Goal: Navigation & Orientation: Understand site structure

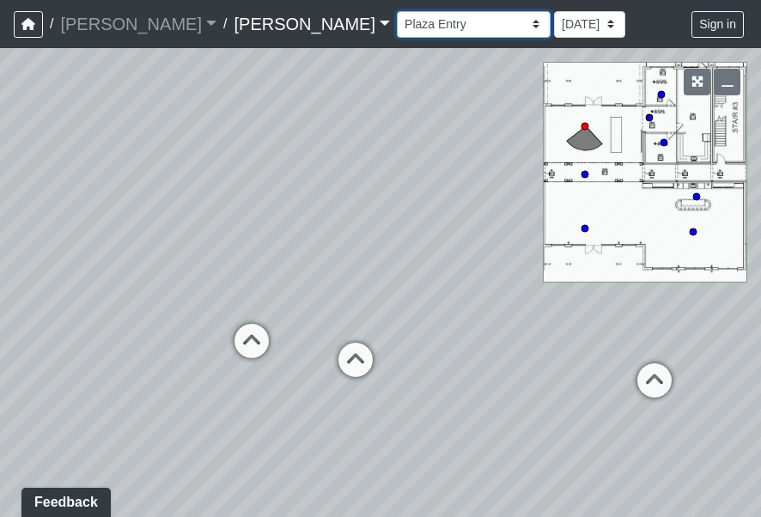
click at [397, 24] on select "Conference Room Conference Room 2 Counter Entrance Pod Pod 2 Pod Entry Carriage…" at bounding box center [474, 24] width 154 height 27
click at [397, 11] on select "Conference Room Conference Room 2 Counter Entrance Pod Pod 2 Pod Entry Carriage…" at bounding box center [474, 24] width 154 height 27
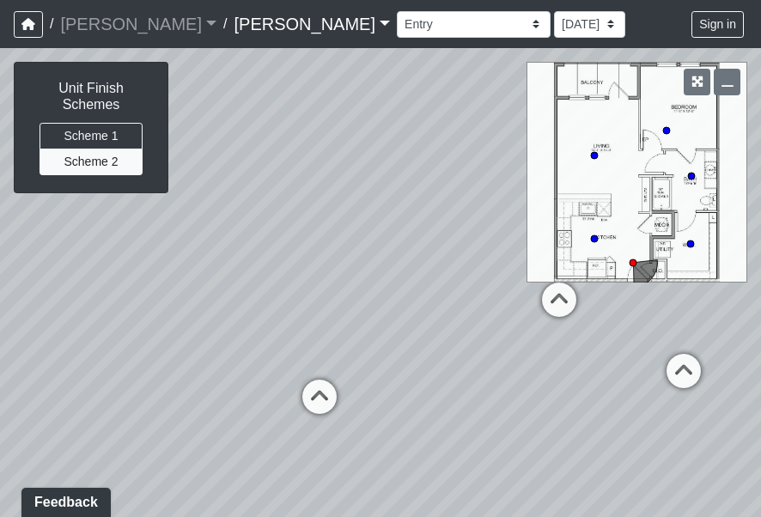
drag, startPoint x: 285, startPoint y: 301, endPoint x: 442, endPoint y: 218, distance: 177.9
click at [442, 218] on div "Loading... Offices Loading... Lobby Hallway Loading... Clubroom Loading... Fitn…" at bounding box center [380, 282] width 761 height 469
drag, startPoint x: 279, startPoint y: 255, endPoint x: 423, endPoint y: 335, distance: 164.2
click at [423, 335] on div "Loading... Offices Loading... Lobby Hallway Loading... Clubroom Loading... Fitn…" at bounding box center [380, 282] width 761 height 469
drag, startPoint x: 304, startPoint y: 313, endPoint x: 545, endPoint y: 297, distance: 241.9
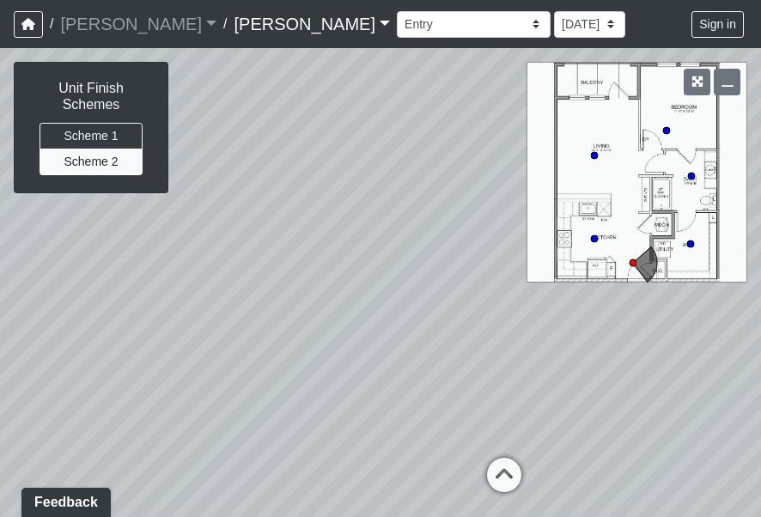
click at [545, 296] on div "Loading... Offices Loading... Lobby Hallway Loading... Clubroom Loading... Fitn…" at bounding box center [380, 282] width 761 height 469
drag, startPoint x: 405, startPoint y: 364, endPoint x: 587, endPoint y: 373, distance: 182.3
click at [580, 370] on div "Loading... Offices Loading... Lobby Hallway Loading... Clubroom Loading... Fitn…" at bounding box center [380, 282] width 761 height 469
drag, startPoint x: 445, startPoint y: 374, endPoint x: 137, endPoint y: 372, distance: 308.3
click at [142, 372] on div "Loading... Offices Loading... Lobby Hallway Loading... Clubroom Loading... Fitn…" at bounding box center [380, 282] width 761 height 469
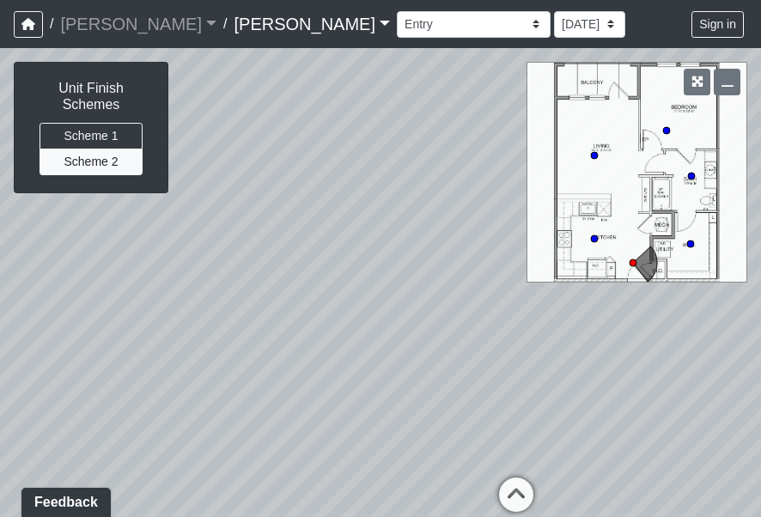
drag, startPoint x: 440, startPoint y: 368, endPoint x: 104, endPoint y: 337, distance: 337.1
click at [106, 337] on div "Loading... Offices Loading... Lobby Hallway Loading... Clubroom Loading... Fitn…" at bounding box center [380, 282] width 761 height 469
drag, startPoint x: 300, startPoint y: 326, endPoint x: 258, endPoint y: 335, distance: 42.9
click at [258, 335] on div "Loading... Offices Loading... Lobby Hallway Loading... Clubroom Loading... Fitn…" at bounding box center [380, 282] width 761 height 469
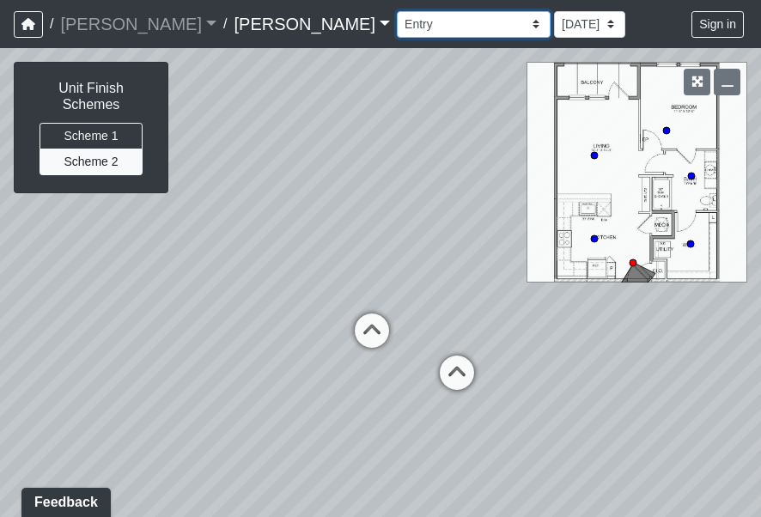
click at [397, 29] on select "Conference Room Conference Room 2 Counter Entrance Pod Pod 2 Pod Entry Carriage…" at bounding box center [474, 24] width 154 height 27
click at [397, 11] on select "Conference Room Conference Room 2 Counter Entrance Pod Pod 2 Pod Entry Carriage…" at bounding box center [474, 24] width 154 height 27
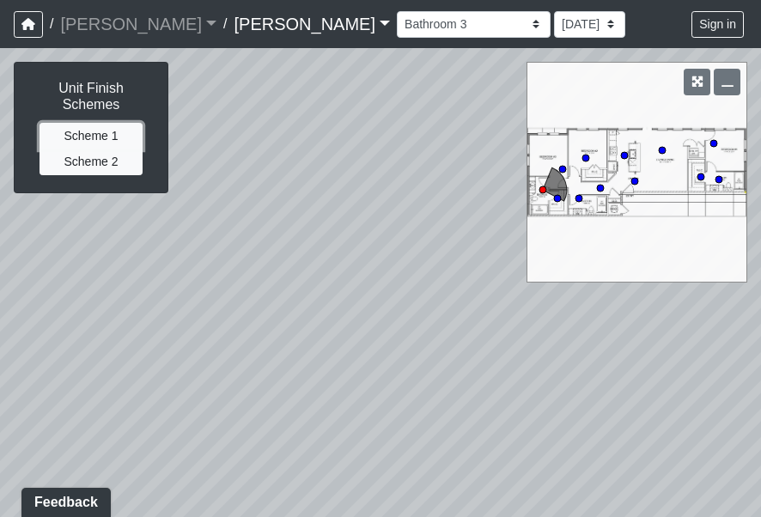
click at [94, 131] on button "Scheme 1" at bounding box center [91, 136] width 103 height 27
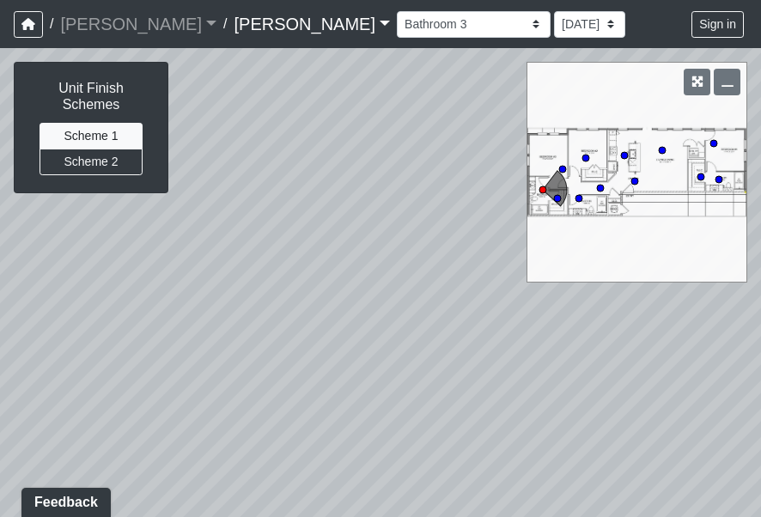
drag, startPoint x: 356, startPoint y: 336, endPoint x: 141, endPoint y: 227, distance: 241.6
click at [141, 227] on div "Loading... Offices Loading... Lobby Hallway Loading... Clubroom Loading... Fitn…" at bounding box center [380, 282] width 761 height 469
drag, startPoint x: 317, startPoint y: 280, endPoint x: 252, endPoint y: 345, distance: 92.3
click at [185, 364] on div "Loading... Offices Loading... Lobby Hallway Loading... Clubroom Loading... Fitn…" at bounding box center [380, 282] width 761 height 469
drag, startPoint x: 299, startPoint y: 345, endPoint x: 283, endPoint y: 364, distance: 24.4
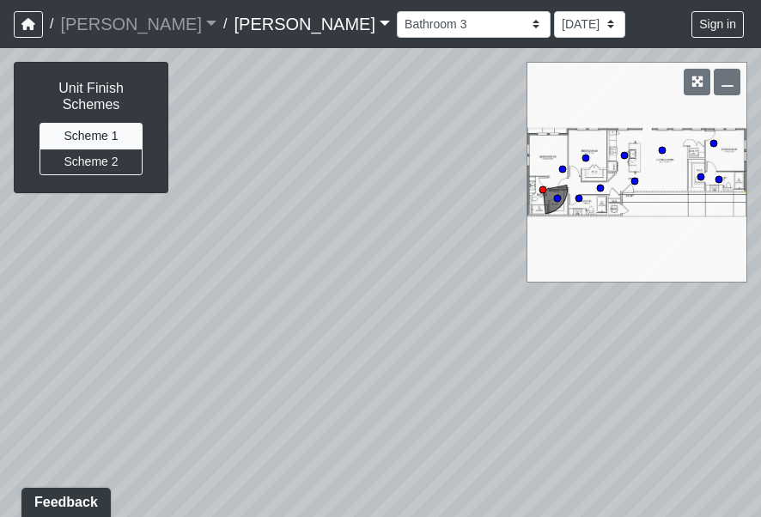
click at [283, 364] on div "Loading... Offices Loading... Lobby Hallway Loading... Clubroom Loading... Fitn…" at bounding box center [380, 282] width 761 height 469
drag, startPoint x: 504, startPoint y: 360, endPoint x: 3, endPoint y: 376, distance: 501.8
click at [3, 384] on div "Loading... Offices Loading... Lobby Hallway Loading... Clubroom Loading... Fitn…" at bounding box center [380, 282] width 761 height 469
click at [629, 179] on div "Loading... Offices Loading... Lobby Hallway Loading... Clubroom Loading... Fitn…" at bounding box center [380, 282] width 761 height 469
click at [630, 179] on icon at bounding box center [634, 181] width 9 height 9
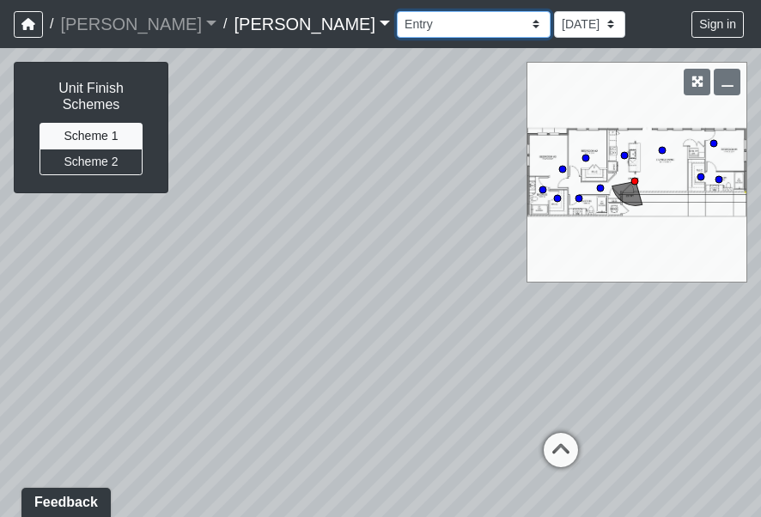
click at [397, 25] on select "Conference Room Conference Room 2 Counter Entrance Pod Pod 2 Pod Entry Carriage…" at bounding box center [474, 24] width 154 height 27
click at [397, 11] on select "Conference Room Conference Room 2 Counter Entrance Pod Pod 2 Pod Entry Carriage…" at bounding box center [474, 24] width 154 height 27
drag, startPoint x: 445, startPoint y: 378, endPoint x: 627, endPoint y: 379, distance: 182.1
click at [611, 378] on div "Loading... Offices Loading... Lobby Hallway Loading... Clubroom Loading... Fitn…" at bounding box center [380, 282] width 761 height 469
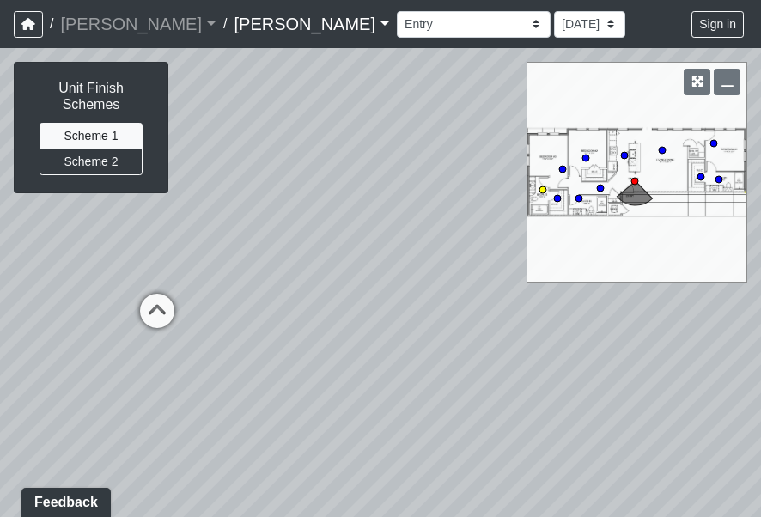
click at [544, 191] on circle at bounding box center [542, 189] width 7 height 7
drag, startPoint x: 319, startPoint y: 348, endPoint x: 512, endPoint y: 309, distance: 196.2
click at [520, 308] on div "Loading... Offices Loading... Lobby Hallway Loading... Clubroom Loading... Fitn…" at bounding box center [380, 282] width 761 height 469
drag, startPoint x: 285, startPoint y: 317, endPoint x: 451, endPoint y: 313, distance: 165.8
click at [471, 308] on div "Loading... Offices Loading... Lobby Hallway Loading... Clubroom Loading... Fitn…" at bounding box center [380, 282] width 761 height 469
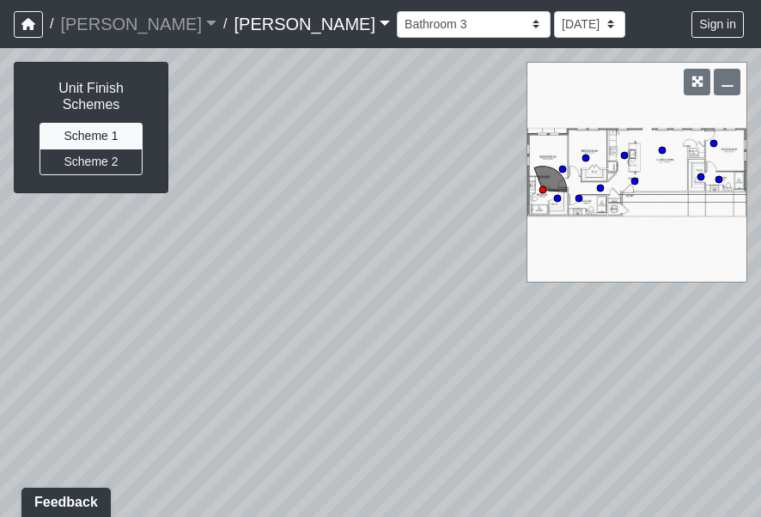
drag, startPoint x: 357, startPoint y: 315, endPoint x: 236, endPoint y: 313, distance: 121.1
click at [236, 313] on div "Loading... Offices Loading... Lobby Hallway Loading... Clubroom Loading... Fitn…" at bounding box center [380, 282] width 761 height 469
drag, startPoint x: 405, startPoint y: 328, endPoint x: 417, endPoint y: 420, distance: 92.7
click at [417, 420] on div "Loading... Offices Loading... Lobby Hallway Loading... Clubroom Loading... Fitn…" at bounding box center [380, 282] width 761 height 469
drag, startPoint x: 485, startPoint y: 390, endPoint x: 313, endPoint y: 243, distance: 226.6
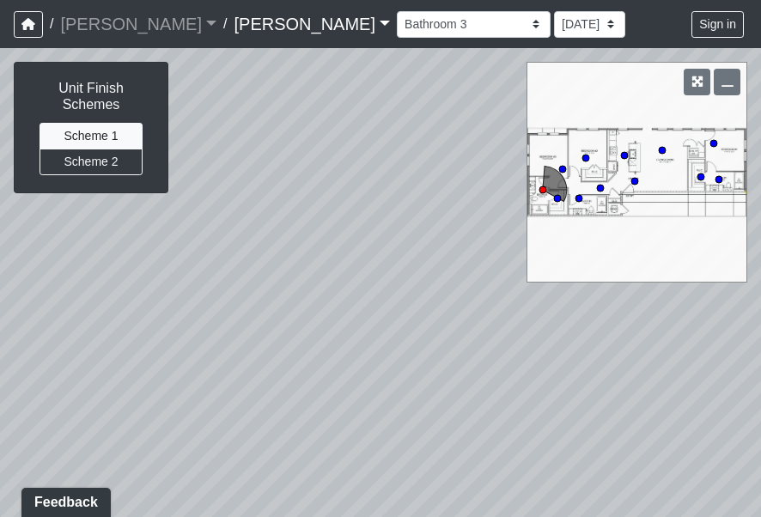
click at [313, 243] on div "Loading... Offices Loading... Lobby Hallway Loading... Clubroom Loading... Fitn…" at bounding box center [380, 282] width 761 height 469
drag, startPoint x: 453, startPoint y: 376, endPoint x: 276, endPoint y: 362, distance: 177.4
click at [276, 362] on div "Loading... Offices Loading... Lobby Hallway Loading... Clubroom Loading... Fitn…" at bounding box center [380, 282] width 761 height 469
click at [108, 157] on button "Scheme 2" at bounding box center [91, 162] width 103 height 27
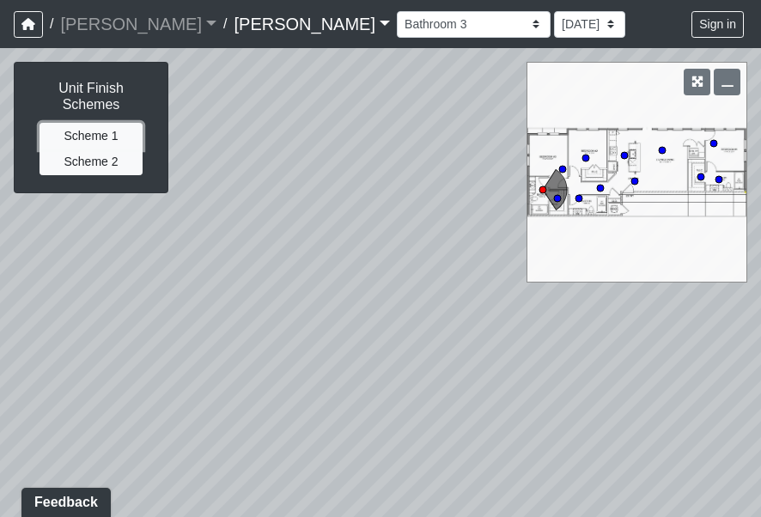
click at [115, 138] on button "Scheme 1" at bounding box center [91, 136] width 103 height 27
click at [114, 162] on button "Scheme 2" at bounding box center [91, 162] width 103 height 27
drag, startPoint x: 167, startPoint y: 275, endPoint x: 387, endPoint y: 350, distance: 232.2
click at [387, 350] on div "Loading... Offices Loading... Lobby Hallway Loading... Clubroom Loading... Fitn…" at bounding box center [380, 282] width 761 height 469
click at [94, 140] on button "Scheme 1" at bounding box center [91, 136] width 103 height 27
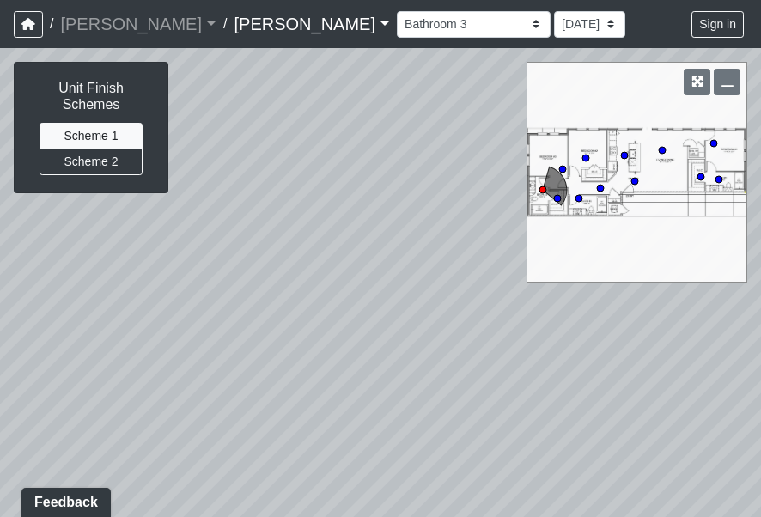
drag, startPoint x: 404, startPoint y: 334, endPoint x: 292, endPoint y: 297, distance: 118.4
click at [292, 297] on div "Loading... Offices Loading... Lobby Hallway Loading... Clubroom Loading... Fitn…" at bounding box center [380, 282] width 761 height 469
drag, startPoint x: 418, startPoint y: 316, endPoint x: 291, endPoint y: 336, distance: 128.6
click at [293, 348] on div "Loading... Offices Loading... Lobby Hallway Loading... Clubroom Loading... Fitn…" at bounding box center [380, 282] width 761 height 469
drag, startPoint x: 511, startPoint y: 372, endPoint x: 224, endPoint y: 252, distance: 311.0
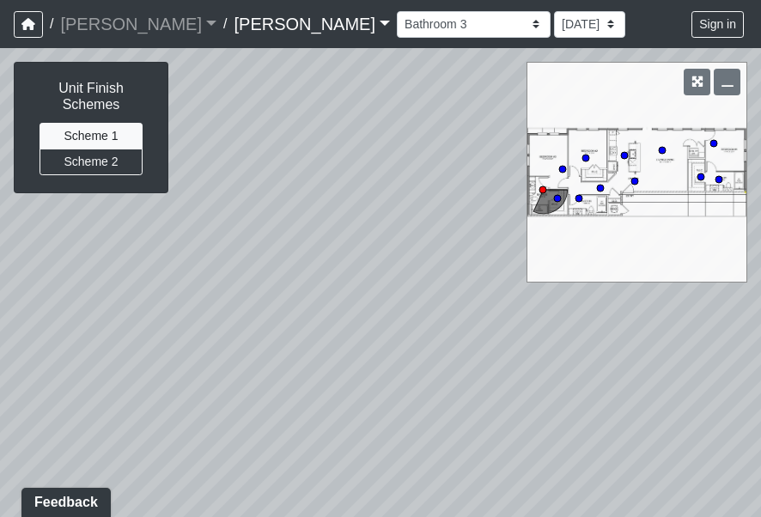
click at [216, 253] on div "Loading... Offices Loading... Lobby Hallway Loading... Clubroom Loading... Fitn…" at bounding box center [380, 282] width 761 height 469
drag, startPoint x: 401, startPoint y: 254, endPoint x: 198, endPoint y: 374, distance: 235.9
click at [136, 386] on div "Loading... Offices Loading... Lobby Hallway Loading... Clubroom Loading... Fitn…" at bounding box center [380, 282] width 761 height 469
drag, startPoint x: 514, startPoint y: 366, endPoint x: 295, endPoint y: 356, distance: 219.2
click at [295, 356] on div "Loading... Offices Loading... Lobby Hallway Loading... Clubroom Loading... Fitn…" at bounding box center [380, 282] width 761 height 469
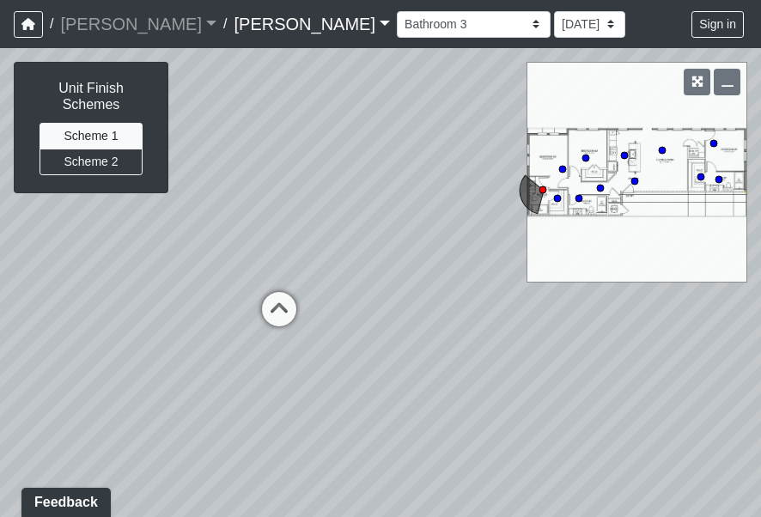
drag, startPoint x: 464, startPoint y: 353, endPoint x: 210, endPoint y: 369, distance: 253.9
click at [211, 369] on div "Loading... Offices Loading... Lobby Hallway Loading... Clubroom Loading... Fitn…" at bounding box center [380, 282] width 761 height 469
drag, startPoint x: 414, startPoint y: 376, endPoint x: 234, endPoint y: 374, distance: 180.4
click at [234, 374] on div "Loading... Offices Loading... Lobby Hallway Loading... Clubroom Loading... Fitn…" at bounding box center [380, 282] width 761 height 469
drag, startPoint x: 494, startPoint y: 382, endPoint x: 263, endPoint y: 379, distance: 231.0
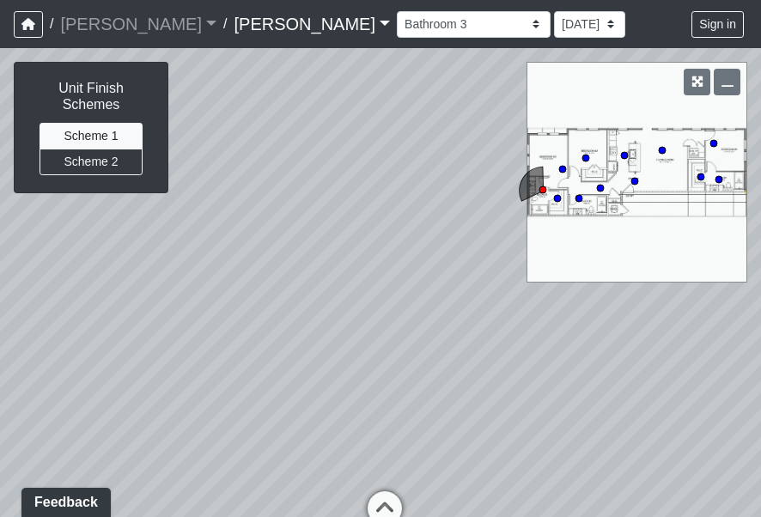
click at [263, 379] on div "Loading... Offices Loading... Lobby Hallway Loading... Clubroom Loading... Fitn…" at bounding box center [380, 282] width 761 height 469
drag, startPoint x: 401, startPoint y: 353, endPoint x: 653, endPoint y: 335, distance: 252.3
click at [648, 335] on div "Loading... Offices Loading... Lobby Hallway Loading... Clubroom Loading... Fitn…" at bounding box center [380, 282] width 761 height 469
click at [621, 153] on icon at bounding box center [624, 155] width 9 height 9
drag, startPoint x: 351, startPoint y: 301, endPoint x: 595, endPoint y: 292, distance: 244.0
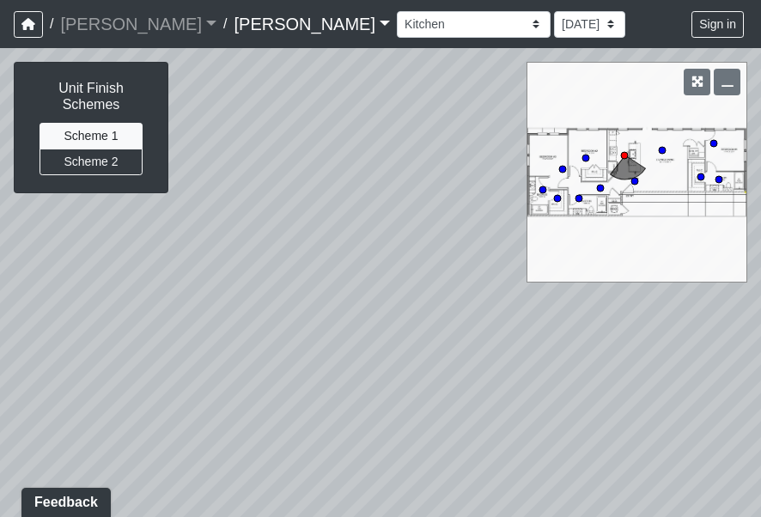
click at [588, 295] on div "Loading... Offices Loading... Lobby Hallway Loading... Clubroom Loading... Fitn…" at bounding box center [380, 282] width 761 height 469
drag, startPoint x: 308, startPoint y: 348, endPoint x: 388, endPoint y: 496, distance: 167.9
click at [388, 498] on div "Loading... Offices Loading... Lobby Hallway Loading... Clubroom Loading... Fitn…" at bounding box center [380, 282] width 761 height 469
drag, startPoint x: 365, startPoint y: 364, endPoint x: 423, endPoint y: 308, distance: 80.8
click at [423, 308] on div "Loading... Offices Loading... Lobby Hallway Loading... Clubroom Loading... Fitn…" at bounding box center [380, 282] width 761 height 469
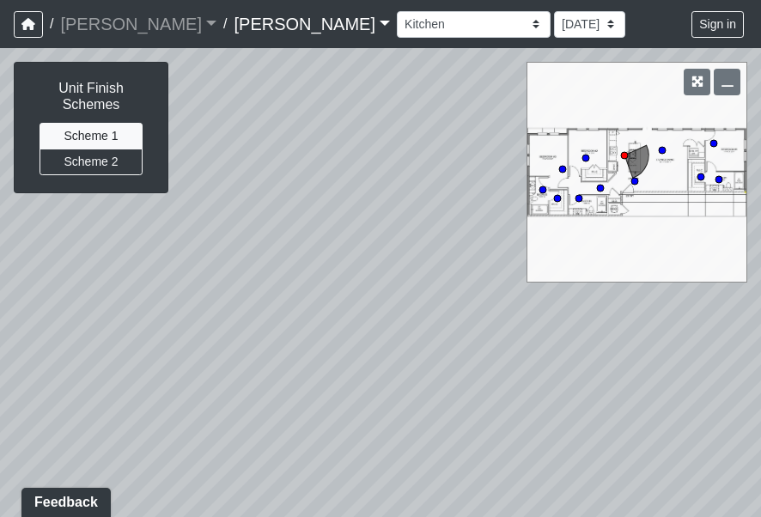
drag, startPoint x: 296, startPoint y: 328, endPoint x: 441, endPoint y: 318, distance: 145.5
click at [427, 319] on div "Loading... Offices Loading... Lobby Hallway Loading... Clubroom Loading... Fitn…" at bounding box center [380, 282] width 761 height 469
drag, startPoint x: 295, startPoint y: 358, endPoint x: 581, endPoint y: 348, distance: 285.3
click at [581, 347] on div "Loading... Offices Loading... Lobby Hallway Loading... Clubroom Loading... Fitn…" at bounding box center [380, 282] width 761 height 469
drag, startPoint x: 337, startPoint y: 361, endPoint x: 491, endPoint y: 350, distance: 154.1
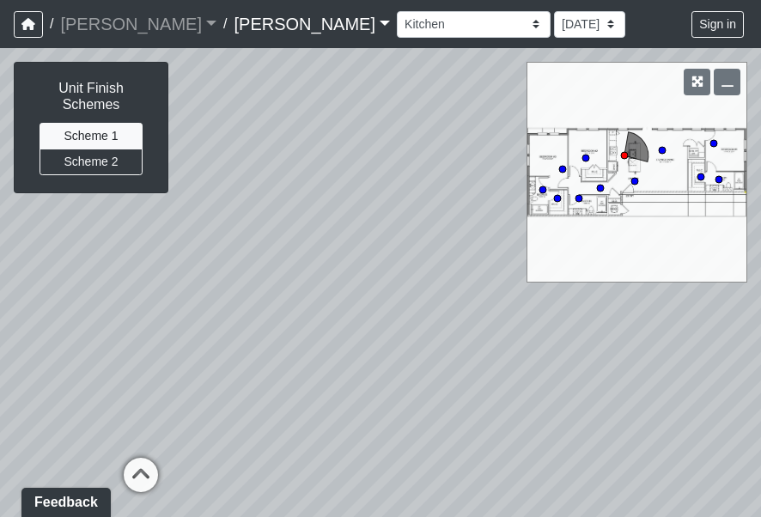
click at [491, 350] on div "Loading... Offices Loading... Lobby Hallway Loading... Clubroom Loading... Fitn…" at bounding box center [380, 282] width 761 height 469
drag, startPoint x: 301, startPoint y: 347, endPoint x: 185, endPoint y: 420, distance: 136.3
click at [185, 423] on div "Loading... Offices Loading... Lobby Hallway Loading... Clubroom Loading... Fitn…" at bounding box center [380, 282] width 761 height 469
drag, startPoint x: 319, startPoint y: 355, endPoint x: 629, endPoint y: 427, distance: 317.5
click at [615, 427] on div "Loading... Offices Loading... Lobby Hallway Loading... Clubroom Loading... Fitn…" at bounding box center [380, 282] width 761 height 469
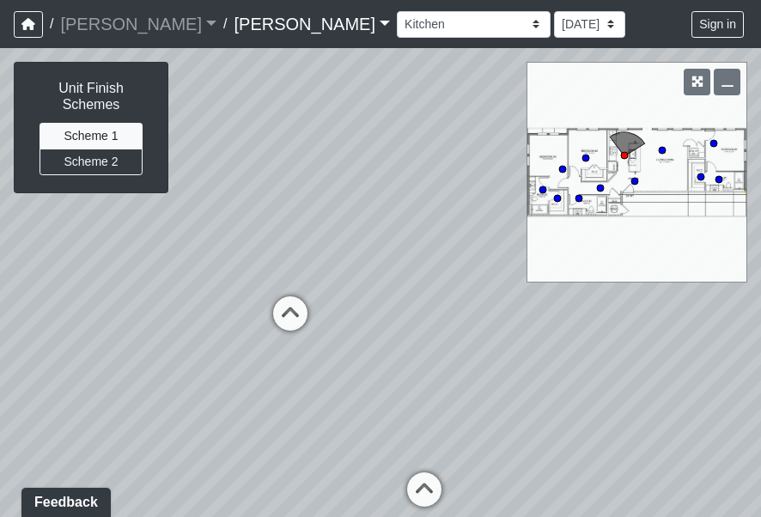
drag, startPoint x: 307, startPoint y: 396, endPoint x: 369, endPoint y: 264, distance: 145.6
click at [369, 264] on div "Loading... Offices Loading... Lobby Hallway Loading... Clubroom Loading... Fitn…" at bounding box center [380, 282] width 761 height 469
drag, startPoint x: 206, startPoint y: 346, endPoint x: 260, endPoint y: 229, distance: 128.7
click at [260, 229] on div "Loading... Offices Loading... Lobby Hallway Loading... Clubroom Loading... Fitn…" at bounding box center [380, 282] width 761 height 469
drag, startPoint x: 299, startPoint y: 442, endPoint x: 259, endPoint y: 270, distance: 177.1
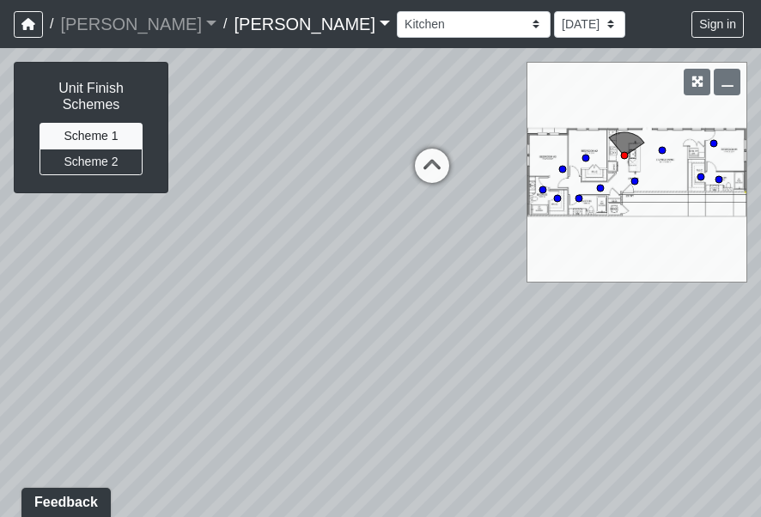
click at [251, 252] on div "Loading... Offices Loading... Lobby Hallway Loading... Clubroom Loading... Fitn…" at bounding box center [380, 282] width 761 height 469
drag, startPoint x: 171, startPoint y: 301, endPoint x: 377, endPoint y: 250, distance: 212.2
click at [377, 250] on div "Loading... Offices Loading... Lobby Hallway Loading... Clubroom Loading... Fitn…" at bounding box center [380, 282] width 761 height 469
drag, startPoint x: 143, startPoint y: 318, endPoint x: 453, endPoint y: 439, distance: 332.8
click at [453, 439] on div "Loading... Offices Loading... Lobby Hallway Loading... Clubroom Loading... Fitn…" at bounding box center [380, 282] width 761 height 469
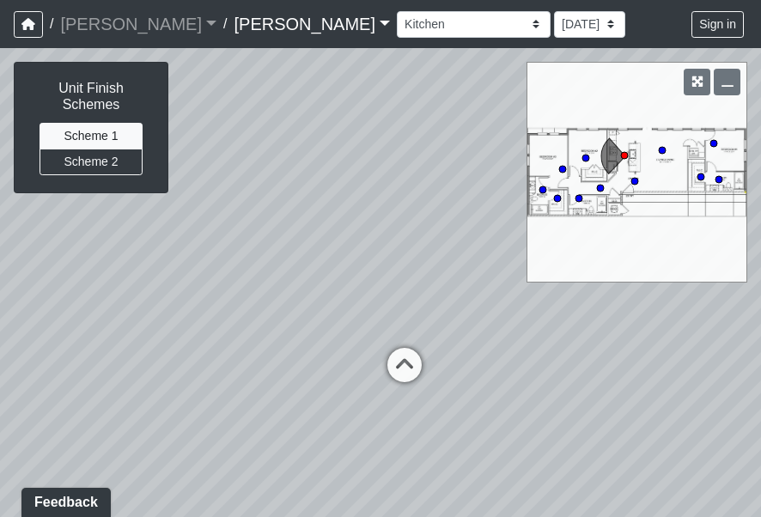
drag, startPoint x: 282, startPoint y: 258, endPoint x: 477, endPoint y: 464, distance: 283.7
click at [471, 483] on div "Loading... Offices Loading... Lobby Hallway Loading... Clubroom Loading... Fitn…" at bounding box center [380, 282] width 761 height 469
drag, startPoint x: 391, startPoint y: 403, endPoint x: 502, endPoint y: 415, distance: 111.4
click at [502, 415] on div "Loading... Offices Loading... Lobby Hallway Loading... Clubroom Loading... Fitn…" at bounding box center [380, 282] width 761 height 469
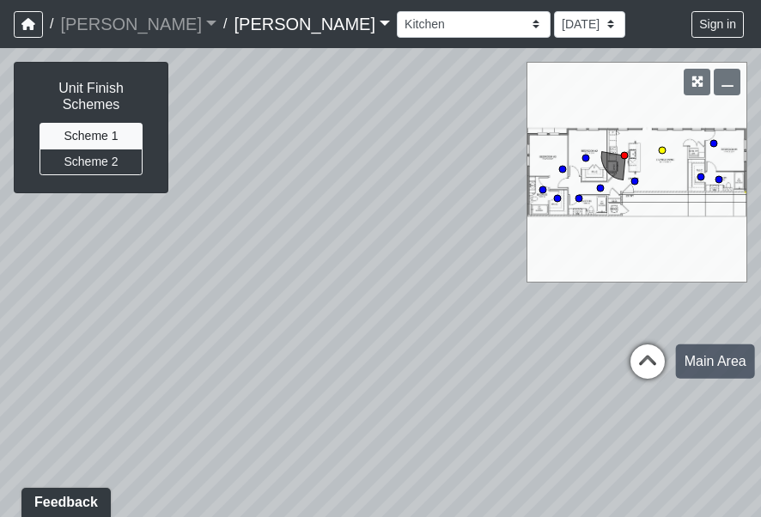
drag, startPoint x: 367, startPoint y: 422, endPoint x: 587, endPoint y: 313, distance: 245.8
click at [589, 314] on div "Loading... Offices Loading... Lobby Hallway Loading... Clubroom Loading... Fitn…" at bounding box center [380, 282] width 761 height 469
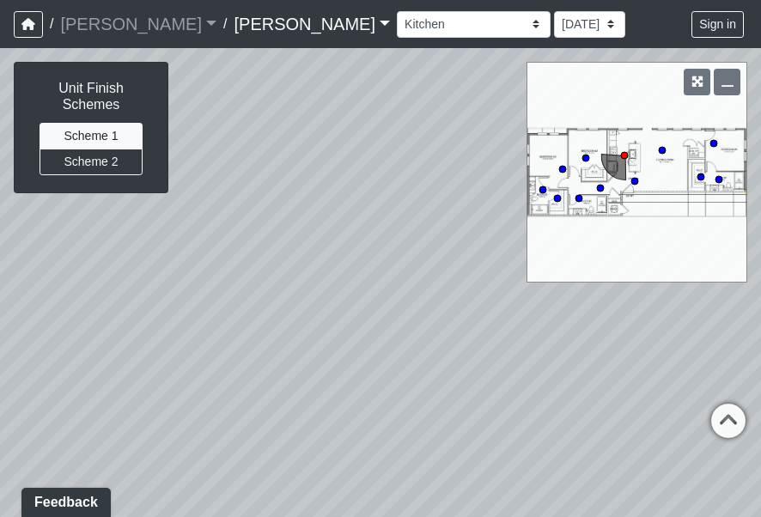
drag, startPoint x: 240, startPoint y: 292, endPoint x: 373, endPoint y: 434, distance: 194.4
click at [373, 434] on div "Loading... Offices Loading... Lobby Hallway Loading... Clubroom Loading... Fitn…" at bounding box center [380, 282] width 761 height 469
drag, startPoint x: 319, startPoint y: 399, endPoint x: 465, endPoint y: 363, distance: 149.5
click at [463, 363] on div "Loading... Offices Loading... Lobby Hallway Loading... Clubroom Loading... Fitn…" at bounding box center [380, 282] width 761 height 469
drag, startPoint x: 293, startPoint y: 363, endPoint x: 422, endPoint y: 336, distance: 131.7
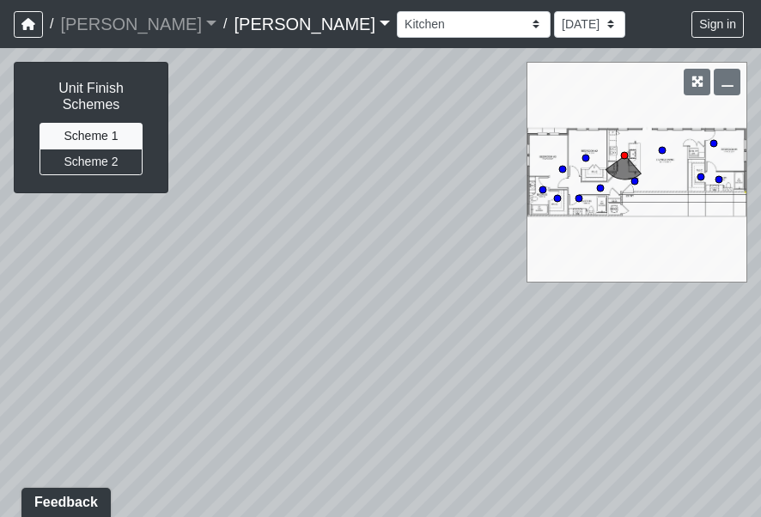
click at [422, 336] on div "Loading... Offices Loading... Lobby Hallway Loading... Clubroom Loading... Fitn…" at bounding box center [380, 282] width 761 height 469
drag, startPoint x: 427, startPoint y: 330, endPoint x: 415, endPoint y: 422, distance: 92.7
click at [400, 434] on div "Loading... Offices Loading... Lobby Hallway Loading... Clubroom Loading... Fitn…" at bounding box center [380, 282] width 761 height 469
drag
click at [277, 338] on div "Loading... Offices Loading... Lobby Hallway Loading... Clubroom Loading... Fitn…" at bounding box center [380, 282] width 761 height 469
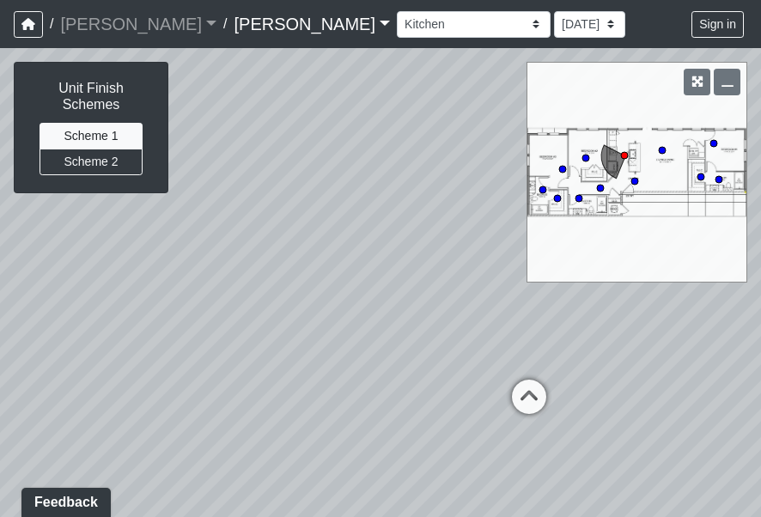
click at [164, 367] on div "Loading... Offices Loading... Lobby Hallway Loading... Clubroom Loading... Fitn…" at bounding box center [380, 282] width 761 height 469
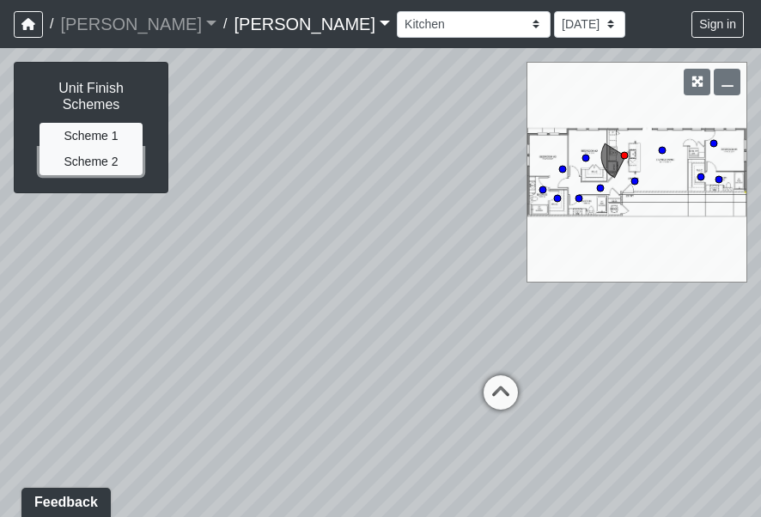
click at [108, 154] on button "Scheme 2" at bounding box center [91, 162] width 103 height 27
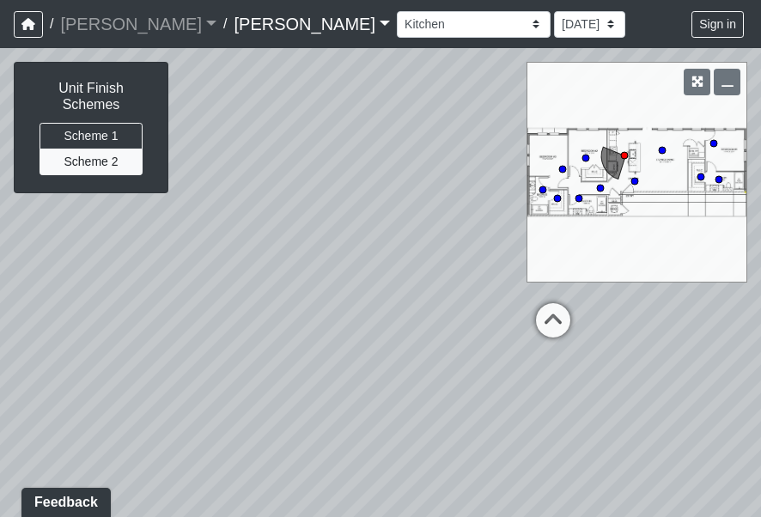
drag, startPoint x: 245, startPoint y: 346, endPoint x: 344, endPoint y: 210, distance: 168.3
click at [344, 210] on div "Loading... Offices Loading... Lobby Hallway Loading... Clubroom Loading... Fitn…" at bounding box center [380, 282] width 761 height 469
click at [440, 258] on div "Loading... Offices Loading... Lobby Hallway Loading... Clubroom Loading... Fitn…" at bounding box center [380, 282] width 761 height 469
click at [364, 305] on div "Loading... Offices Loading... Lobby Hallway Loading... Clubroom Loading... Fitn…" at bounding box center [380, 282] width 761 height 469
click at [448, 309] on div "Loading... Offices Loading... Lobby Hallway Loading... Clubroom Loading... Fitn…" at bounding box center [380, 282] width 761 height 469
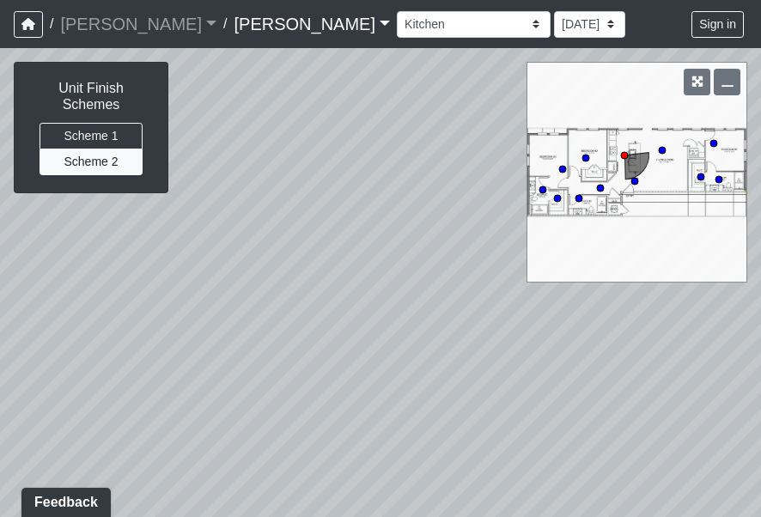
click at [314, 301] on div "Loading... Offices Loading... Lobby Hallway Loading... Clubroom Loading... Fitn…" at bounding box center [380, 282] width 761 height 469
click at [251, 406] on div "Loading... Offices Loading... Lobby Hallway Loading... Clubroom Loading... Fitn…" at bounding box center [380, 282] width 761 height 469
click at [224, 378] on div "Loading... Offices Loading... Lobby Hallway Loading... Clubroom Loading... Fitn…" at bounding box center [380, 282] width 761 height 469
click at [116, 134] on button "Scheme 1" at bounding box center [91, 136] width 103 height 27
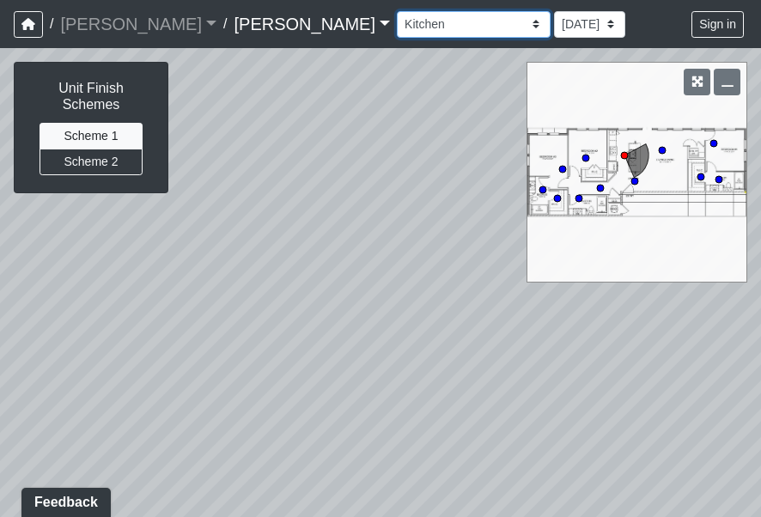
click at [397, 21] on select "Conference Room Conference Room 2 Counter Entrance Pod Pod 2 Pod Entry Carriage…" at bounding box center [474, 24] width 154 height 27
click at [397, 11] on select "Conference Room Conference Room 2 Counter Entrance Pod Pod 2 Pod Entry Carriage…" at bounding box center [474, 24] width 154 height 27
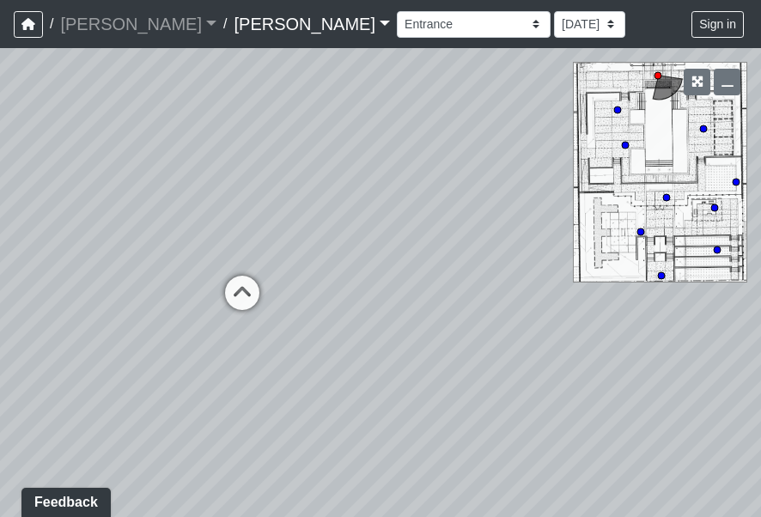
click at [164, 255] on div "Loading... Offices Loading... Lobby Hallway Loading... Clubroom Loading... Fitn…" at bounding box center [380, 282] width 761 height 469
click at [268, 266] on div "Loading... Offices Loading... Lobby Hallway Loading... Clubroom Loading... Fitn…" at bounding box center [380, 282] width 761 height 469
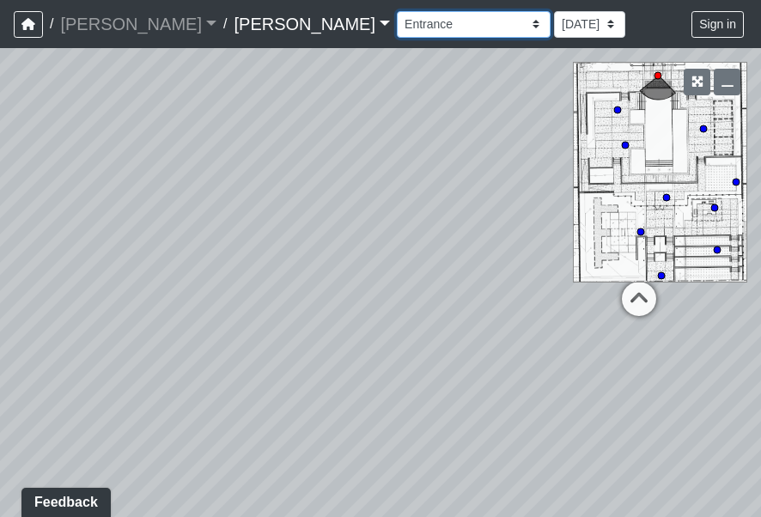
click at [397, 24] on select "Conference Room Conference Room 2 Counter Entrance Pod Pod 2 Pod Entry Carriage…" at bounding box center [474, 24] width 154 height 27
click at [397, 11] on select "Conference Room Conference Room 2 Counter Entrance Pod Pod 2 Pod Entry Carriage…" at bounding box center [474, 24] width 154 height 27
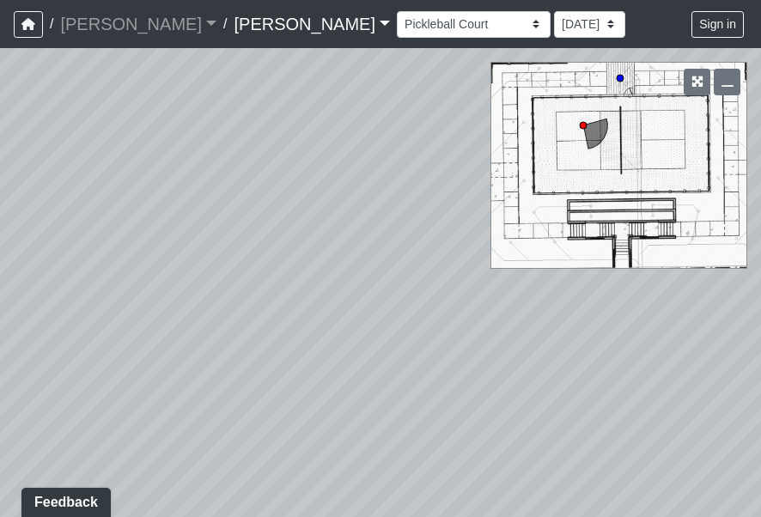
drag, startPoint x: 276, startPoint y: 300, endPoint x: 68, endPoint y: 287, distance: 208.2
click at [69, 287] on div "Loading... Offices Loading... Lobby Hallway Loading... Clubroom Loading... Fitn…" at bounding box center [380, 282] width 761 height 469
click at [620, 77] on circle at bounding box center [620, 78] width 7 height 7
drag, startPoint x: 271, startPoint y: 292, endPoint x: 96, endPoint y: 254, distance: 179.2
click at [98, 254] on div "Loading... Offices Loading... Lobby Hallway Loading... Clubroom Loading... Fitn…" at bounding box center [380, 282] width 761 height 469
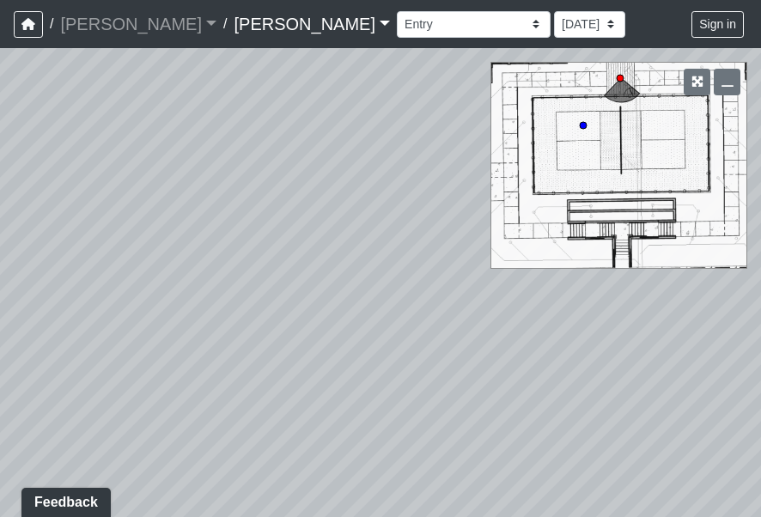
drag, startPoint x: 365, startPoint y: 223, endPoint x: 225, endPoint y: 310, distance: 164.7
click at [231, 312] on div "Loading... Offices Loading... Lobby Hallway Loading... Clubroom Loading... Fitn…" at bounding box center [380, 282] width 761 height 469
drag, startPoint x: 338, startPoint y: 280, endPoint x: 244, endPoint y: 231, distance: 106.4
click at [244, 231] on div "Loading... Offices Loading... Lobby Hallway Loading... Clubroom Loading... Fitn…" at bounding box center [380, 282] width 761 height 469
drag, startPoint x: 251, startPoint y: 231, endPoint x: 379, endPoint y: 236, distance: 128.1
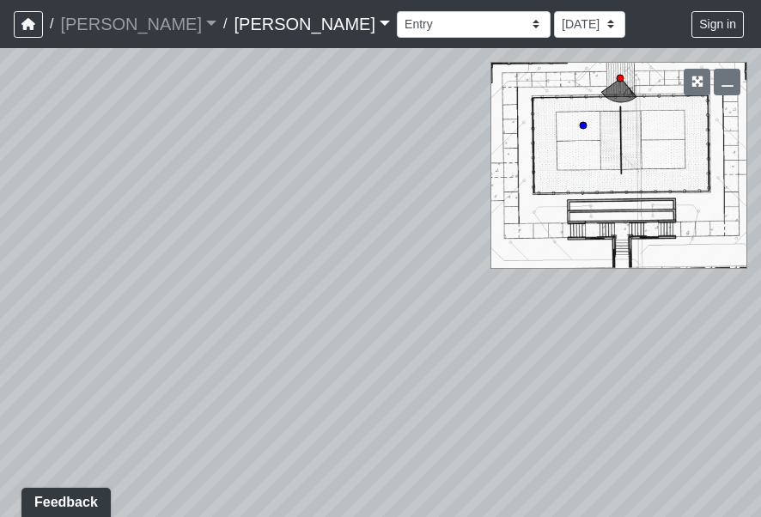
click at [379, 236] on div "Loading... Offices Loading... Lobby Hallway Loading... Clubroom Loading... Fitn…" at bounding box center [380, 282] width 761 height 469
click at [585, 124] on circle at bounding box center [583, 125] width 7 height 7
drag, startPoint x: 306, startPoint y: 238, endPoint x: 407, endPoint y: 238, distance: 101.3
click at [392, 238] on div "Loading... Offices Loading... Lobby Hallway Loading... Clubroom Loading... Fitn…" at bounding box center [380, 282] width 761 height 469
drag, startPoint x: 303, startPoint y: 250, endPoint x: 421, endPoint y: 371, distance: 168.8
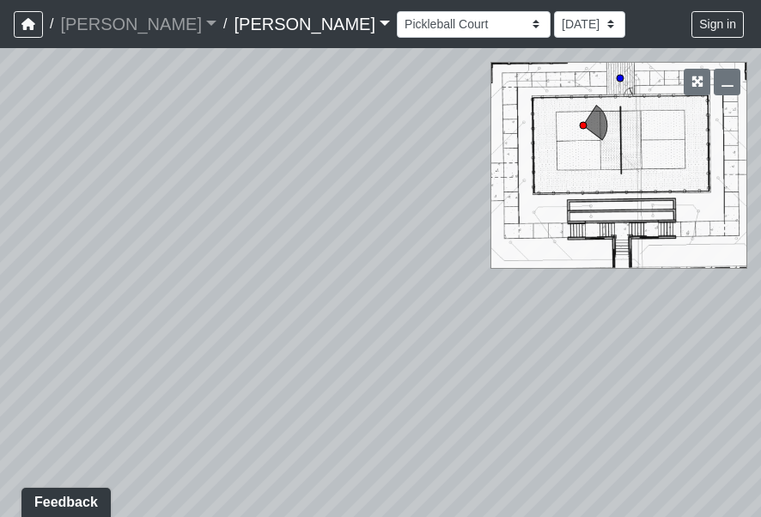
click at [421, 371] on div "Loading... Offices Loading... Lobby Hallway Loading... Clubroom Loading... Fitn…" at bounding box center [380, 282] width 761 height 469
drag, startPoint x: 200, startPoint y: 337, endPoint x: 461, endPoint y: 314, distance: 262.0
click at [452, 317] on div "Loading... Offices Loading... Lobby Hallway Loading... Clubroom Loading... Fitn…" at bounding box center [380, 282] width 761 height 469
drag, startPoint x: 225, startPoint y: 302, endPoint x: 454, endPoint y: 372, distance: 239.6
click at [454, 372] on div "Loading... Offices Loading... Lobby Hallway Loading... Clubroom Loading... Fitn…" at bounding box center [380, 282] width 761 height 469
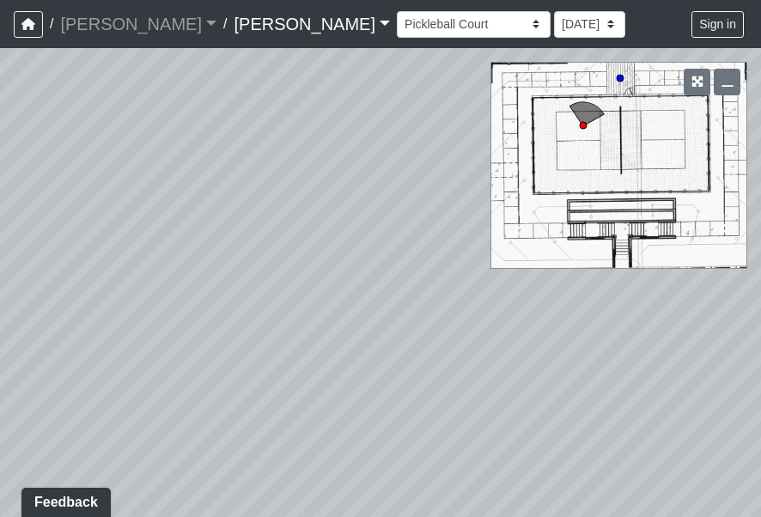
drag, startPoint x: 435, startPoint y: 355, endPoint x: 402, endPoint y: 297, distance: 66.6
click at [403, 297] on div "Loading... Offices Loading... Lobby Hallway Loading... Clubroom Loading... Fitn…" at bounding box center [380, 282] width 761 height 469
drag, startPoint x: 192, startPoint y: 240, endPoint x: 471, endPoint y: 359, distance: 303.2
click at [471, 359] on div "Loading... Offices Loading... Lobby Hallway Loading... Clubroom Loading... Fitn…" at bounding box center [380, 282] width 761 height 469
drag, startPoint x: 345, startPoint y: 377, endPoint x: 336, endPoint y: 300, distance: 77.9
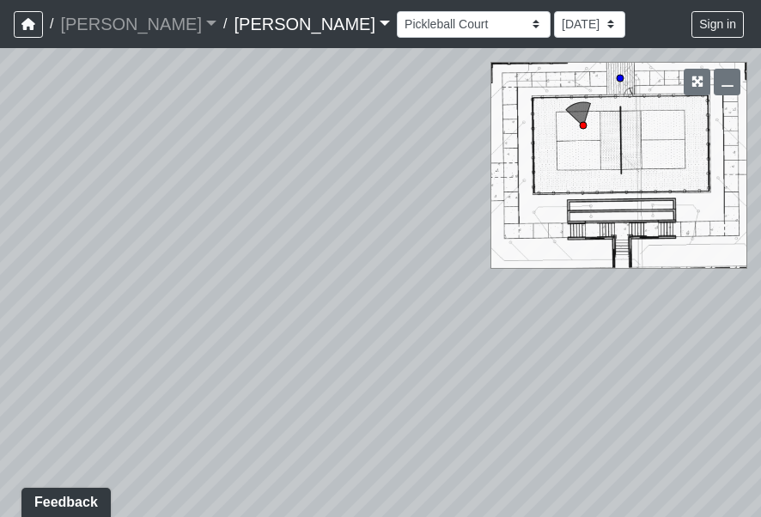
click at [336, 300] on div "Loading... Offices Loading... Lobby Hallway Loading... Clubroom Loading... Fitn…" at bounding box center [380, 282] width 761 height 469
drag, startPoint x: 260, startPoint y: 317, endPoint x: 283, endPoint y: 256, distance: 65.2
click at [281, 256] on div "Loading... Offices Loading... Lobby Hallway Loading... Clubroom Loading... Fitn…" at bounding box center [380, 282] width 761 height 469
drag, startPoint x: 264, startPoint y: 345, endPoint x: 274, endPoint y: 341, distance: 10.4
click at [272, 341] on div "Loading... Offices Loading... Lobby Hallway Loading... Clubroom Loading... Fitn…" at bounding box center [380, 282] width 761 height 469
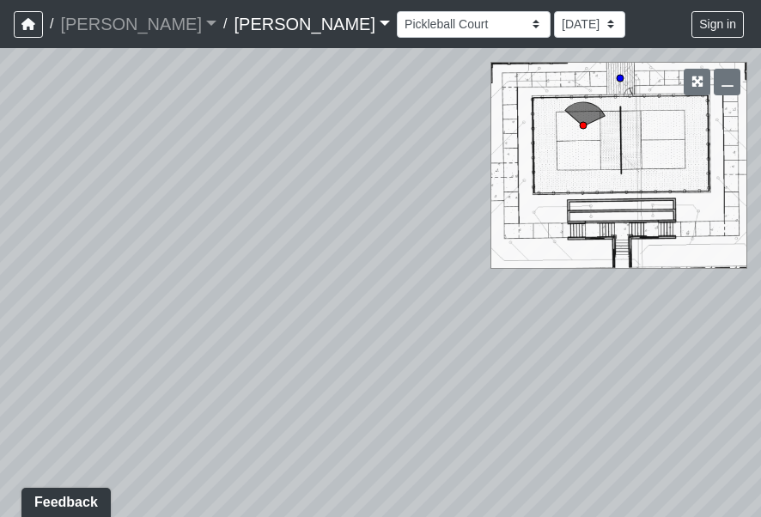
drag, startPoint x: 443, startPoint y: 362, endPoint x: 242, endPoint y: 329, distance: 203.6
click at [244, 329] on div "Loading... Offices Loading... Lobby Hallway Loading... Clubroom Loading... Fitn…" at bounding box center [380, 282] width 761 height 469
drag, startPoint x: 597, startPoint y: 338, endPoint x: 325, endPoint y: 357, distance: 272.9
click at [332, 357] on div "Loading... Offices Loading... Lobby Hallway Loading... Clubroom Loading... Fitn…" at bounding box center [380, 282] width 761 height 469
click at [397, 21] on select "Conference Room Conference Room 2 Counter Entrance Pod Pod 2 Pod Entry Carriage…" at bounding box center [474, 24] width 154 height 27
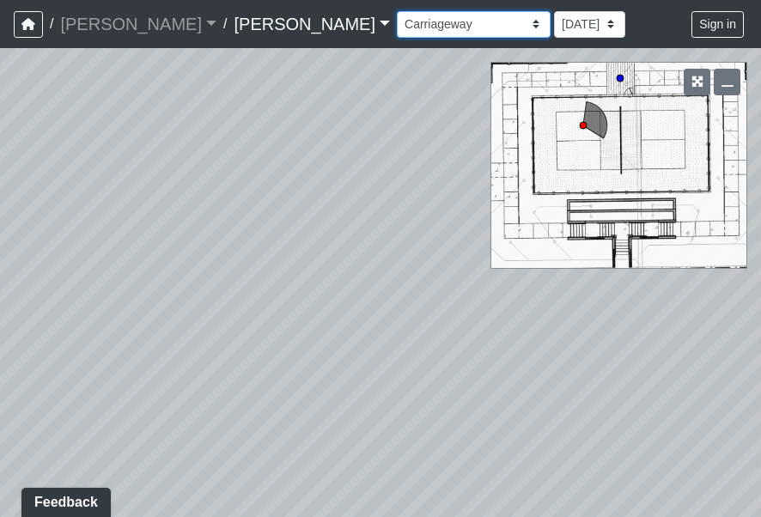
click at [397, 11] on select "Conference Room Conference Room 2 Counter Entrance Pod Pod 2 Pod Entry Carriage…" at bounding box center [474, 24] width 154 height 27
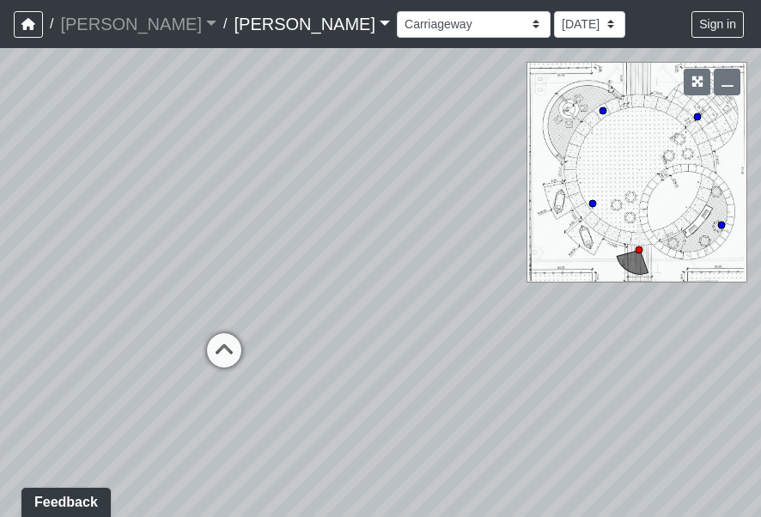
drag, startPoint x: 179, startPoint y: 271, endPoint x: 532, endPoint y: 318, distance: 356.1
click at [532, 318] on div "Loading... Offices Loading... Lobby Hallway Loading... Clubroom Loading... Fitn…" at bounding box center [380, 282] width 761 height 469
drag, startPoint x: 460, startPoint y: 378, endPoint x: 207, endPoint y: 310, distance: 262.3
click at [215, 315] on div "Loading... Offices Loading... Lobby Hallway Loading... Clubroom Loading... Fitn…" at bounding box center [380, 282] width 761 height 469
drag, startPoint x: 453, startPoint y: 322, endPoint x: 156, endPoint y: 331, distance: 297.3
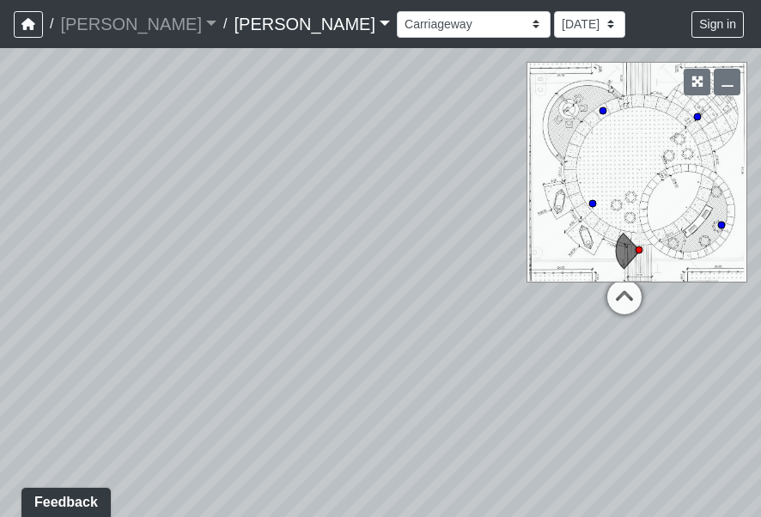
click at [166, 328] on div "Loading... Offices Loading... Lobby Hallway Loading... Clubroom Loading... Fitn…" at bounding box center [380, 282] width 761 height 469
drag, startPoint x: 418, startPoint y: 343, endPoint x: 312, endPoint y: 378, distance: 112.2
click at [319, 372] on div "Loading... Offices Loading... Lobby Hallway Loading... Clubroom Loading... Fitn…" at bounding box center [380, 282] width 761 height 469
drag, startPoint x: 453, startPoint y: 381, endPoint x: 373, endPoint y: 378, distance: 80.8
click at [373, 378] on div "Loading... Offices Loading... Lobby Hallway Loading... Clubroom Loading... Fitn…" at bounding box center [380, 282] width 761 height 469
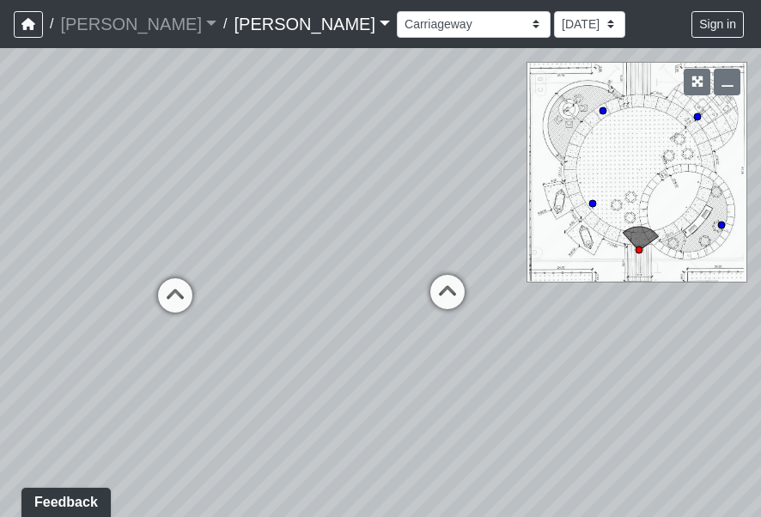
drag, startPoint x: 447, startPoint y: 389, endPoint x: 271, endPoint y: 379, distance: 177.2
click at [272, 379] on div "Loading... Offices Loading... Lobby Hallway Loading... Clubroom Loading... Fitn…" at bounding box center [380, 282] width 761 height 469
drag, startPoint x: 447, startPoint y: 330, endPoint x: 385, endPoint y: 327, distance: 62.7
click at [385, 327] on div "Loading... Offices Loading... Lobby Hallway Loading... Clubroom Loading... Fitn…" at bounding box center [380, 282] width 761 height 469
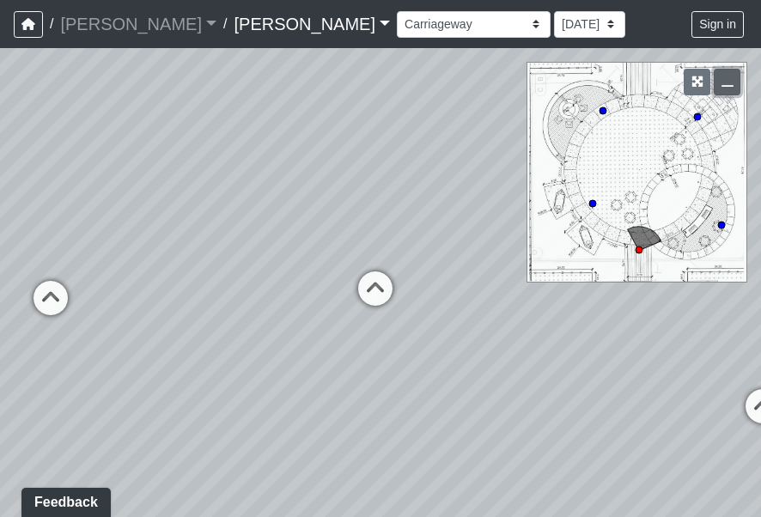
click at [727, 87] on icon "button" at bounding box center [727, 82] width 12 height 12
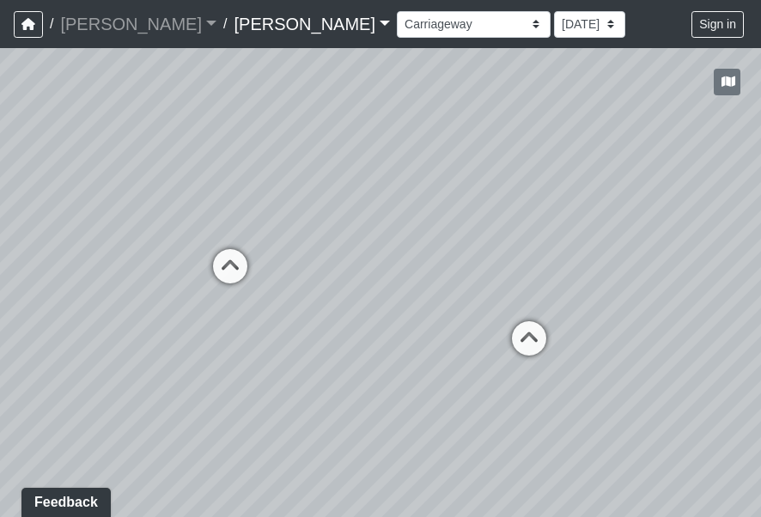
drag, startPoint x: 600, startPoint y: 285, endPoint x: 452, endPoint y: 231, distance: 158.1
click at [434, 226] on div "Loading... Offices Loading... Lobby Hallway Loading... Clubroom Loading... Fitn…" at bounding box center [380, 282] width 761 height 469
drag, startPoint x: 472, startPoint y: 249, endPoint x: 362, endPoint y: 313, distance: 128.1
click at [362, 313] on div "Loading... Offices Loading... Lobby Hallway Loading... Clubroom Loading... Fitn…" at bounding box center [380, 282] width 761 height 469
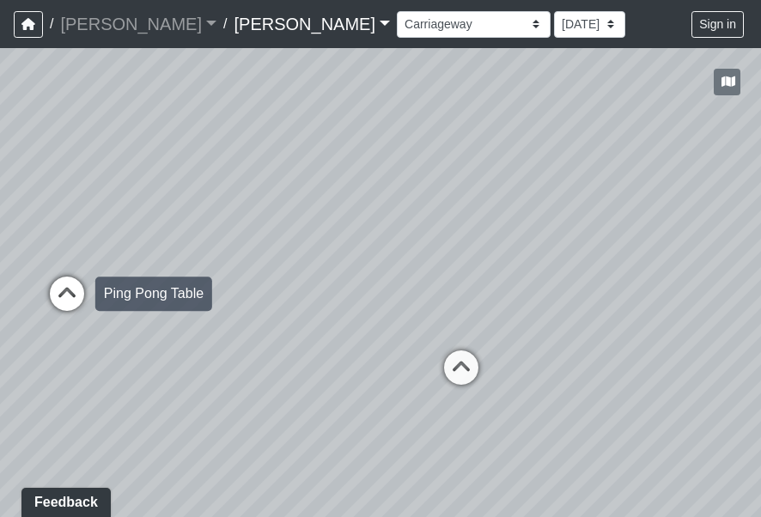
click at [62, 289] on icon at bounding box center [67, 303] width 52 height 52
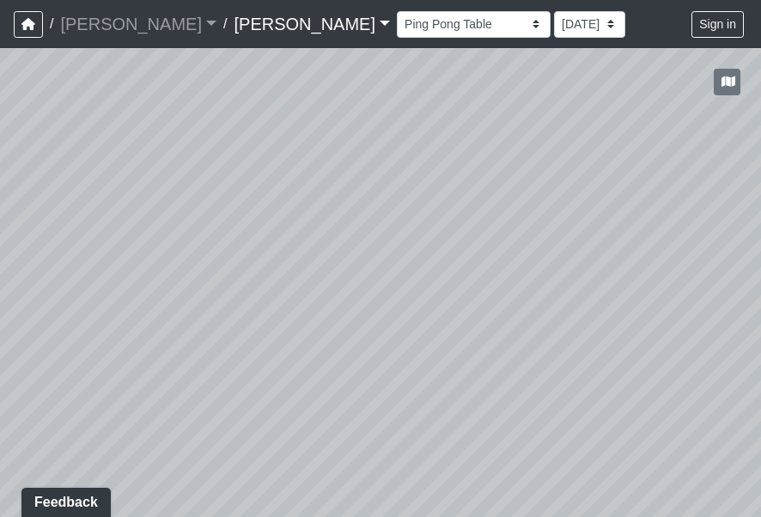
drag, startPoint x: 352, startPoint y: 322, endPoint x: 353, endPoint y: 267, distance: 55.0
click at [352, 267] on div "Loading... Offices Loading... Lobby Hallway Loading... Clubroom Loading... Fitn…" at bounding box center [380, 282] width 761 height 469
drag, startPoint x: 425, startPoint y: 259, endPoint x: 192, endPoint y: 268, distance: 232.9
click at [218, 265] on div "Loading... Offices Loading... Lobby Hallway Loading... Clubroom Loading... Fitn…" at bounding box center [380, 282] width 761 height 469
drag, startPoint x: 514, startPoint y: 255, endPoint x: 225, endPoint y: 305, distance: 293.7
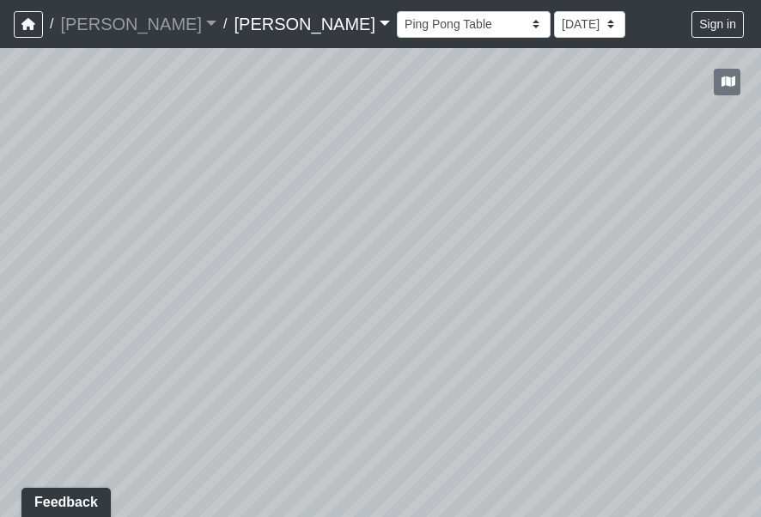
click at [228, 305] on div "Loading... Offices Loading... Lobby Hallway Loading... Clubroom Loading... Fitn…" at bounding box center [380, 282] width 761 height 469
click at [267, 284] on div "Loading... Offices Loading... Lobby Hallway Loading... Clubroom Loading... Fitn…" at bounding box center [380, 282] width 761 height 469
drag, startPoint x: 581, startPoint y: 292, endPoint x: 347, endPoint y: 284, distance: 234.6
click at [355, 284] on div "Loading... Offices Loading... Lobby Hallway Loading... Clubroom Loading... Fitn…" at bounding box center [380, 282] width 761 height 469
click at [558, 386] on div "Loading... Offices Loading... Lobby Hallway Loading... Clubroom Loading... Fitn…" at bounding box center [380, 282] width 761 height 469
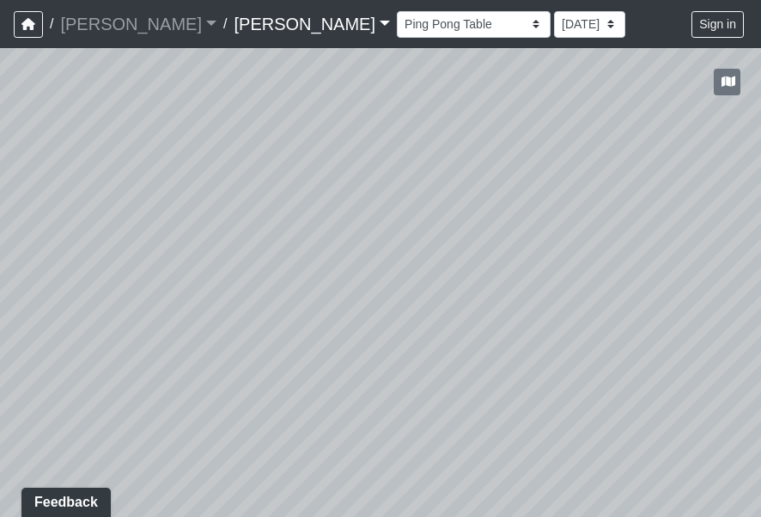
click at [540, 361] on div "Loading... Offices Loading... Lobby Hallway Loading... Clubroom Loading... Fitn…" at bounding box center [380, 282] width 761 height 469
click at [428, 350] on div "Loading... Offices Loading... Lobby Hallway Loading... Clubroom Loading... Fitn…" at bounding box center [380, 282] width 761 height 469
click at [374, 345] on div "Loading... Offices Loading... Lobby Hallway Loading... Clubroom Loading... Fitn…" at bounding box center [380, 282] width 761 height 469
click at [465, 277] on div "Loading... Offices Loading... Lobby Hallway Loading... Clubroom Loading... Fitn…" at bounding box center [380, 282] width 761 height 469
click at [399, 381] on icon at bounding box center [401, 390] width 52 height 52
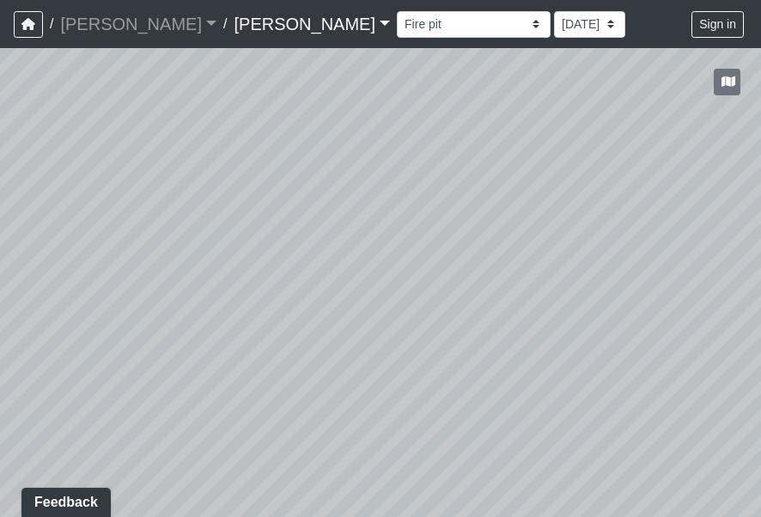
click at [354, 323] on div "Loading... Offices Loading... Lobby Hallway Loading... Clubroom Loading... Fitn…" at bounding box center [380, 282] width 761 height 469
click at [396, 205] on div "Loading... Offices Loading... Lobby Hallway Loading... Clubroom Loading... Fitn…" at bounding box center [380, 282] width 761 height 469
click at [532, 297] on div "Loading... Offices Loading... Lobby Hallway Loading... Clubroom Loading... Fitn…" at bounding box center [380, 282] width 761 height 469
click at [461, 302] on div "Loading... Offices Loading... Lobby Hallway Loading... Clubroom Loading... Fitn…" at bounding box center [380, 282] width 761 height 469
click at [490, 267] on div "Loading... Offices Loading... Lobby Hallway Loading... Clubroom Loading... Fitn…" at bounding box center [380, 282] width 761 height 469
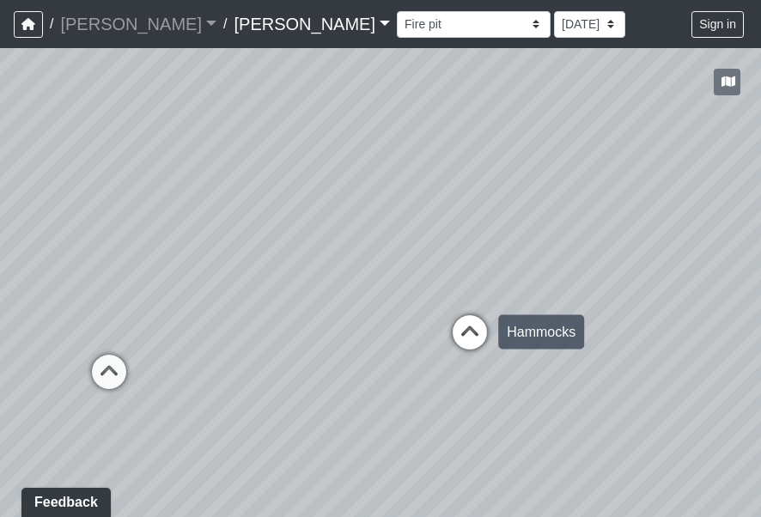
click at [468, 333] on icon at bounding box center [470, 341] width 52 height 52
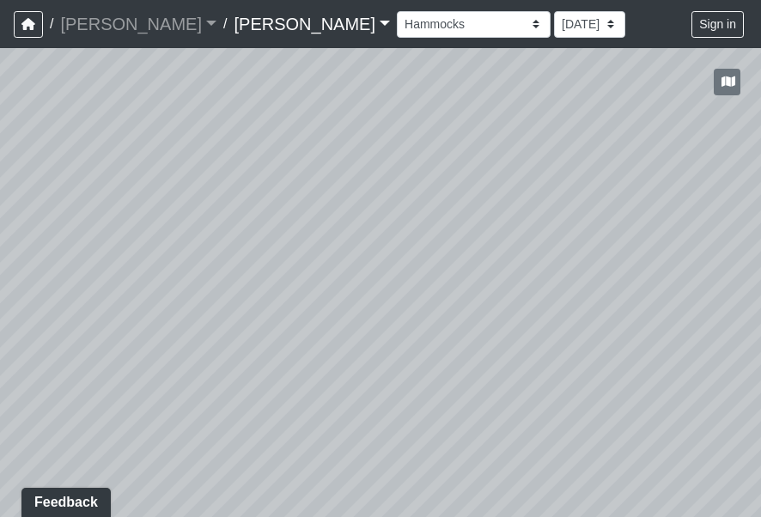
click at [479, 304] on div "Loading... Offices Loading... Lobby Hallway Loading... Clubroom Loading... Fitn…" at bounding box center [380, 282] width 761 height 469
click at [359, 326] on div "Loading... Offices Loading... Lobby Hallway Loading... Clubroom Loading... Fitn…" at bounding box center [380, 282] width 761 height 469
click at [413, 320] on div "Loading... Offices Loading... Lobby Hallway Loading... Clubroom Loading... Fitn…" at bounding box center [380, 282] width 761 height 469
click at [310, 386] on div "Loading... Offices Loading... Lobby Hallway Loading... Clubroom Loading... Fitn…" at bounding box center [380, 282] width 761 height 469
click at [672, 410] on icon at bounding box center [677, 420] width 52 height 52
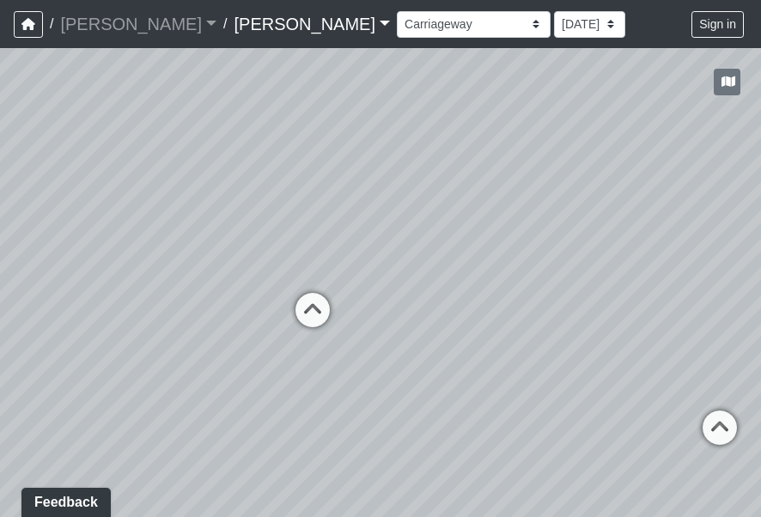
click at [378, 274] on div "Loading... Offices Loading... Lobby Hallway Loading... Clubroom Loading... Fitn…" at bounding box center [380, 282] width 761 height 469
click at [411, 315] on div "Loading... Offices Loading... Lobby Hallway Loading... Clubroom Loading... Fitn…" at bounding box center [380, 282] width 761 height 469
click at [527, 433] on div "Loading... Offices Loading... Lobby Hallway Loading... Clubroom Loading... Fitn…" at bounding box center [380, 282] width 761 height 469
click at [281, 338] on div "Loading... Offices Loading... Lobby Hallway Loading... Clubroom Loading... Fitn…" at bounding box center [380, 282] width 761 height 469
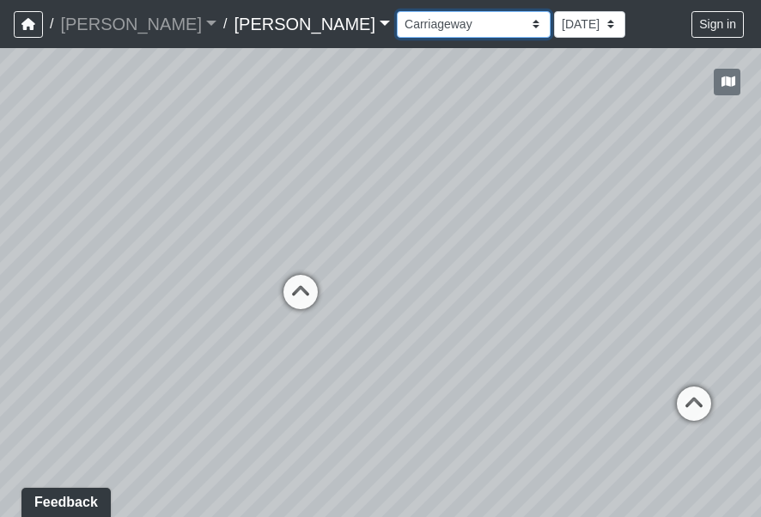
click at [397, 14] on select "Conference Room Conference Room 2 Counter Entrance Pod Pod 2 Pod Entry Carriage…" at bounding box center [474, 24] width 154 height 27
click at [397, 11] on select "Conference Room Conference Room 2 Counter Entrance Pod Pod 2 Pod Entry Carriage…" at bounding box center [474, 24] width 154 height 27
click at [411, 80] on div "Loading... Offices Loading... Lobby Hallway Loading... Clubroom Loading... Fitn…" at bounding box center [380, 282] width 761 height 469
click at [363, 260] on div "Loading... Offices Loading... Lobby Hallway Loading... Clubroom Loading... Fitn…" at bounding box center [380, 282] width 761 height 469
click at [358, 337] on div "Loading... Offices Loading... Lobby Hallway Loading... Clubroom Loading... Fitn…" at bounding box center [380, 282] width 761 height 469
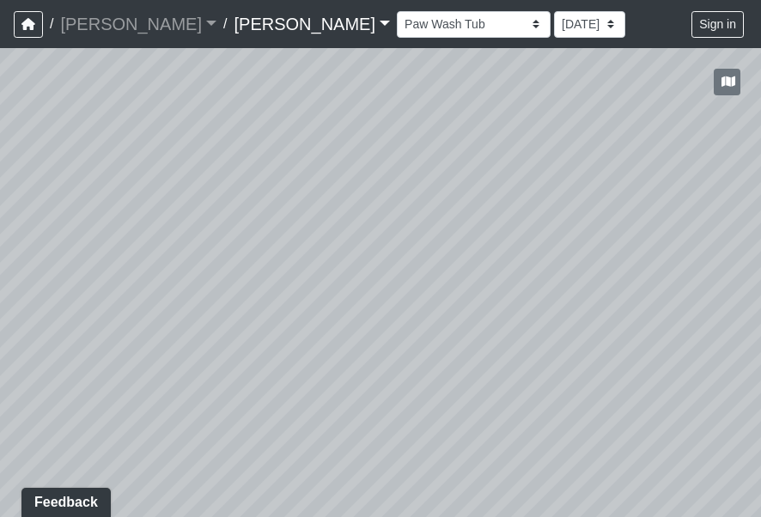
click at [329, 339] on div "Loading... Offices Loading... Lobby Hallway Loading... Clubroom Loading... Fitn…" at bounding box center [380, 282] width 761 height 469
click at [349, 389] on div "Loading... Offices Loading... Lobby Hallway Loading... Clubroom Loading... Fitn…" at bounding box center [380, 282] width 761 height 469
click at [509, 339] on div "Loading... Offices Loading... Lobby Hallway Loading... Clubroom Loading... Fitn…" at bounding box center [380, 282] width 761 height 469
click at [417, 365] on div "Loading... Offices Loading... Lobby Hallway Loading... Clubroom Loading... Fitn…" at bounding box center [380, 282] width 761 height 469
click at [593, 474] on div "Loading... Offices Loading... Lobby Hallway Loading... Clubroom Loading... Fitn…" at bounding box center [380, 282] width 761 height 469
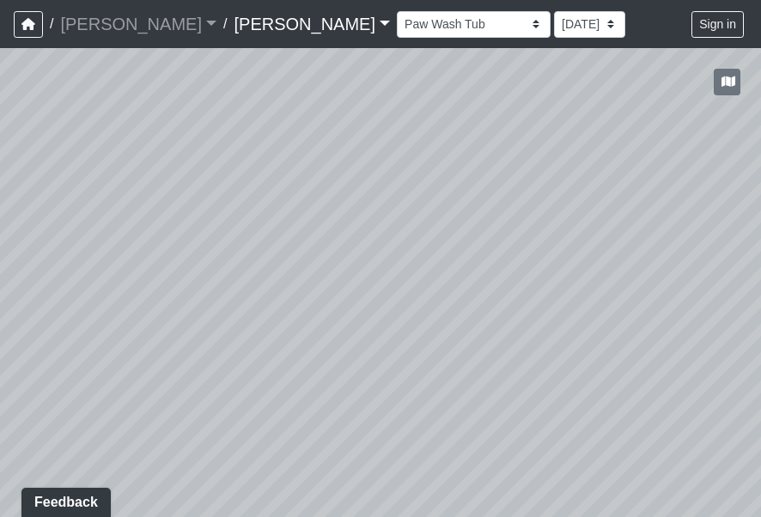
click at [354, 266] on div "Loading... Offices Loading... Lobby Hallway Loading... Clubroom Loading... Fitn…" at bounding box center [380, 282] width 761 height 469
click at [462, 266] on div "Loading... Offices Loading... Lobby Hallway Loading... Clubroom Loading... Fitn…" at bounding box center [380, 282] width 761 height 469
click at [440, 233] on div "Loading... Offices Loading... Lobby Hallway Loading... Clubroom Loading... Fitn…" at bounding box center [380, 282] width 761 height 469
click at [342, 270] on div "Loading... Offices Loading... Lobby Hallway Loading... Clubroom Loading... Fitn…" at bounding box center [380, 282] width 761 height 469
click at [294, 198] on div "Loading... Offices Loading... Lobby Hallway Loading... Clubroom Loading... Fitn…" at bounding box center [380, 282] width 761 height 469
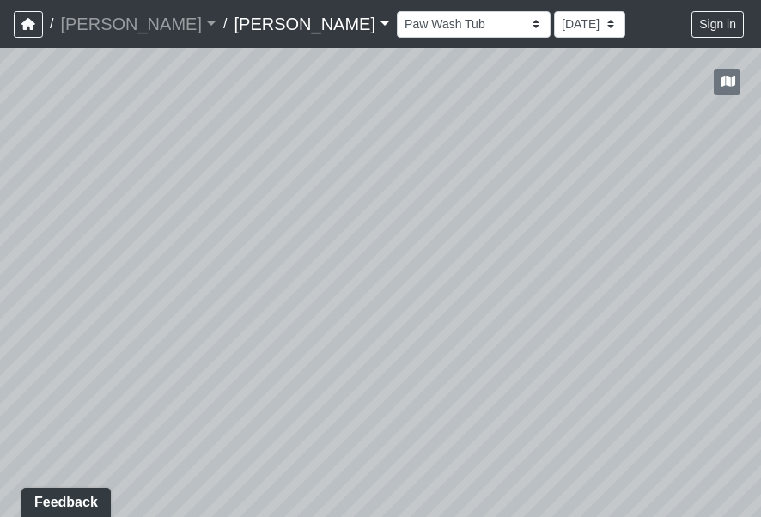
click at [142, 208] on div "Loading... Offices Loading... Lobby Hallway Loading... Clubroom Loading... Fitn…" at bounding box center [380, 282] width 761 height 469
click at [99, 143] on div "Loading... Offices Loading... Lobby Hallway Loading... Clubroom Loading... Fitn…" at bounding box center [380, 282] width 761 height 469
click at [69, 231] on div "Loading... Offices Loading... Lobby Hallway Loading... Clubroom Loading... Fitn…" at bounding box center [380, 282] width 761 height 469
click at [429, 431] on div "Loading... Offices Loading... Lobby Hallway Loading... Clubroom Loading... Fitn…" at bounding box center [380, 282] width 761 height 469
click at [397, 31] on select "Conference Room Conference Room 2 Counter Entrance Pod Pod 2 Pod Entry Carriage…" at bounding box center [474, 24] width 154 height 27
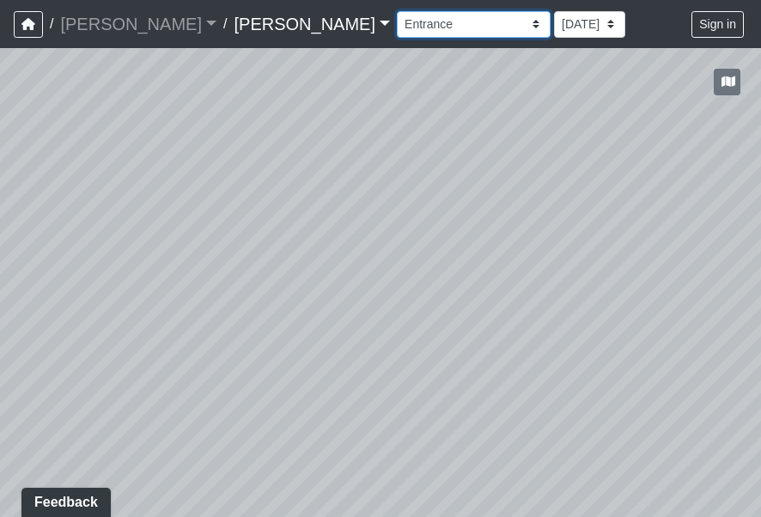
click at [397, 11] on select "Conference Room Conference Room 2 Counter Entrance Pod Pod 2 Pod Entry Carriage…" at bounding box center [474, 24] width 154 height 27
click at [306, 299] on div "Loading... Offices Loading... Lobby Hallway Loading... Clubroom Loading... Fitn…" at bounding box center [380, 282] width 761 height 469
click at [294, 308] on div "Loading... Offices Loading... Lobby Hallway Loading... Clubroom Loading... Fitn…" at bounding box center [380, 282] width 761 height 469
click at [378, 303] on div "Loading... Offices Loading... Lobby Hallway Loading... Clubroom Loading... Fitn…" at bounding box center [380, 282] width 761 height 469
click at [291, 319] on div "Loading... Offices Loading... Lobby Hallway Loading... Clubroom Loading... Fitn…" at bounding box center [380, 282] width 761 height 469
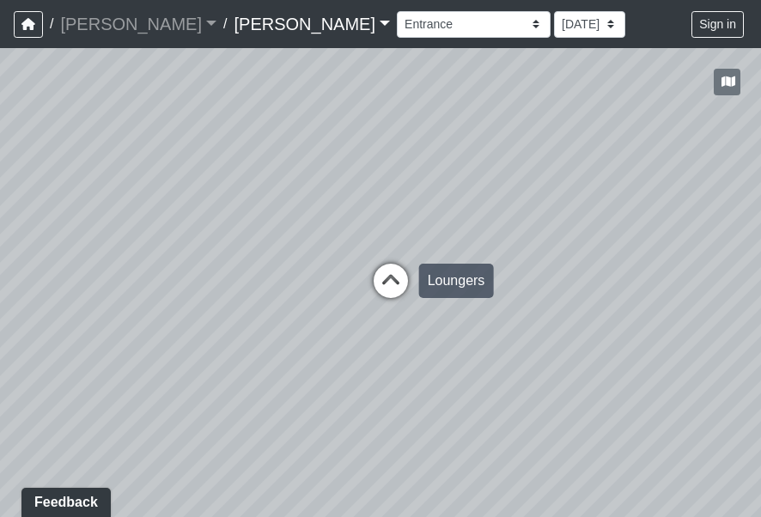
click at [386, 283] on icon at bounding box center [391, 290] width 52 height 52
click at [363, 306] on div "Loading... Offices Loading... Lobby Hallway Loading... Clubroom Loading... Fitn…" at bounding box center [380, 282] width 761 height 469
click at [307, 298] on div "Loading... Offices Loading... Lobby Hallway Loading... Clubroom Loading... Fitn…" at bounding box center [380, 282] width 761 height 469
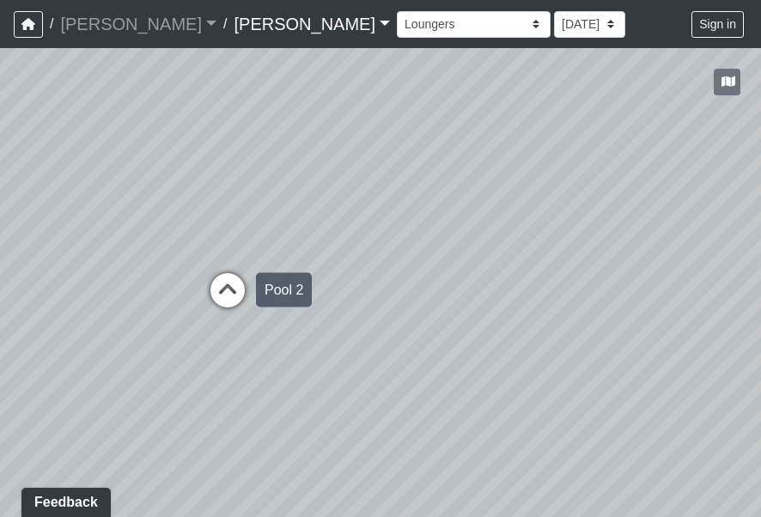
click at [240, 280] on icon at bounding box center [228, 299] width 52 height 52
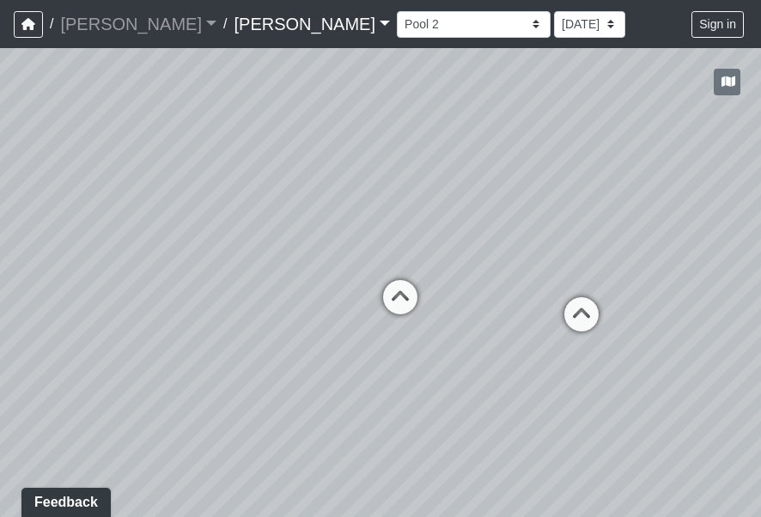
click at [229, 350] on div "Loading... Offices Loading... Lobby Hallway Loading... Clubroom Loading... Fitn…" at bounding box center [380, 282] width 761 height 469
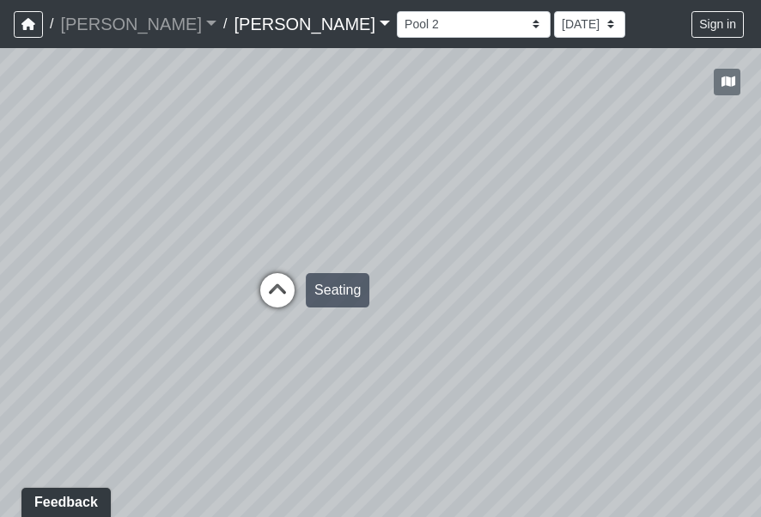
click at [272, 294] on icon at bounding box center [278, 299] width 52 height 52
click at [64, 319] on div "Loading... Offices Loading... Lobby Hallway Loading... Clubroom Loading... Fitn…" at bounding box center [380, 282] width 761 height 469
click at [435, 290] on div "Loading... Offices Loading... Lobby Hallway Loading... Clubroom Loading... Fitn…" at bounding box center [380, 282] width 761 height 469
click at [344, 369] on div "Loading... Offices Loading... Lobby Hallway Loading... Clubroom Loading... Fitn…" at bounding box center [380, 282] width 761 height 469
click at [326, 354] on div "Loading... Offices Loading... Lobby Hallway Loading... Clubroom Loading... Fitn…" at bounding box center [380, 282] width 761 height 469
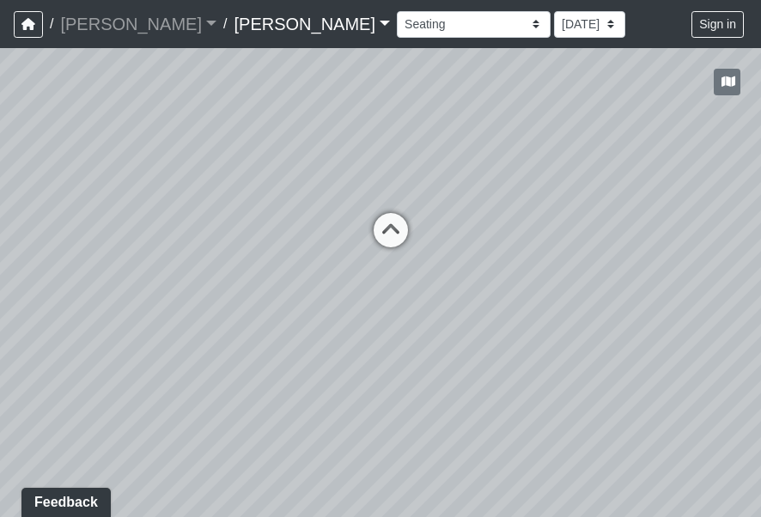
click at [239, 362] on div "Loading... Offices Loading... Lobby Hallway Loading... Clubroom Loading... Fitn…" at bounding box center [380, 282] width 761 height 469
click at [374, 238] on icon at bounding box center [390, 254] width 52 height 52
click at [323, 468] on div "Loading... Offices Loading... Lobby Hallway Loading... Clubroom Loading... Fitn…" at bounding box center [380, 282] width 761 height 469
click at [550, 418] on div "Loading... Offices Loading... Lobby Hallway Loading... Clubroom Loading... Fitn…" at bounding box center [380, 282] width 761 height 469
click at [411, 301] on div "Loading... Offices Loading... Lobby Hallway Loading... Clubroom Loading... Fitn…" at bounding box center [380, 282] width 761 height 469
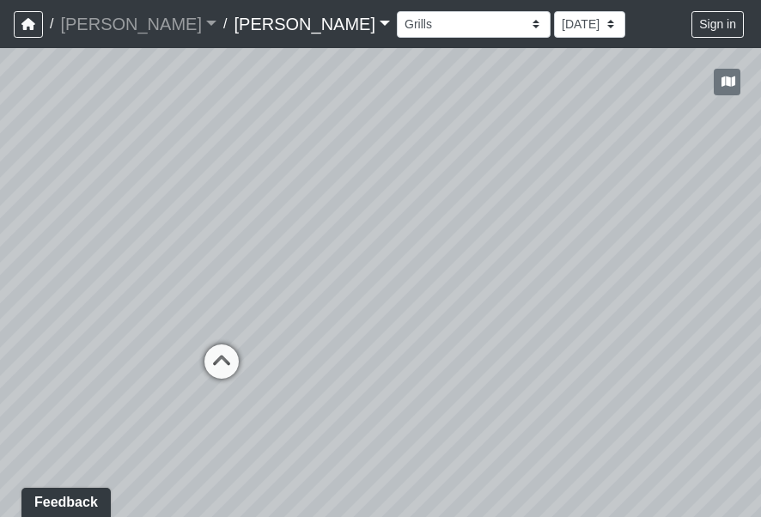
click at [325, 304] on div "Loading... Offices Loading... Lobby Hallway Loading... Clubroom Loading... Fitn…" at bounding box center [380, 282] width 761 height 469
click at [317, 342] on div "Loading... Offices Loading... Lobby Hallway Loading... Clubroom Loading... Fitn…" at bounding box center [380, 282] width 761 height 469
click at [468, 389] on div "Loading... Offices Loading... Lobby Hallway Loading... Clubroom Loading... Fitn…" at bounding box center [380, 282] width 761 height 469
click at [567, 408] on div "Loading... Offices Loading... Lobby Hallway Loading... Clubroom Loading... Fitn…" at bounding box center [380, 282] width 761 height 469
click at [606, 380] on div "Loading... Offices Loading... Lobby Hallway Loading... Clubroom Loading... Fitn…" at bounding box center [380, 282] width 761 height 469
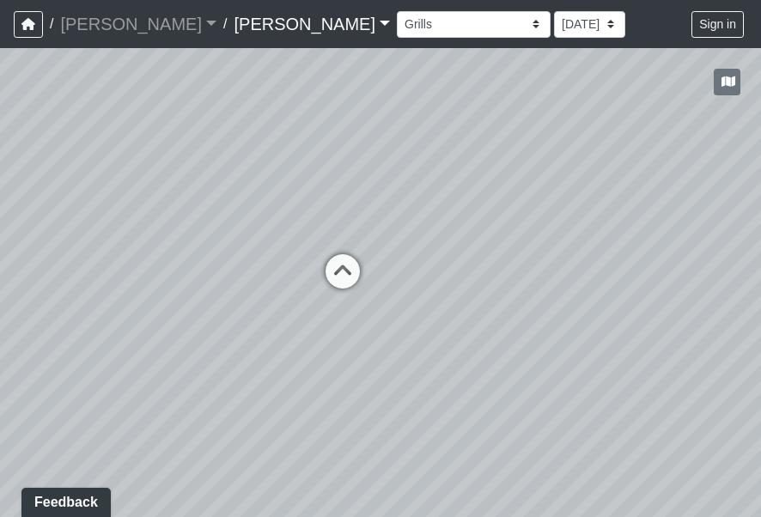
click at [415, 362] on div "Loading... Offices Loading... Lobby Hallway Loading... Clubroom Loading... Fitn…" at bounding box center [380, 282] width 761 height 469
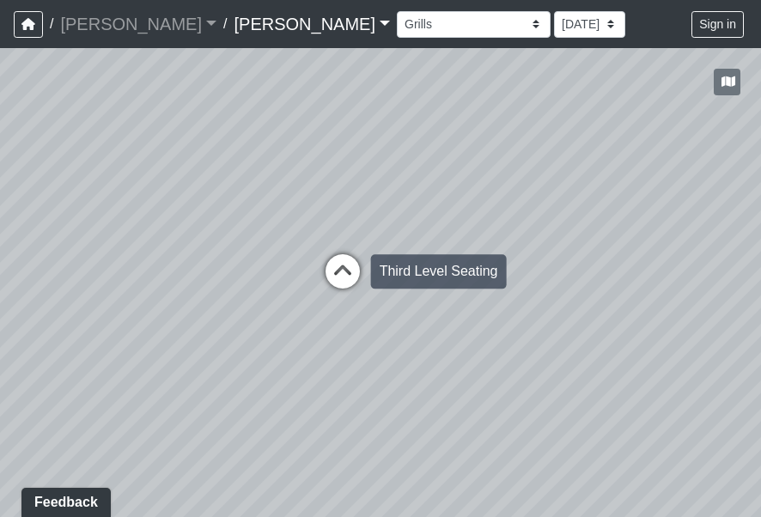
click at [353, 275] on icon at bounding box center [343, 280] width 52 height 52
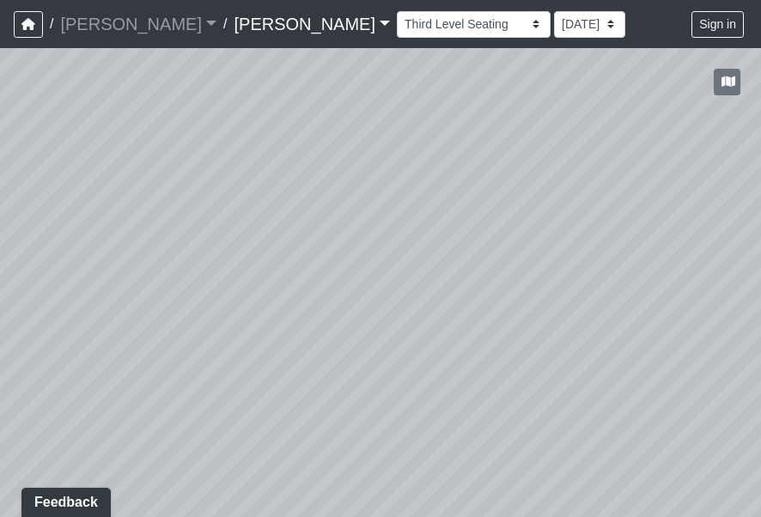
click at [0, 342] on html "/ [PERSON_NAME] [PERSON_NAME] Loading... / [PERSON_NAME] [PERSON_NAME] Loading.…" at bounding box center [380, 258] width 761 height 517
click at [35, 337] on div "Loading... Offices Loading... Lobby Hallway Loading... Clubroom Loading... Fitn…" at bounding box center [380, 282] width 761 height 469
click at [377, 369] on div "Loading... Offices Loading... Lobby Hallway Loading... Clubroom Loading... Fitn…" at bounding box center [380, 282] width 761 height 469
click at [429, 395] on div "Loading... Offices Loading... Lobby Hallway Loading... Clubroom Loading... Fitn…" at bounding box center [380, 282] width 761 height 469
click at [240, 368] on div "Loading... Offices Loading... Lobby Hallway Loading... Clubroom Loading... Fitn…" at bounding box center [380, 282] width 761 height 469
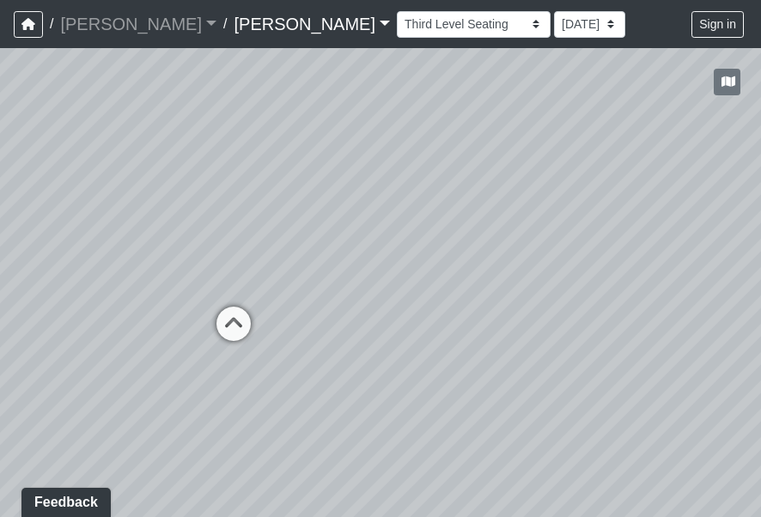
click at [443, 388] on div "Loading... Offices Loading... Lobby Hallway Loading... Clubroom Loading... Fitn…" at bounding box center [380, 282] width 761 height 469
click at [575, 398] on div "Loading... Offices Loading... Lobby Hallway Loading... Clubroom Loading... Fitn…" at bounding box center [380, 282] width 761 height 469
click at [376, 382] on div "Loading... Offices Loading... Lobby Hallway Loading... Clubroom Loading... Fitn…" at bounding box center [380, 282] width 761 height 469
click at [520, 380] on div "Loading... Offices Loading... Lobby Hallway Loading... Clubroom Loading... Fitn…" at bounding box center [380, 282] width 761 height 469
click at [592, 383] on div "Loading... Offices Loading... Lobby Hallway Loading... Clubroom Loading... Fitn…" at bounding box center [380, 282] width 761 height 469
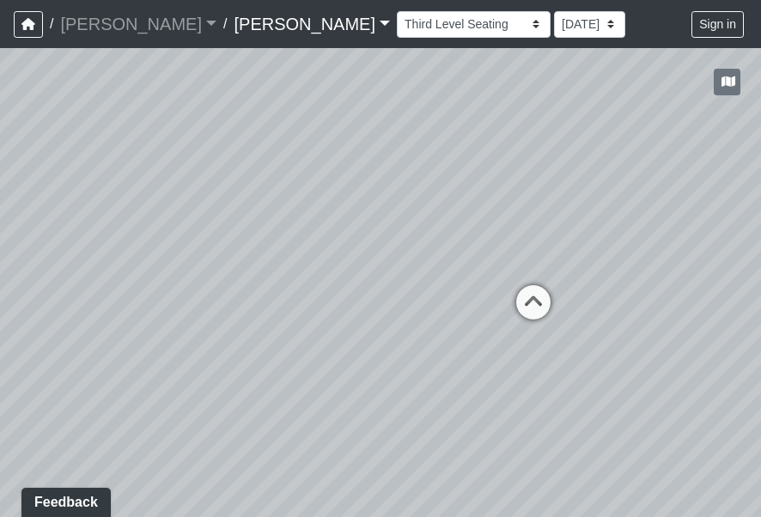
click at [565, 383] on div "Loading... Offices Loading... Lobby Hallway Loading... Clubroom Loading... Fitn…" at bounding box center [380, 282] width 761 height 469
click at [500, 386] on div "Loading... Offices Loading... Lobby Hallway Loading... Clubroom Loading... Fitn…" at bounding box center [380, 282] width 761 height 469
click at [307, 389] on div "Loading... Offices Loading... Lobby Hallway Loading... Clubroom Loading... Fitn…" at bounding box center [380, 282] width 761 height 469
click at [264, 417] on div "Loading... Offices Loading... Lobby Hallway Loading... Clubroom Loading... Fitn…" at bounding box center [380, 282] width 761 height 469
click at [397, 33] on select "Conference Room Conference Room 2 Counter Entrance Pod Pod 2 Pod Entry Carriage…" at bounding box center [474, 24] width 154 height 27
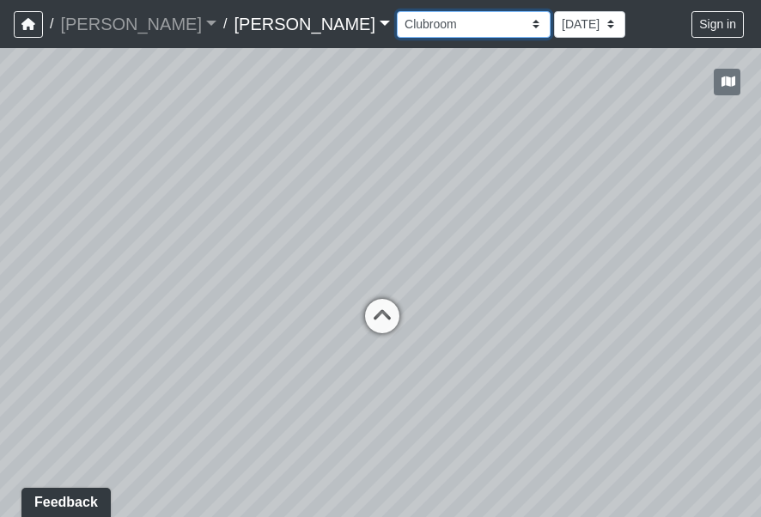
click at [397, 11] on select "Conference Room Conference Room 2 Counter Entrance Pod Pod 2 Pod Entry Carriage…" at bounding box center [474, 24] width 154 height 27
click at [485, 303] on div "Loading... Offices Loading... Lobby Hallway Loading... Clubroom Loading... Fitn…" at bounding box center [380, 282] width 761 height 469
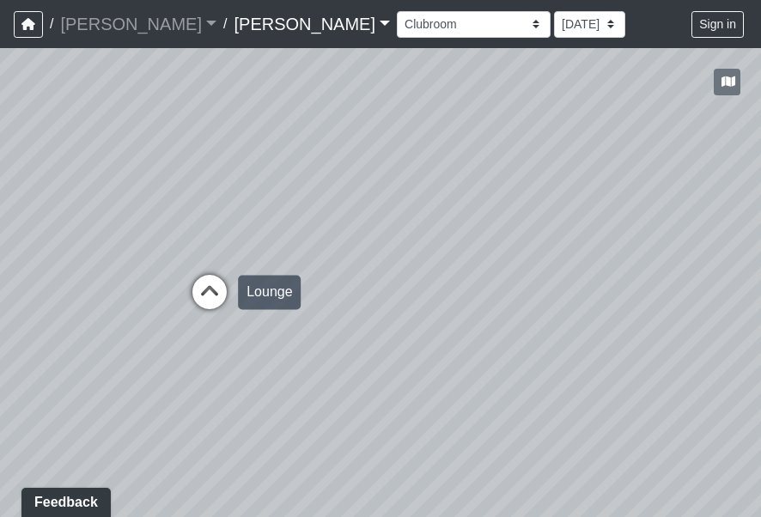
click at [219, 299] on icon at bounding box center [210, 301] width 52 height 52
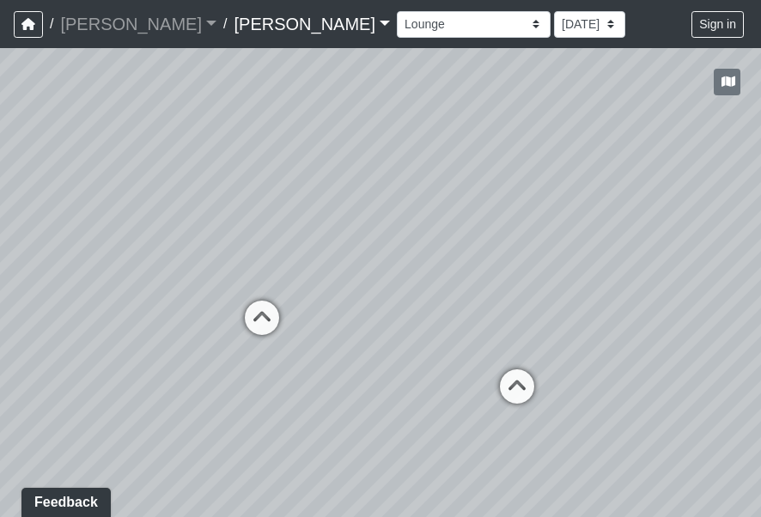
click at [190, 420] on div "Loading... Offices Loading... Lobby Hallway Loading... Clubroom Loading... Fitn…" at bounding box center [380, 282] width 761 height 469
click at [447, 423] on div "Loading... Offices Loading... Lobby Hallway Loading... Clubroom Loading... Fitn…" at bounding box center [380, 282] width 761 height 469
click at [518, 343] on div "Loading... Offices Loading... Lobby Hallway Loading... Clubroom Loading... Fitn…" at bounding box center [380, 282] width 761 height 469
click at [655, 334] on div "Loading... Offices Loading... Lobby Hallway Loading... Clubroom Loading... Fitn…" at bounding box center [380, 282] width 761 height 469
click at [335, 475] on div "Loading... Offices Loading... Lobby Hallway Loading... Clubroom Loading... Fitn…" at bounding box center [380, 282] width 761 height 469
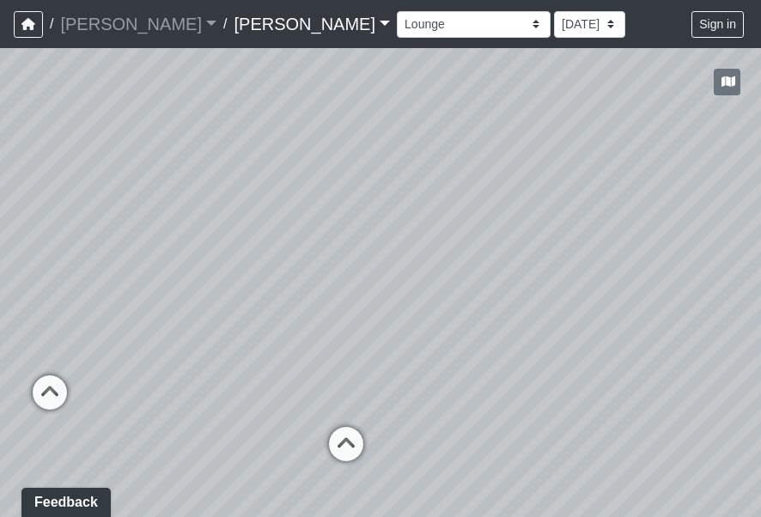
click at [464, 252] on div "Loading... Offices Loading... Lobby Hallway Loading... Clubroom Loading... Fitn…" at bounding box center [380, 282] width 761 height 469
click at [392, 253] on div "Loading... Offices Loading... Lobby Hallway Loading... Clubroom Loading... Fitn…" at bounding box center [380, 282] width 761 height 469
click at [406, 228] on div "Loading... Offices Loading... Lobby Hallway Loading... Clubroom Loading... Fitn…" at bounding box center [380, 282] width 761 height 469
click at [389, 250] on div "Loading... Offices Loading... Lobby Hallway Loading... Clubroom Loading... Fitn…" at bounding box center [380, 282] width 761 height 469
click at [380, 253] on div "Loading... Offices Loading... Lobby Hallway Loading... Clubroom Loading... Fitn…" at bounding box center [380, 282] width 761 height 469
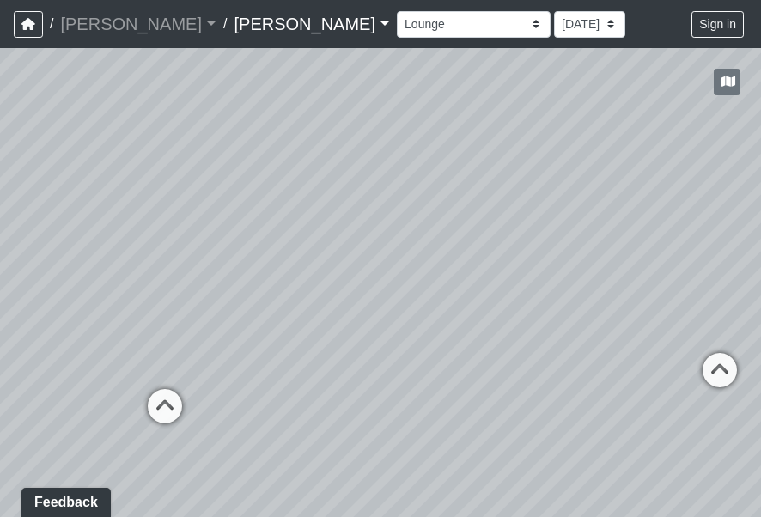
click at [262, 318] on div "Loading... Offices Loading... Lobby Hallway Loading... Clubroom Loading... Fitn…" at bounding box center [380, 282] width 761 height 469
click at [451, 238] on div "Loading... Offices Loading... Lobby Hallway Loading... Clubroom Loading... Fitn…" at bounding box center [380, 282] width 761 height 469
click at [298, 222] on div "Loading... Offices Loading... Lobby Hallway Loading... Clubroom Loading... Fitn…" at bounding box center [380, 282] width 761 height 469
click at [453, 421] on div "Loading... Offices Loading... Lobby Hallway Loading... Clubroom Loading... Fitn…" at bounding box center [380, 282] width 761 height 469
click at [462, 358] on div "Loading... Offices Loading... Lobby Hallway Loading... Clubroom Loading... Fitn…" at bounding box center [380, 282] width 761 height 469
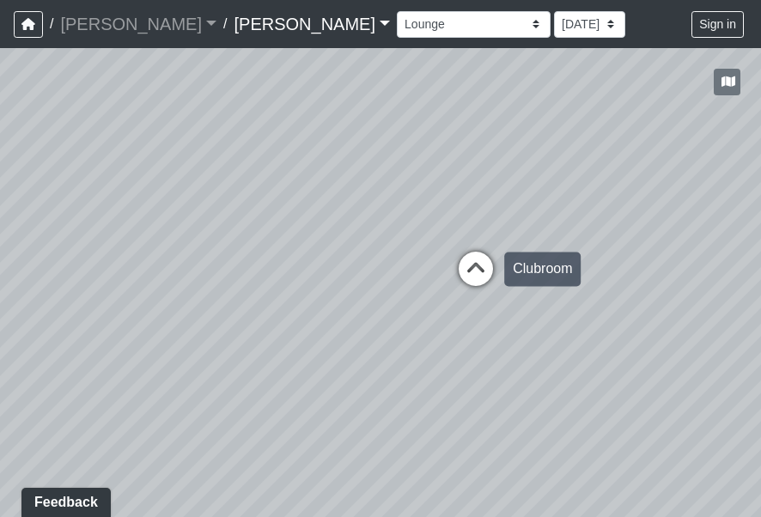
click at [477, 262] on icon at bounding box center [476, 278] width 52 height 52
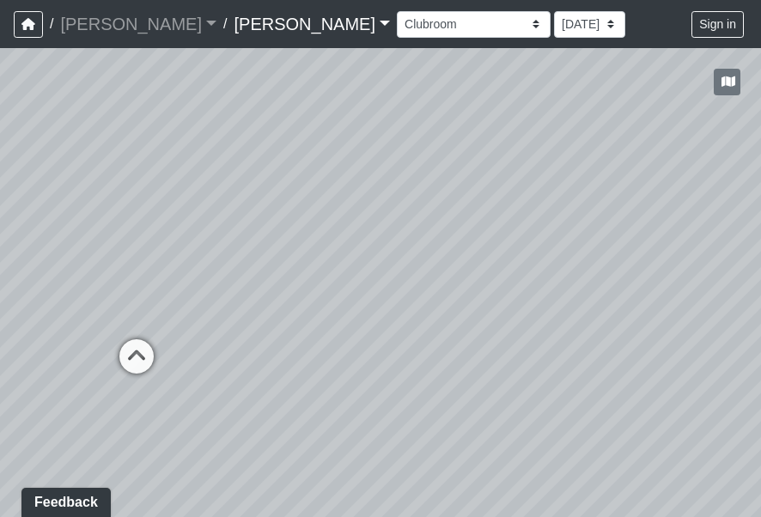
drag, startPoint x: 368, startPoint y: 295, endPoint x: 539, endPoint y: 295, distance: 171.8
click at [509, 287] on div "Loading... Offices Loading... Lobby Hallway Loading... Clubroom Loading... Fitn…" at bounding box center [380, 282] width 761 height 469
drag, startPoint x: 386, startPoint y: 298, endPoint x: 617, endPoint y: 351, distance: 237.1
click at [610, 348] on div "Loading... Offices Loading... Lobby Hallway Loading... Clubroom Loading... Fitn…" at bounding box center [380, 282] width 761 height 469
drag, startPoint x: 385, startPoint y: 322, endPoint x: 383, endPoint y: 283, distance: 39.5
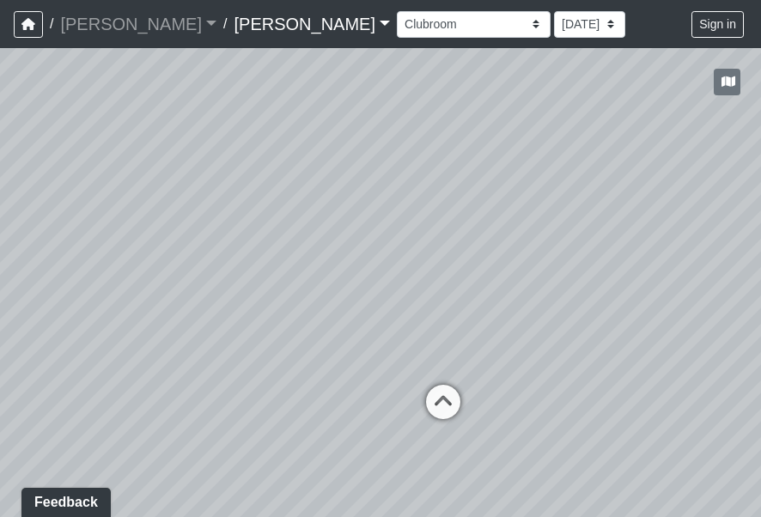
click at [383, 283] on div "Loading... Offices Loading... Lobby Hallway Loading... Clubroom Loading... Fitn…" at bounding box center [380, 282] width 761 height 469
drag, startPoint x: 297, startPoint y: 307, endPoint x: 216, endPoint y: 297, distance: 81.4
click at [216, 297] on div "Loading... Offices Loading... Lobby Hallway Loading... Clubroom Loading... Fitn…" at bounding box center [380, 282] width 761 height 469
drag, startPoint x: 216, startPoint y: 297, endPoint x: 289, endPoint y: 301, distance: 73.1
click at [289, 301] on div "Loading... Offices Loading... Lobby Hallway Loading... Clubroom Loading... Fitn…" at bounding box center [380, 282] width 761 height 469
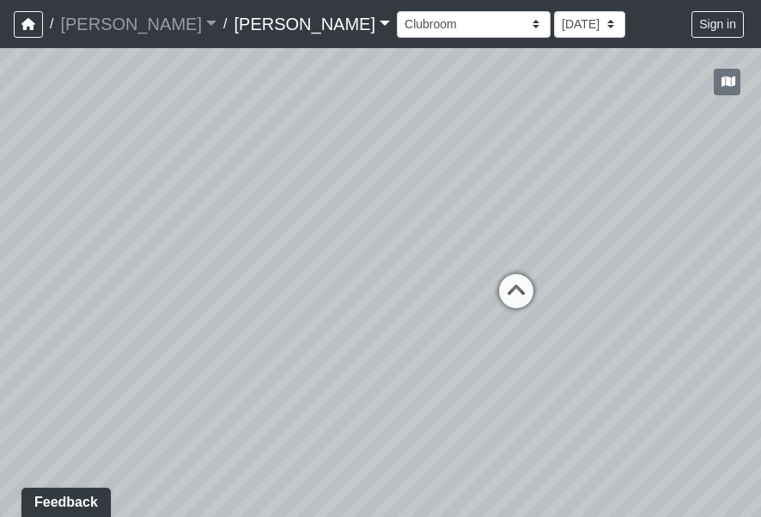
drag, startPoint x: 343, startPoint y: 429, endPoint x: 368, endPoint y: 250, distance: 180.4
click at [368, 250] on div "Loading... Offices Loading... Lobby Hallway Loading... Clubroom Loading... Fitn…" at bounding box center [380, 282] width 761 height 469
drag, startPoint x: 307, startPoint y: 369, endPoint x: 321, endPoint y: 277, distance: 93.0
click at [321, 277] on div "Loading... Offices Loading... Lobby Hallway Loading... Clubroom Loading... Fitn…" at bounding box center [380, 282] width 761 height 469
drag, startPoint x: 337, startPoint y: 322, endPoint x: 392, endPoint y: 318, distance: 55.1
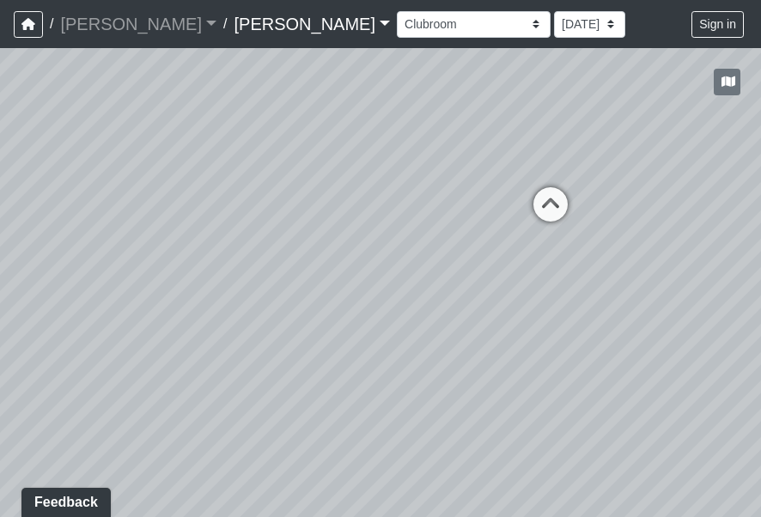
click at [392, 318] on div "Loading... Offices Loading... Lobby Hallway Loading... Clubroom Loading... Fitn…" at bounding box center [380, 282] width 761 height 469
drag, startPoint x: 365, startPoint y: 304, endPoint x: 352, endPoint y: 364, distance: 61.5
click at [352, 364] on div "Loading... Offices Loading... Lobby Hallway Loading... Clubroom Loading... Fitn…" at bounding box center [380, 282] width 761 height 469
drag, startPoint x: 345, startPoint y: 356, endPoint x: 544, endPoint y: 458, distance: 223.9
click at [544, 458] on div "Loading... Offices Loading... Lobby Hallway Loading... Clubroom Loading... Fitn…" at bounding box center [380, 282] width 761 height 469
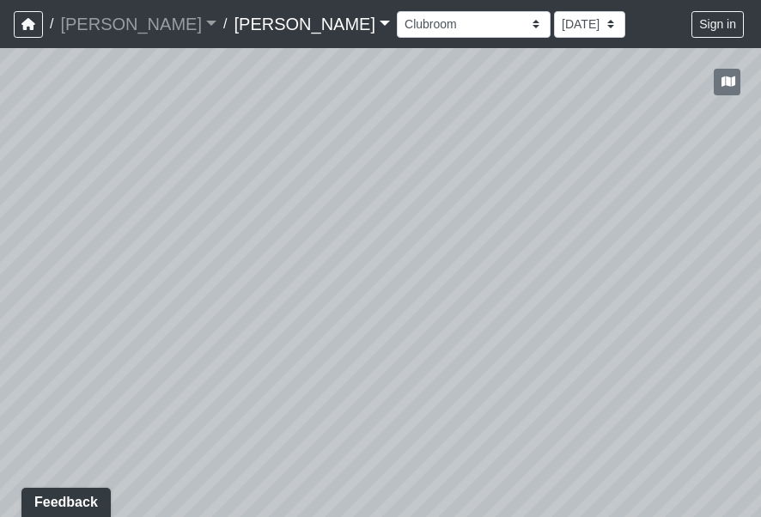
drag, startPoint x: 469, startPoint y: 325, endPoint x: 608, endPoint y: 413, distance: 164.9
click at [608, 413] on div "Loading... Offices Loading... Lobby Hallway Loading... Clubroom Loading... Fitn…" at bounding box center [380, 282] width 761 height 469
drag, startPoint x: 477, startPoint y: 354, endPoint x: 568, endPoint y: 419, distance: 112.0
click at [568, 419] on div "Loading... Offices Loading... Lobby Hallway Loading... Clubroom Loading... Fitn…" at bounding box center [380, 282] width 761 height 469
drag, startPoint x: 567, startPoint y: 418, endPoint x: 743, endPoint y: 514, distance: 200.2
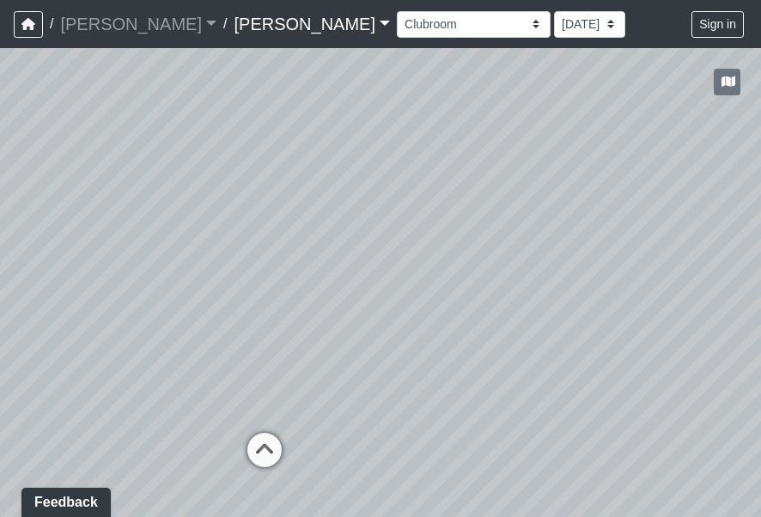
click at [752, 517] on html "/ [PERSON_NAME] [PERSON_NAME] Loading... / [PERSON_NAME] [PERSON_NAME] Loading.…" at bounding box center [380, 258] width 761 height 517
drag, startPoint x: 505, startPoint y: 386, endPoint x: 581, endPoint y: 363, distance: 78.8
click at [571, 354] on div "Loading... Offices Loading... Lobby Hallway Loading... Clubroom Loading... Fitn…" at bounding box center [380, 282] width 761 height 469
click at [325, 412] on icon at bounding box center [321, 424] width 52 height 52
drag, startPoint x: 552, startPoint y: 219, endPoint x: 234, endPoint y: 356, distance: 347.0
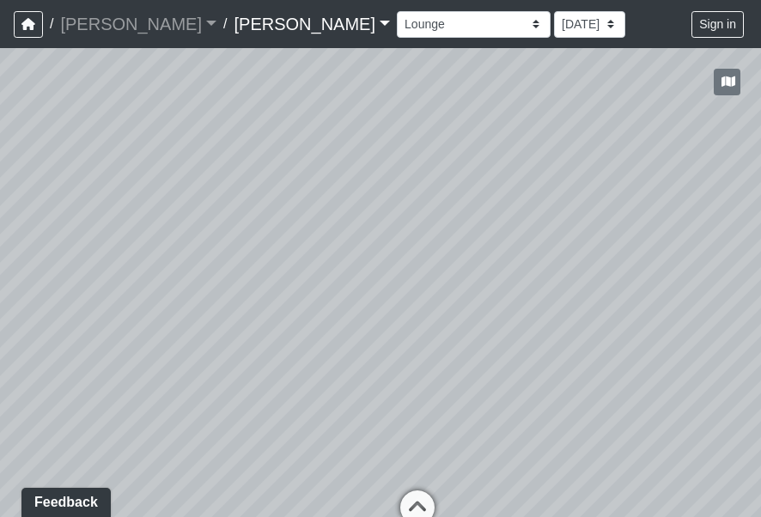
click at [235, 355] on div "Loading... Offices Loading... Lobby Hallway Loading... Clubroom Loading... Fitn…" at bounding box center [380, 282] width 761 height 469
drag, startPoint x: 484, startPoint y: 182, endPoint x: 264, endPoint y: 283, distance: 242.9
click at [259, 289] on div "Loading... Offices Loading... Lobby Hallway Loading... Clubroom Loading... Fitn…" at bounding box center [380, 282] width 761 height 469
drag, startPoint x: 533, startPoint y: 239, endPoint x: 283, endPoint y: 247, distance: 250.0
click at [331, 235] on div "Loading... Offices Loading... Lobby Hallway Loading... Clubroom Loading... Fitn…" at bounding box center [380, 282] width 761 height 469
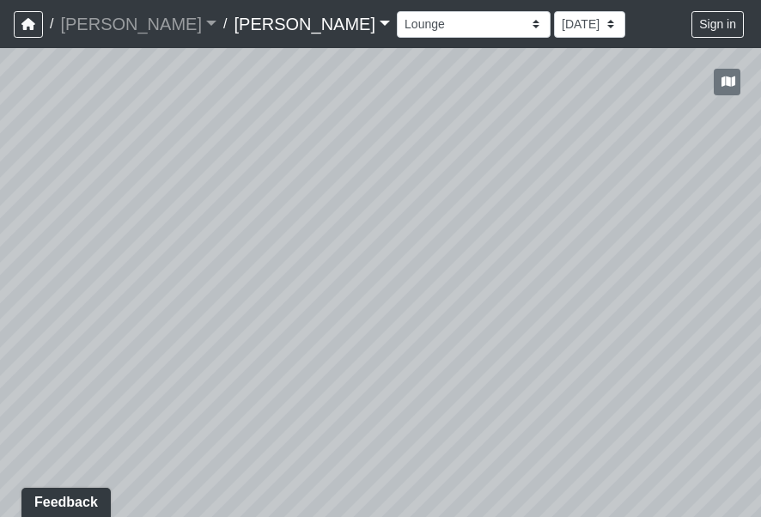
drag, startPoint x: 471, startPoint y: 252, endPoint x: 393, endPoint y: 278, distance: 82.6
click at [386, 270] on div "Loading... Offices Loading... Lobby Hallway Loading... Clubroom Loading... Fitn…" at bounding box center [380, 282] width 761 height 469
drag, startPoint x: 422, startPoint y: 319, endPoint x: 441, endPoint y: 222, distance: 98.9
click at [436, 229] on div "Loading... Offices Loading... Lobby Hallway Loading... Clubroom Loading... Fitn…" at bounding box center [380, 282] width 761 height 469
click at [411, 232] on div "Loading... Offices Loading... Lobby Hallway Loading... Clubroom Loading... Fitn…" at bounding box center [380, 282] width 761 height 469
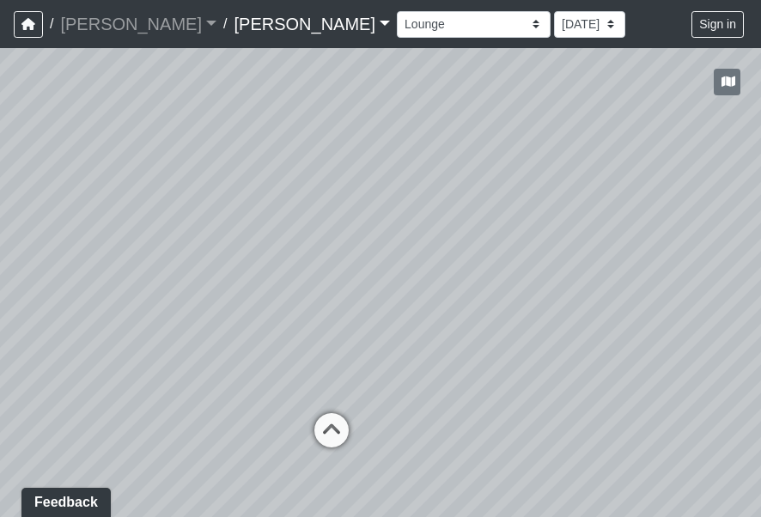
click at [346, 339] on div "Loading... Offices Loading... Lobby Hallway Loading... Clubroom Loading... Fitn…" at bounding box center [380, 282] width 761 height 469
click at [332, 426] on icon at bounding box center [332, 439] width 52 height 52
click at [14, 313] on div "Loading... Offices Loading... Lobby Hallway Loading... Clubroom Loading... Fitn…" at bounding box center [380, 282] width 761 height 469
click at [316, 315] on div "Loading... Offices Loading... Lobby Hallway Loading... Clubroom Loading... Fitn…" at bounding box center [380, 282] width 761 height 469
click at [396, 289] on div "Loading... Offices Loading... Lobby Hallway Loading... Clubroom Loading... Fitn…" at bounding box center [380, 282] width 761 height 469
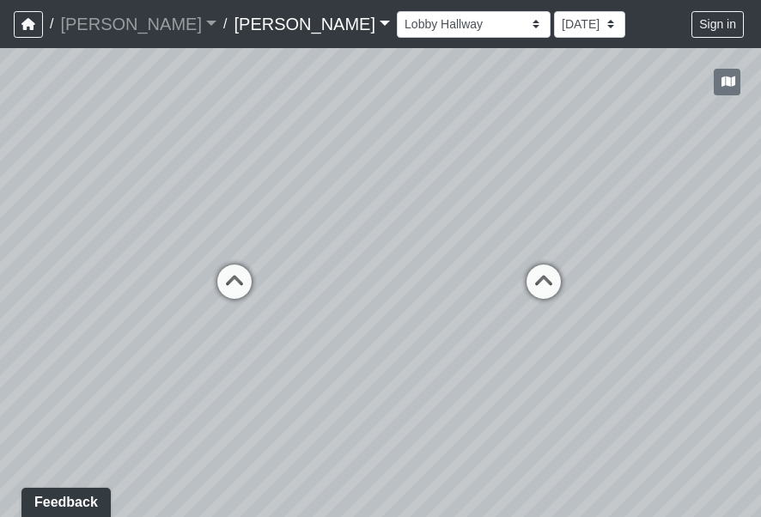
click at [351, 477] on div "Loading... Offices Loading... Lobby Hallway Loading... Clubroom Loading... Fitn…" at bounding box center [380, 282] width 761 height 469
click at [414, 419] on div "Loading... Offices Loading... Lobby Hallway Loading... Clubroom Loading... Fitn…" at bounding box center [380, 282] width 761 height 469
click at [417, 392] on div "Loading... Offices Loading... Lobby Hallway Loading... Clubroom Loading... Fitn…" at bounding box center [380, 282] width 761 height 469
click at [531, 381] on div "Loading... Offices Loading... Lobby Hallway Loading... Clubroom Loading... Fitn…" at bounding box center [380, 282] width 761 height 469
click at [354, 380] on icon at bounding box center [346, 387] width 52 height 52
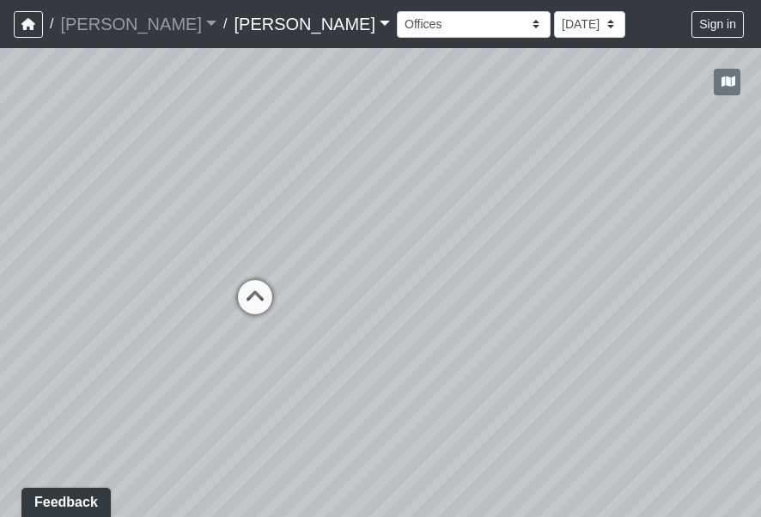
click at [333, 262] on div "Loading... Offices Loading... Lobby Hallway Loading... Clubroom Loading... Fitn…" at bounding box center [380, 282] width 761 height 469
click at [311, 357] on div "Loading... Offices Loading... Lobby Hallway Loading... Clubroom Loading... Fitn…" at bounding box center [380, 282] width 761 height 469
click at [267, 338] on div "Loading... Offices Loading... Lobby Hallway Loading... Clubroom Loading... Fitn…" at bounding box center [380, 282] width 761 height 469
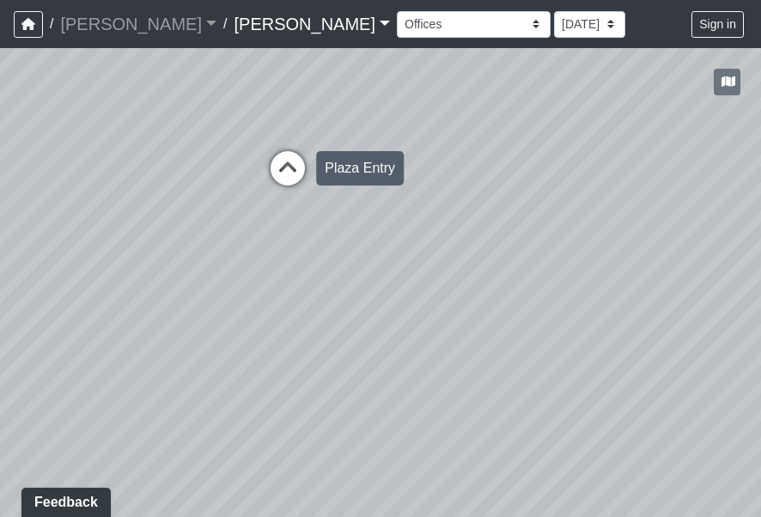
click at [292, 174] on icon at bounding box center [288, 177] width 52 height 52
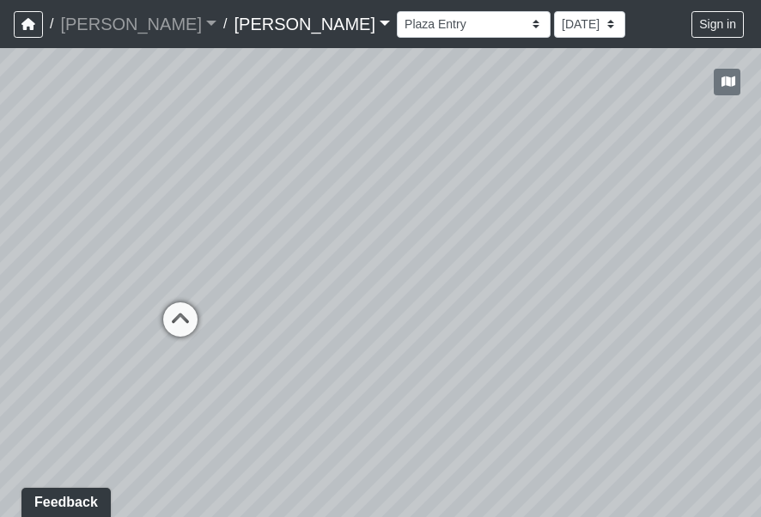
click at [396, 358] on div "Loading... Offices Loading... Lobby Hallway Loading... Clubroom Loading... Fitn…" at bounding box center [380, 282] width 761 height 469
click at [476, 378] on div "Loading... Offices Loading... Lobby Hallway Loading... Clubroom Loading... Fitn…" at bounding box center [380, 282] width 761 height 469
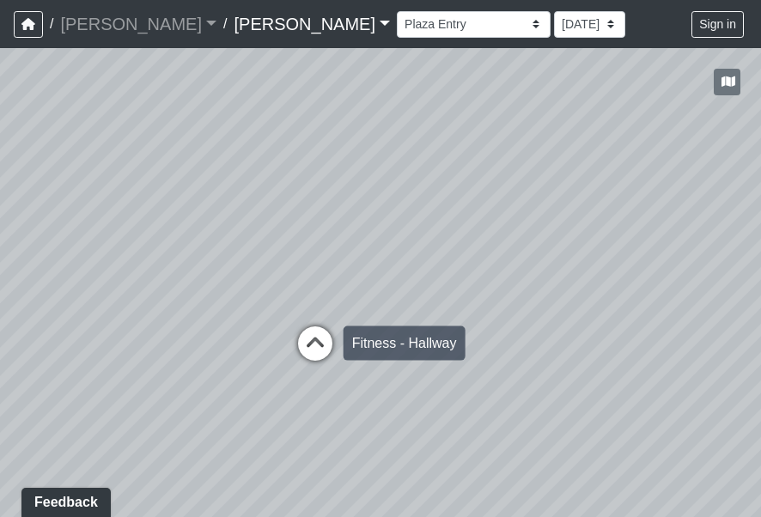
click at [318, 335] on icon at bounding box center [315, 352] width 52 height 52
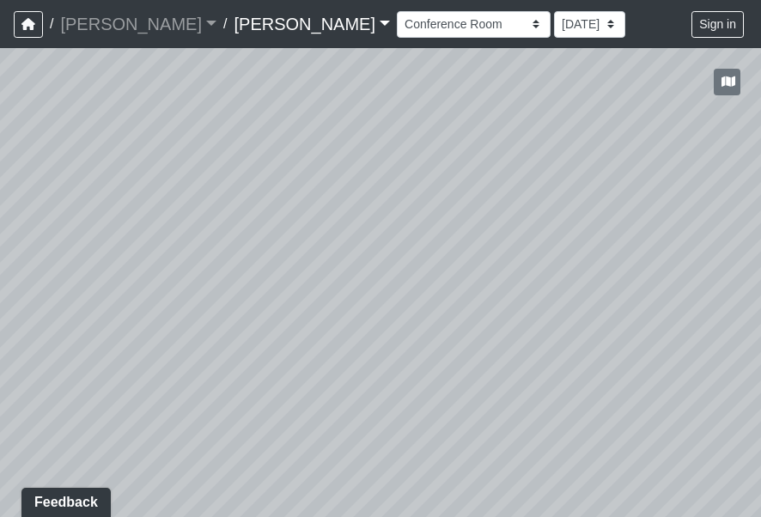
drag, startPoint x: 398, startPoint y: 350, endPoint x: 507, endPoint y: 342, distance: 108.5
click at [506, 344] on div "Loading... Offices Loading... Lobby Hallway Loading... Clubroom Loading... Fitn…" at bounding box center [380, 282] width 761 height 469
drag, startPoint x: 505, startPoint y: 340, endPoint x: 192, endPoint y: 329, distance: 313.6
click at [257, 336] on div "Loading... Offices Loading... Lobby Hallway Loading... Clubroom Loading... Fitn…" at bounding box center [380, 282] width 761 height 469
click at [397, 15] on select "Conference Room Conference Room 2 Counter Entrance Pod Pod 2 Pod Entry Carriage…" at bounding box center [474, 24] width 154 height 27
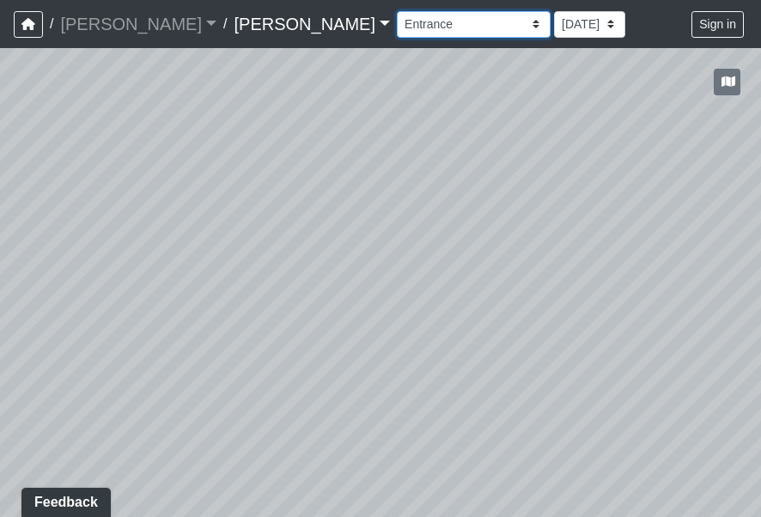
click at [397, 11] on select "Conference Room Conference Room 2 Counter Entrance Pod Pod 2 Pod Entry Carriage…" at bounding box center [474, 24] width 154 height 27
drag, startPoint x: 367, startPoint y: 304, endPoint x: 215, endPoint y: 193, distance: 188.1
click at [215, 195] on div "Loading... Offices Loading... Lobby Hallway Loading... Clubroom Loading... Fitn…" at bounding box center [380, 282] width 761 height 469
drag, startPoint x: 236, startPoint y: 280, endPoint x: 295, endPoint y: 398, distance: 131.3
click at [291, 394] on div "Loading... Offices Loading... Lobby Hallway Loading... Clubroom Loading... Fitn…" at bounding box center [380, 282] width 761 height 469
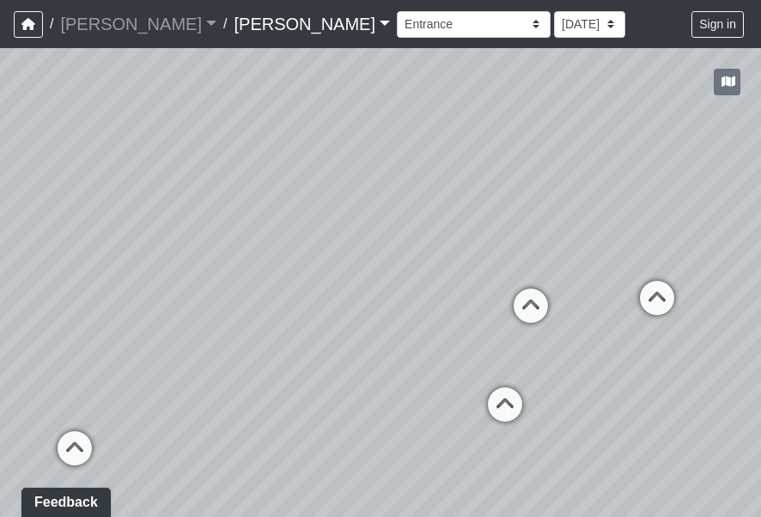
click at [339, 313] on div "Loading... Offices Loading... Lobby Hallway Loading... Clubroom Loading... Fitn…" at bounding box center [380, 282] width 761 height 469
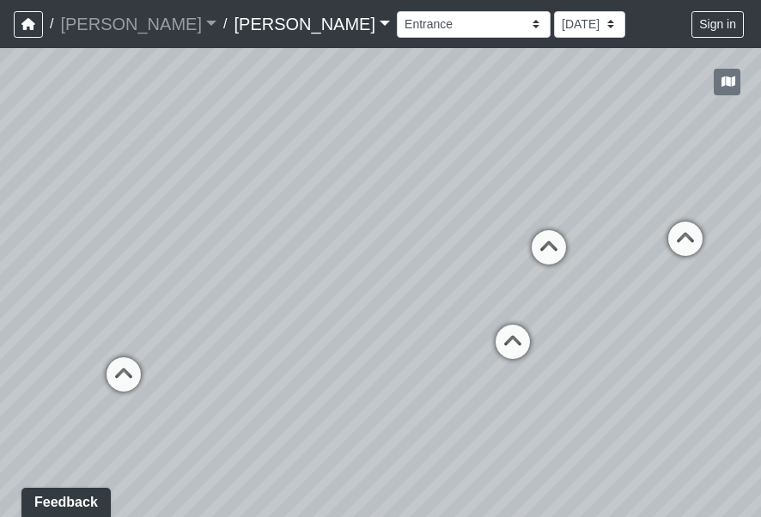
click at [229, 378] on div "Loading... Offices Loading... Lobby Hallway Loading... Clubroom Loading... Fitn…" at bounding box center [380, 282] width 761 height 469
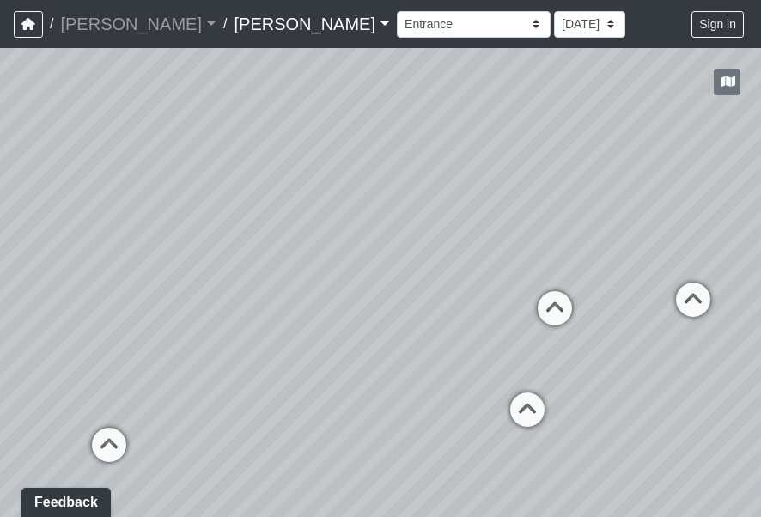
click at [281, 315] on div "Loading... Offices Loading... Lobby Hallway Loading... Clubroom Loading... Fitn…" at bounding box center [380, 282] width 761 height 469
click at [288, 271] on div "Loading... Offices Loading... Lobby Hallway Loading... Clubroom Loading... Fitn…" at bounding box center [380, 282] width 761 height 469
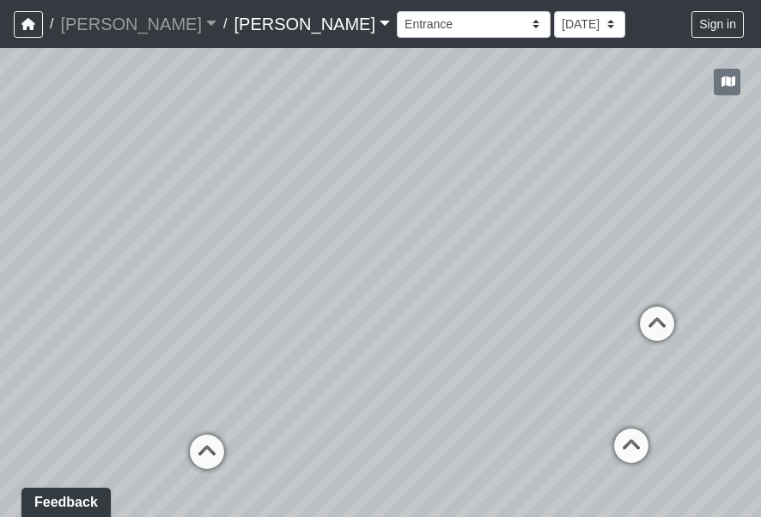
drag, startPoint x: 274, startPoint y: 383, endPoint x: 347, endPoint y: 427, distance: 85.1
click at [350, 437] on div "Loading... Offices Loading... Lobby Hallway Loading... Clubroom Loading... Fitn…" at bounding box center [380, 282] width 761 height 469
click at [332, 326] on div "Loading... Offices Loading... Lobby Hallway Loading... Clubroom Loading... Fitn…" at bounding box center [380, 282] width 761 height 469
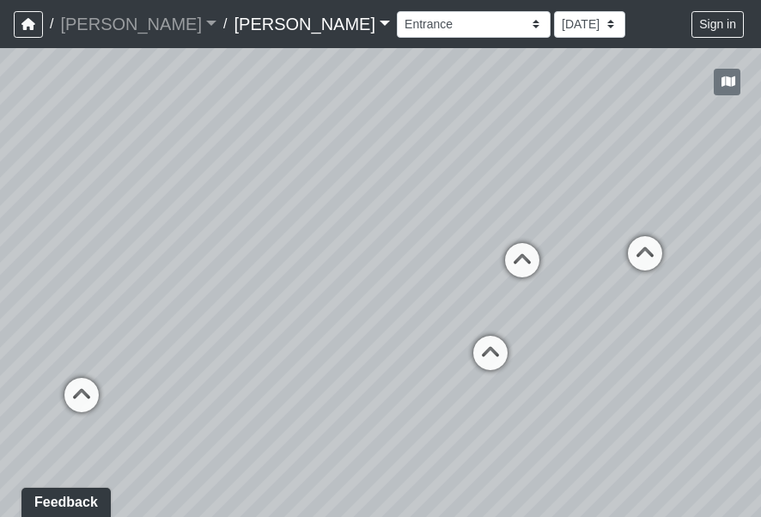
drag, startPoint x: 476, startPoint y: 289, endPoint x: 350, endPoint y: 268, distance: 127.2
click at [350, 268] on div "Loading... Offices Loading... Lobby Hallway Loading... Clubroom Loading... Fitn…" at bounding box center [380, 282] width 761 height 469
drag, startPoint x: 351, startPoint y: 265, endPoint x: 588, endPoint y: 248, distance: 237.6
click at [585, 247] on div "Loading... Offices Loading... Lobby Hallway Loading... Clubroom Loading... Fitn…" at bounding box center [380, 282] width 761 height 469
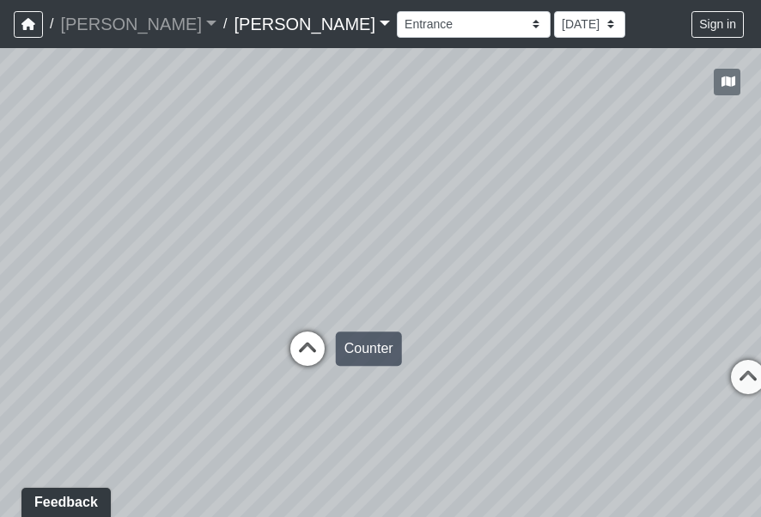
click at [307, 341] on icon at bounding box center [308, 357] width 52 height 52
drag, startPoint x: 439, startPoint y: 363, endPoint x: 593, endPoint y: 260, distance: 185.1
click at [588, 261] on div "Loading... Offices Loading... Lobby Hallway Loading... Clubroom Loading... Fitn…" at bounding box center [380, 282] width 761 height 469
drag, startPoint x: 386, startPoint y: 294, endPoint x: 527, endPoint y: 304, distance: 142.1
click at [527, 304] on div "Loading... Offices Loading... Lobby Hallway Loading... Clubroom Loading... Fitn…" at bounding box center [380, 282] width 761 height 469
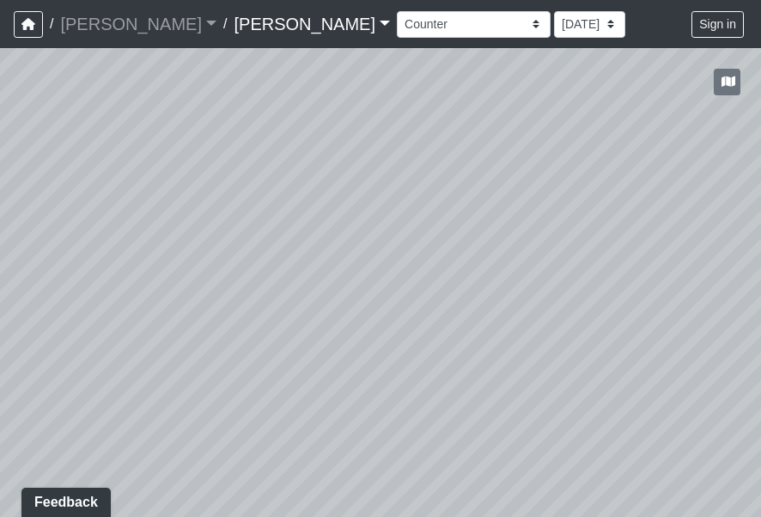
drag, startPoint x: 356, startPoint y: 270, endPoint x: 611, endPoint y: 265, distance: 255.1
click at [588, 267] on div "Loading... Offices Loading... Lobby Hallway Loading... Clubroom Loading... Fitn…" at bounding box center [380, 282] width 761 height 469
drag, startPoint x: 415, startPoint y: 264, endPoint x: 484, endPoint y: 387, distance: 141.9
click at [484, 387] on div "Loading... Offices Loading... Lobby Hallway Loading... Clubroom Loading... Fitn…" at bounding box center [380, 282] width 761 height 469
drag, startPoint x: 358, startPoint y: 350, endPoint x: 554, endPoint y: 327, distance: 197.2
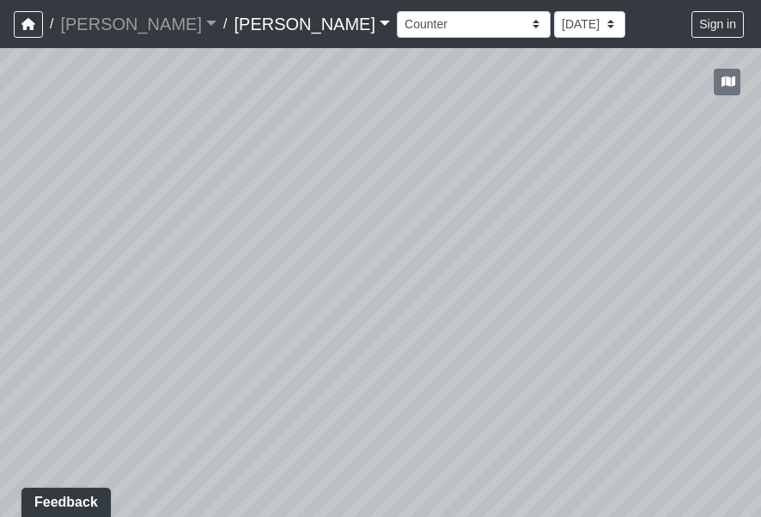
click at [544, 327] on div "Loading... Offices Loading... Lobby Hallway Loading... Clubroom Loading... Fitn…" at bounding box center [380, 282] width 761 height 469
drag, startPoint x: 421, startPoint y: 315, endPoint x: 576, endPoint y: 336, distance: 156.8
click at [541, 326] on div "Loading... Offices Loading... Lobby Hallway Loading... Clubroom Loading... Fitn…" at bounding box center [380, 282] width 761 height 469
click at [240, 389] on icon at bounding box center [230, 414] width 52 height 52
drag, startPoint x: 252, startPoint y: 348, endPoint x: 315, endPoint y: 458, distance: 126.5
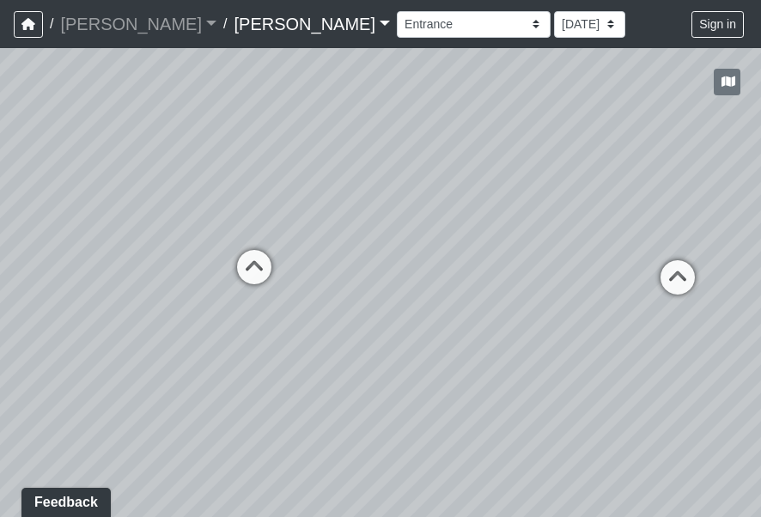
click at [311, 458] on div "Loading... Offices Loading... Lobby Hallway Loading... Clubroom Loading... Fitn…" at bounding box center [380, 282] width 761 height 469
drag, startPoint x: 356, startPoint y: 331, endPoint x: 539, endPoint y: 398, distance: 194.8
click at [489, 362] on div "Loading... Offices Loading... Lobby Hallway Loading... Clubroom Loading... Fitn…" at bounding box center [380, 282] width 761 height 469
drag, startPoint x: 487, startPoint y: 293, endPoint x: 581, endPoint y: 426, distance: 163.2
click at [562, 417] on div "Loading... Offices Loading... Lobby Hallway Loading... Clubroom Loading... Fitn…" at bounding box center [380, 282] width 761 height 469
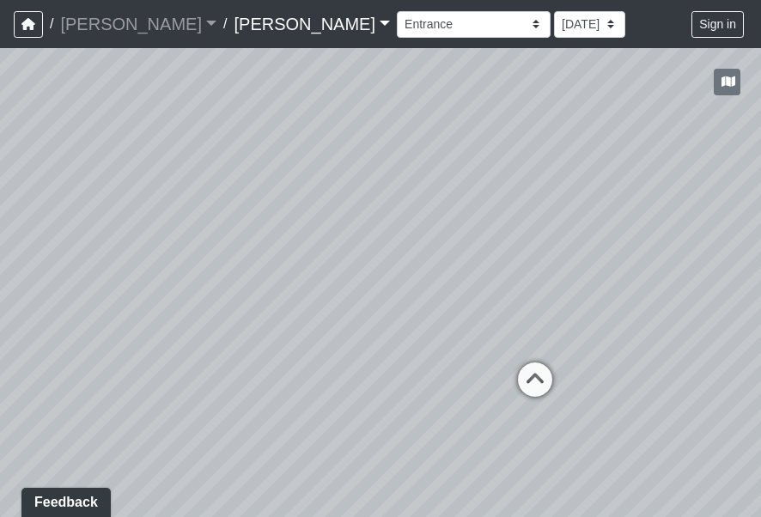
drag, startPoint x: 290, startPoint y: 330, endPoint x: 441, endPoint y: 210, distance: 192.6
click at [429, 216] on div "Loading... Offices Loading... Lobby Hallway Loading... Clubroom Loading... Fitn…" at bounding box center [380, 282] width 761 height 469
drag, startPoint x: 345, startPoint y: 325, endPoint x: 468, endPoint y: 216, distance: 164.8
click at [468, 216] on div "Loading... Offices Loading... Lobby Hallway Loading... Clubroom Loading... Fitn…" at bounding box center [380, 282] width 761 height 469
drag, startPoint x: 390, startPoint y: 274, endPoint x: 548, endPoint y: 436, distance: 226.5
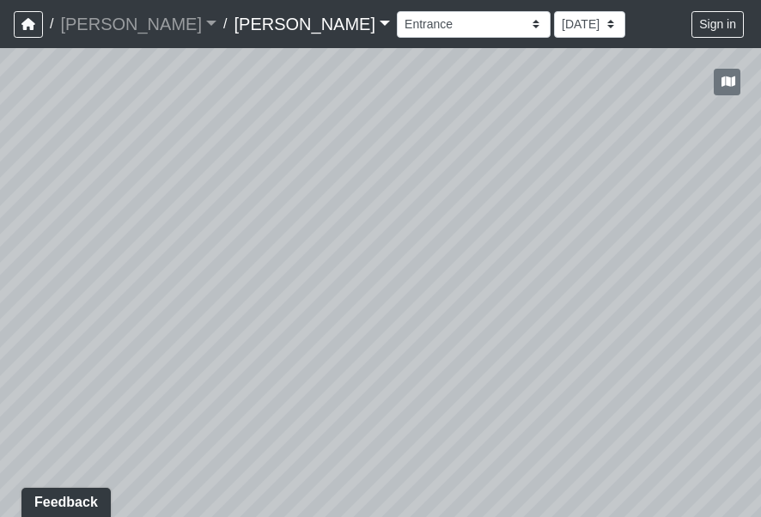
click at [536, 423] on div "Loading... Offices Loading... Lobby Hallway Loading... Clubroom Loading... Fitn…" at bounding box center [380, 282] width 761 height 469
click at [613, 362] on div "Loading... Offices Loading... Lobby Hallway Loading... Clubroom Loading... Fitn…" at bounding box center [380, 282] width 761 height 469
drag, startPoint x: 538, startPoint y: 363, endPoint x: 386, endPoint y: 180, distance: 237.8
click at [386, 182] on div "Loading... Offices Loading... Lobby Hallway Loading... Clubroom Loading... Fitn…" at bounding box center [380, 282] width 761 height 469
drag, startPoint x: 258, startPoint y: 246, endPoint x: 479, endPoint y: 196, distance: 227.1
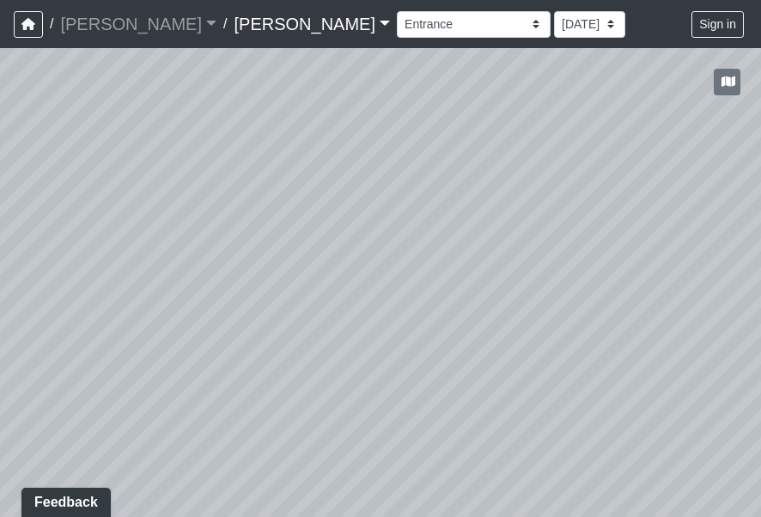
click at [441, 204] on div "Loading... Offices Loading... Lobby Hallway Loading... Clubroom Loading... Fitn…" at bounding box center [380, 282] width 761 height 469
drag, startPoint x: 386, startPoint y: 242, endPoint x: 460, endPoint y: 374, distance: 150.7
click at [458, 371] on div "Loading... Offices Loading... Lobby Hallway Loading... Clubroom Loading... Fitn…" at bounding box center [380, 282] width 761 height 469
click at [491, 266] on div "Loading... Offices Loading... Lobby Hallway Loading... Clubroom Loading... Fitn…" at bounding box center [380, 282] width 761 height 469
drag, startPoint x: 521, startPoint y: 293, endPoint x: 390, endPoint y: 288, distance: 131.5
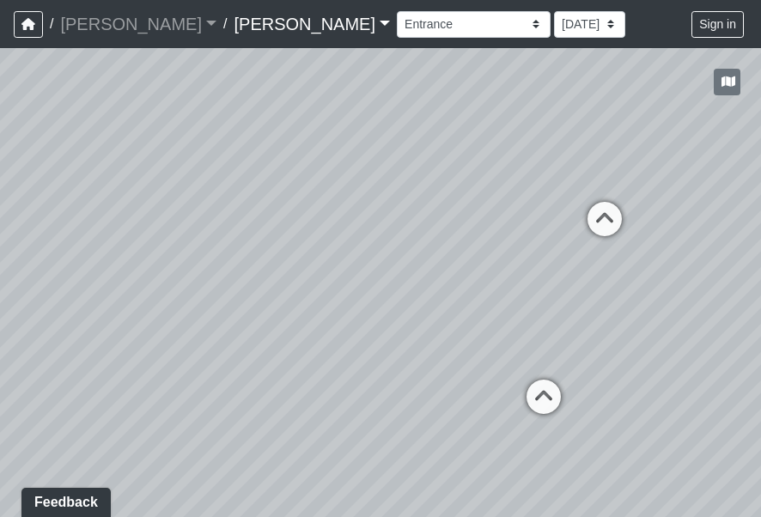
click at [390, 288] on div "Loading... Offices Loading... Lobby Hallway Loading... Clubroom Loading... Fitn…" at bounding box center [380, 282] width 761 height 469
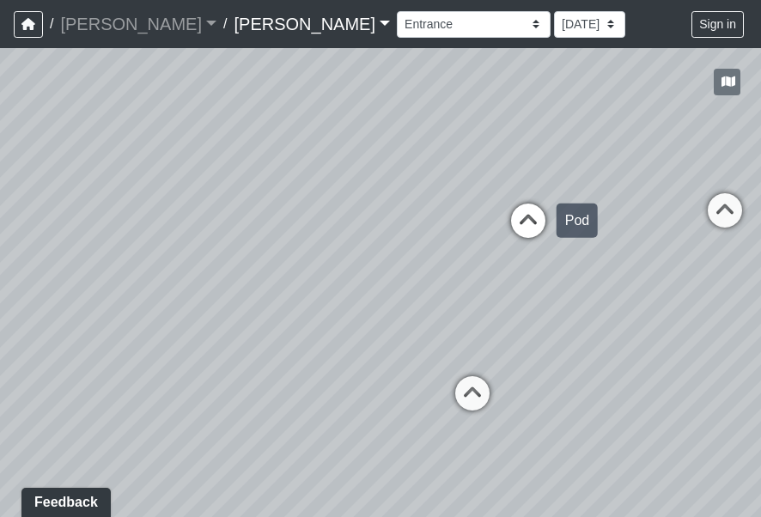
click at [528, 220] on icon at bounding box center [528, 230] width 52 height 52
drag, startPoint x: 514, startPoint y: 306, endPoint x: 304, endPoint y: 284, distance: 210.6
click at [307, 284] on div "Loading... Offices Loading... Lobby Hallway Loading... Clubroom Loading... Fitn…" at bounding box center [380, 282] width 761 height 469
drag, startPoint x: 529, startPoint y: 294, endPoint x: 185, endPoint y: 291, distance: 344.4
click at [185, 291] on div "Loading... Offices Loading... Lobby Hallway Loading... Clubroom Loading... Fitn…" at bounding box center [380, 282] width 761 height 469
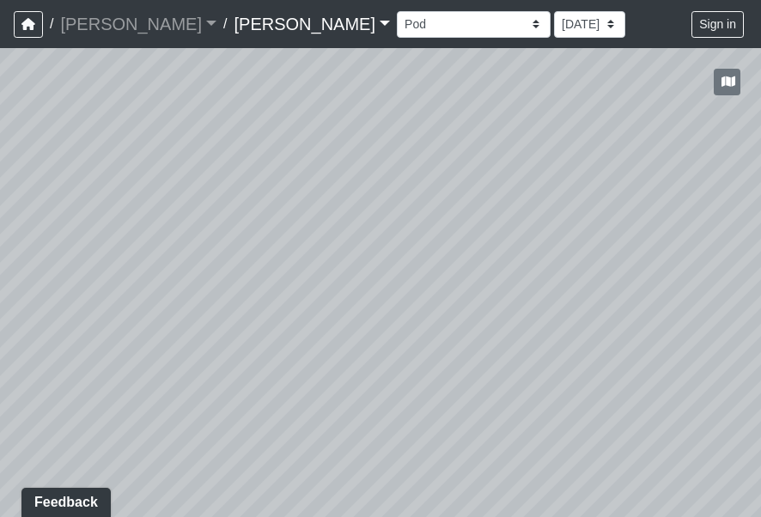
drag, startPoint x: 392, startPoint y: 297, endPoint x: 100, endPoint y: 276, distance: 293.6
click at [185, 289] on div "Loading... Offices Loading... Lobby Hallway Loading... Clubroom Loading... Fitn…" at bounding box center [380, 282] width 761 height 469
drag, startPoint x: 333, startPoint y: 271, endPoint x: 639, endPoint y: 309, distance: 308.0
click at [607, 309] on div "Loading... Offices Loading... Lobby Hallway Loading... Clubroom Loading... Fitn…" at bounding box center [380, 282] width 761 height 469
drag, startPoint x: 372, startPoint y: 295, endPoint x: 558, endPoint y: 295, distance: 186.4
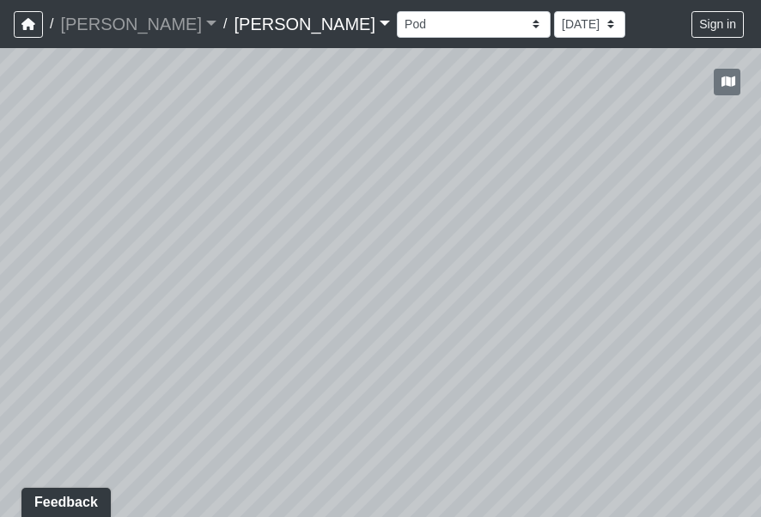
click at [558, 295] on div "Loading... Offices Loading... Lobby Hallway Loading... Clubroom Loading... Fitn…" at bounding box center [380, 282] width 761 height 469
drag, startPoint x: 581, startPoint y: 300, endPoint x: 149, endPoint y: 266, distance: 434.1
click at [191, 266] on div "Loading... Offices Loading... Lobby Hallway Loading... Clubroom Loading... Fitn…" at bounding box center [380, 282] width 761 height 469
click at [431, 287] on icon at bounding box center [429, 294] width 52 height 52
drag, startPoint x: 291, startPoint y: 257, endPoint x: 587, endPoint y: 295, distance: 298.8
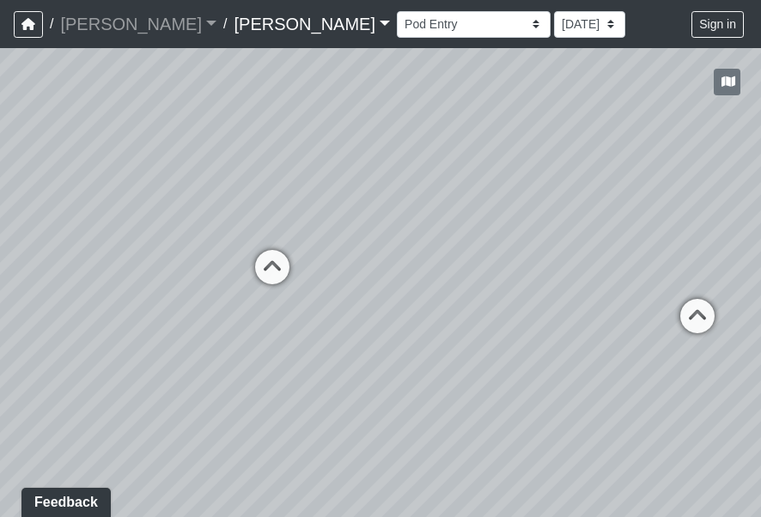
click at [521, 271] on div "Loading... Offices Loading... Lobby Hallway Loading... Clubroom Loading... Fitn…" at bounding box center [380, 282] width 761 height 469
drag, startPoint x: 224, startPoint y: 294, endPoint x: 415, endPoint y: 374, distance: 207.0
click at [413, 372] on div "Loading... Offices Loading... Lobby Hallway Loading... Clubroom Loading... Fitn…" at bounding box center [380, 282] width 761 height 469
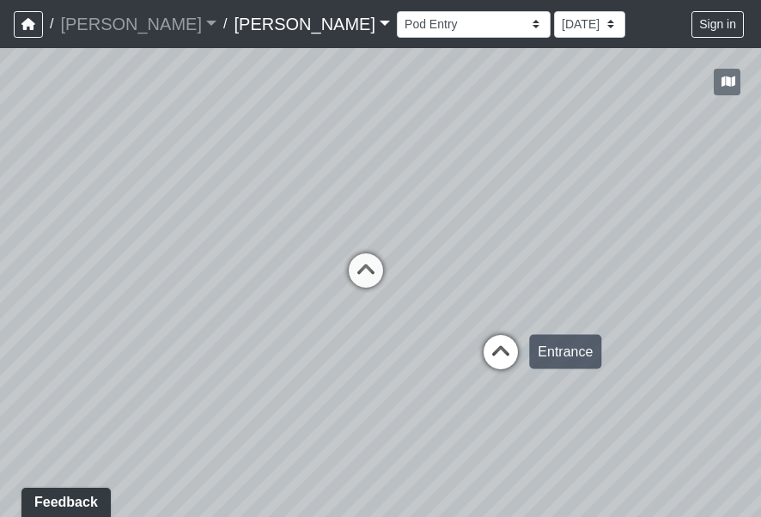
click at [489, 343] on icon at bounding box center [501, 361] width 52 height 52
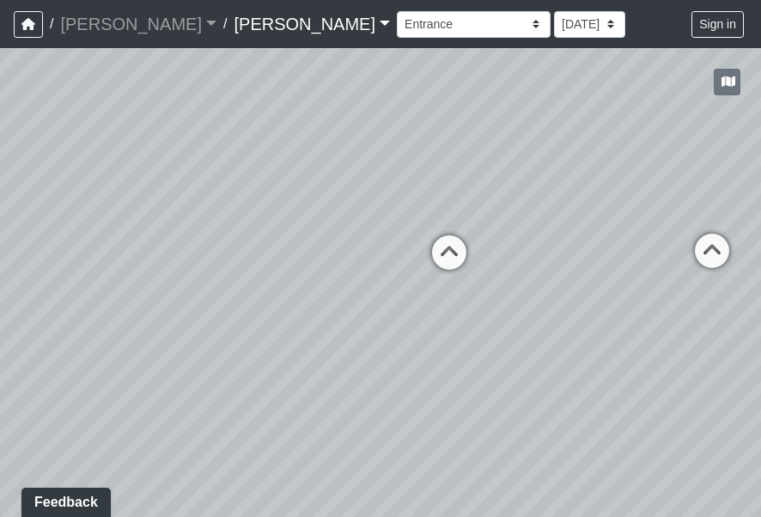
drag, startPoint x: 249, startPoint y: 295, endPoint x: 400, endPoint y: 321, distance: 153.3
click at [400, 321] on div "Loading... Offices Loading... Lobby Hallway Loading... Clubroom Loading... Fitn…" at bounding box center [380, 282] width 761 height 469
click at [397, 16] on select "Conference Room Conference Room 2 Counter Entrance Pod Pod 2 Pod Entry Carriage…" at bounding box center [474, 24] width 154 height 27
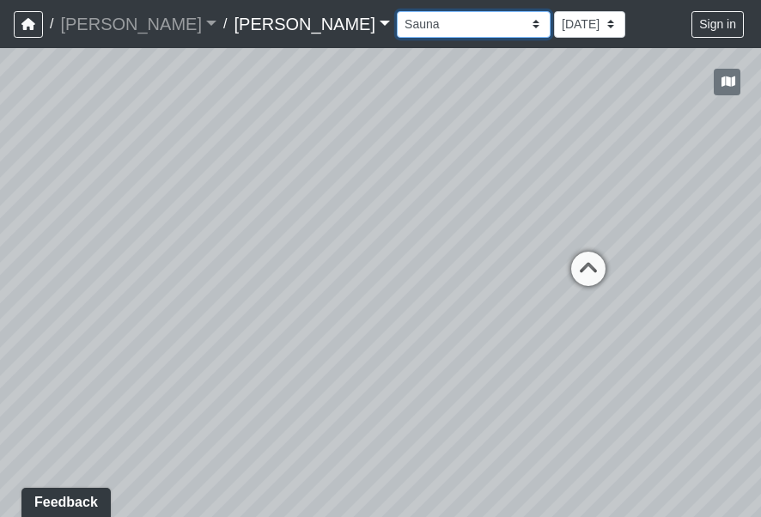
click at [397, 11] on select "Conference Room Conference Room 2 Counter Entrance Pod Pod 2 Pod Entry Carriage…" at bounding box center [474, 24] width 154 height 27
drag, startPoint x: 394, startPoint y: 321, endPoint x: 301, endPoint y: 246, distance: 119.8
click at [314, 264] on div "Loading... Offices Loading... Lobby Hallway Loading... Clubroom Loading... Fitn…" at bounding box center [380, 282] width 761 height 469
drag, startPoint x: 504, startPoint y: 277, endPoint x: 218, endPoint y: 246, distance: 287.6
click at [218, 246] on div "Loading... Offices Loading... Lobby Hallway Loading... Clubroom Loading... Fitn…" at bounding box center [380, 282] width 761 height 469
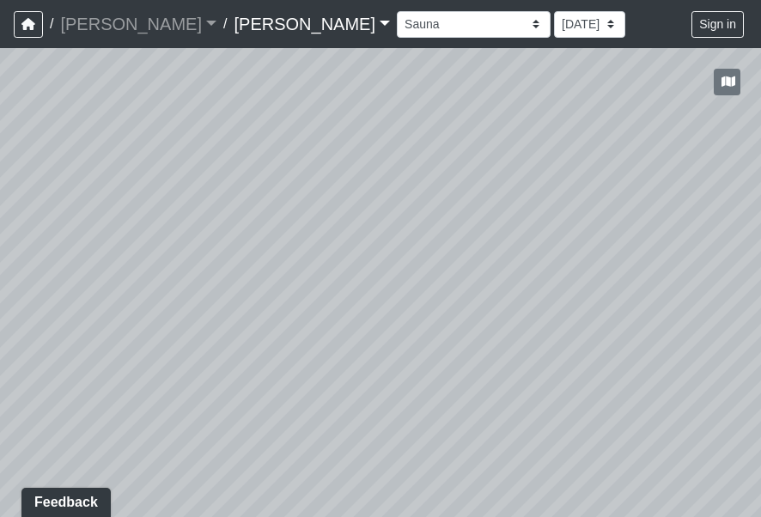
drag, startPoint x: 385, startPoint y: 288, endPoint x: 275, endPoint y: 344, distance: 123.7
click at [277, 331] on div "Loading... Offices Loading... Lobby Hallway Loading... Clubroom Loading... Fitn…" at bounding box center [380, 282] width 761 height 469
drag, startPoint x: 470, startPoint y: 277, endPoint x: 374, endPoint y: 368, distance: 132.4
click at [374, 368] on div "Loading... Offices Loading... Lobby Hallway Loading... Clubroom Loading... Fitn…" at bounding box center [380, 282] width 761 height 469
drag, startPoint x: 537, startPoint y: 295, endPoint x: 337, endPoint y: 335, distance: 204.0
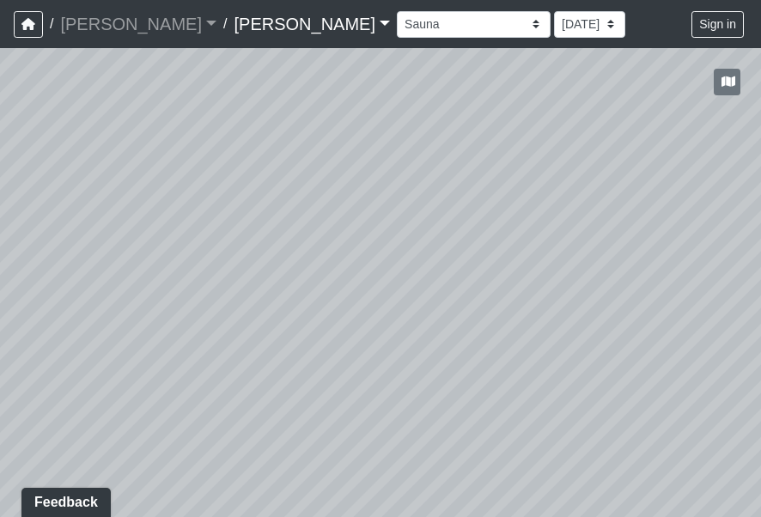
click at [339, 330] on div "Loading... Offices Loading... Lobby Hallway Loading... Clubroom Loading... Fitn…" at bounding box center [380, 282] width 761 height 469
click at [423, 376] on div "Loading... Offices Loading... Lobby Hallway Loading... Clubroom Loading... Fitn…" at bounding box center [380, 282] width 761 height 469
click at [264, 301] on div "Loading... Offices Loading... Lobby Hallway Loading... Clubroom Loading... Fitn…" at bounding box center [380, 282] width 761 height 469
click at [307, 302] on div "Loading... Offices Loading... Lobby Hallway Loading... Clubroom Loading... Fitn…" at bounding box center [380, 282] width 761 height 469
click at [343, 169] on div "Loading... Offices Loading... Lobby Hallway Loading... Clubroom Loading... Fitn…" at bounding box center [380, 282] width 761 height 469
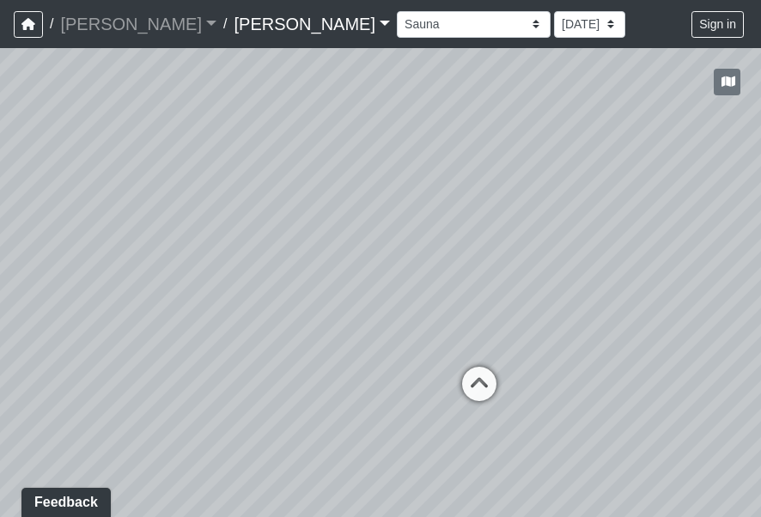
click at [435, 206] on div "Loading... Offices Loading... Lobby Hallway Loading... Clubroom Loading... Fitn…" at bounding box center [380, 282] width 761 height 469
click at [580, 329] on div "Loading... Offices Loading... Lobby Hallway Loading... Clubroom Loading... Fitn…" at bounding box center [380, 282] width 761 height 469
click at [511, 401] on div "Loading... Offices Loading... Lobby Hallway Loading... Clubroom Loading... Fitn…" at bounding box center [380, 282] width 761 height 469
click at [386, 350] on div "Loading... Offices Loading... Lobby Hallway Loading... Clubroom Loading... Fitn…" at bounding box center [380, 282] width 761 height 469
click at [0, 264] on html "/ [PERSON_NAME] [PERSON_NAME] Loading... / [PERSON_NAME] [PERSON_NAME] Loading.…" at bounding box center [380, 258] width 761 height 517
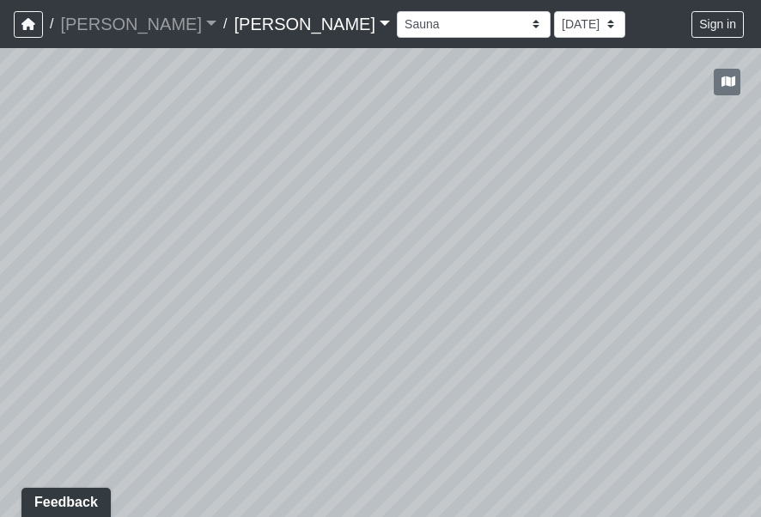
click at [289, 283] on div "Loading... Offices Loading... Lobby Hallway Loading... Clubroom Loading... Fitn…" at bounding box center [380, 282] width 761 height 469
click at [496, 326] on div "Loading... Offices Loading... Lobby Hallway Loading... Clubroom Loading... Fitn…" at bounding box center [380, 282] width 761 height 469
click at [220, 297] on icon at bounding box center [231, 318] width 52 height 52
click at [332, 263] on div "Loading... Offices Loading... Lobby Hallway Loading... Clubroom Loading... Fitn…" at bounding box center [380, 282] width 761 height 469
click at [390, 356] on div "Loading... Offices Loading... Lobby Hallway Loading... Clubroom Loading... Fitn…" at bounding box center [380, 282] width 761 height 469
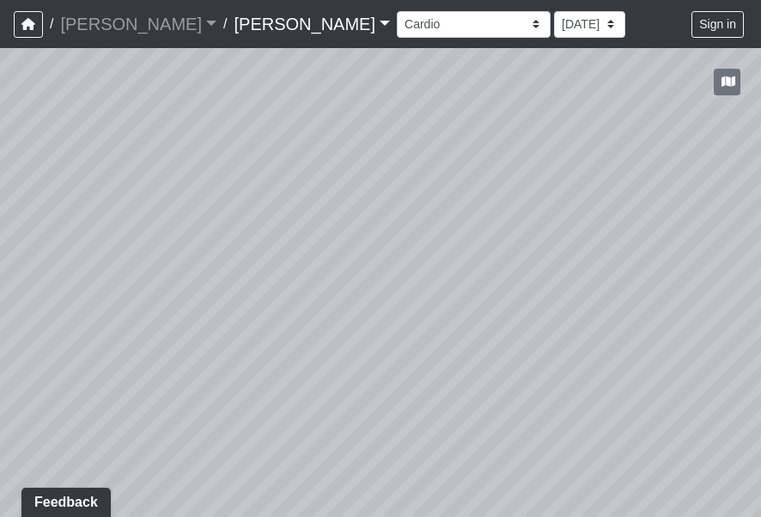
click at [513, 284] on div "Loading... Offices Loading... Lobby Hallway Loading... Clubroom Loading... Fitn…" at bounding box center [380, 282] width 761 height 469
drag, startPoint x: 383, startPoint y: 195, endPoint x: 343, endPoint y: 347, distance: 157.3
click at [345, 341] on div "Loading... Offices Loading... Lobby Hallway Loading... Clubroom Loading... Fitn…" at bounding box center [380, 282] width 761 height 469
drag, startPoint x: 543, startPoint y: 291, endPoint x: 145, endPoint y: 319, distance: 398.6
click at [189, 314] on div "Loading... Offices Loading... Lobby Hallway Loading... Clubroom Loading... Fitn…" at bounding box center [380, 282] width 761 height 469
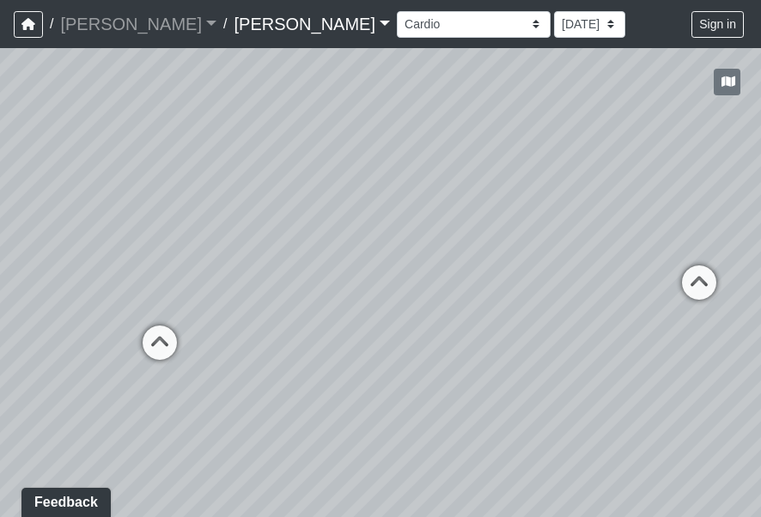
drag, startPoint x: 513, startPoint y: 323, endPoint x: 182, endPoint y: 330, distance: 330.7
click at [182, 330] on div "Loading... Offices Loading... Lobby Hallway Loading... Clubroom Loading... Fitn…" at bounding box center [380, 282] width 761 height 469
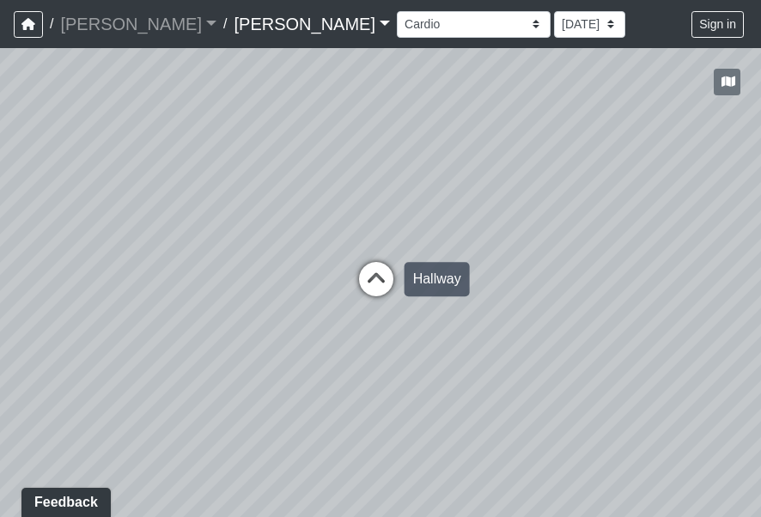
click at [388, 280] on icon at bounding box center [376, 288] width 52 height 52
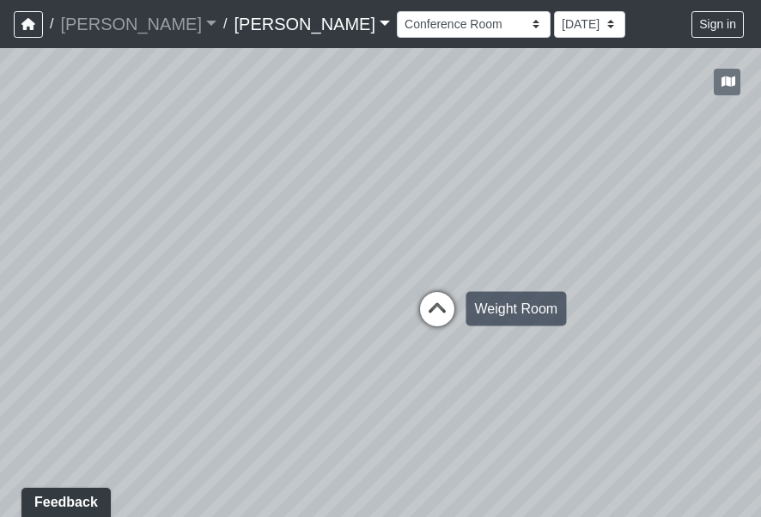
click at [440, 307] on icon at bounding box center [437, 318] width 52 height 52
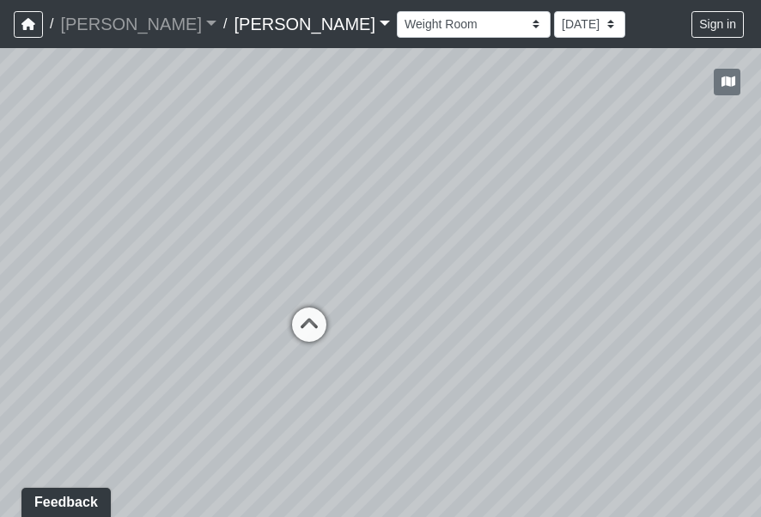
drag, startPoint x: 396, startPoint y: 344, endPoint x: 509, endPoint y: 327, distance: 114.5
click at [483, 329] on div "Loading... Offices Loading... Lobby Hallway Loading... Clubroom Loading... Fitn…" at bounding box center [380, 282] width 761 height 469
drag, startPoint x: 417, startPoint y: 366, endPoint x: 416, endPoint y: 427, distance: 61.0
click at [416, 427] on div "Loading... Offices Loading... Lobby Hallway Loading... Clubroom Loading... Fitn…" at bounding box center [380, 282] width 761 height 469
drag, startPoint x: 386, startPoint y: 419, endPoint x: 515, endPoint y: 325, distance: 159.2
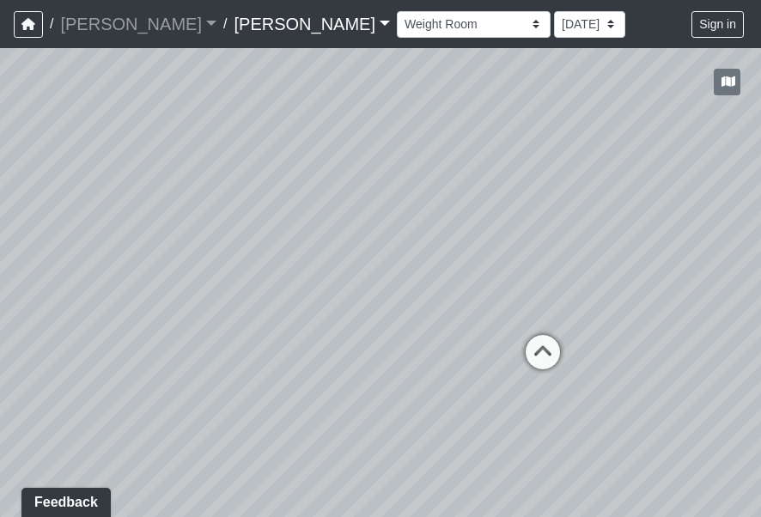
click at [483, 334] on div "Loading... Offices Loading... Lobby Hallway Loading... Clubroom Loading... Fitn…" at bounding box center [380, 282] width 761 height 469
drag, startPoint x: 288, startPoint y: 371, endPoint x: 465, endPoint y: 376, distance: 177.0
click at [434, 370] on div "Loading... Offices Loading... Lobby Hallway Loading... Clubroom Loading... Fitn…" at bounding box center [380, 282] width 761 height 469
drag, startPoint x: 276, startPoint y: 352, endPoint x: 408, endPoint y: 392, distance: 138.3
click at [397, 392] on div "Loading... Offices Loading... Lobby Hallway Loading... Clubroom Loading... Fitn…" at bounding box center [380, 282] width 761 height 469
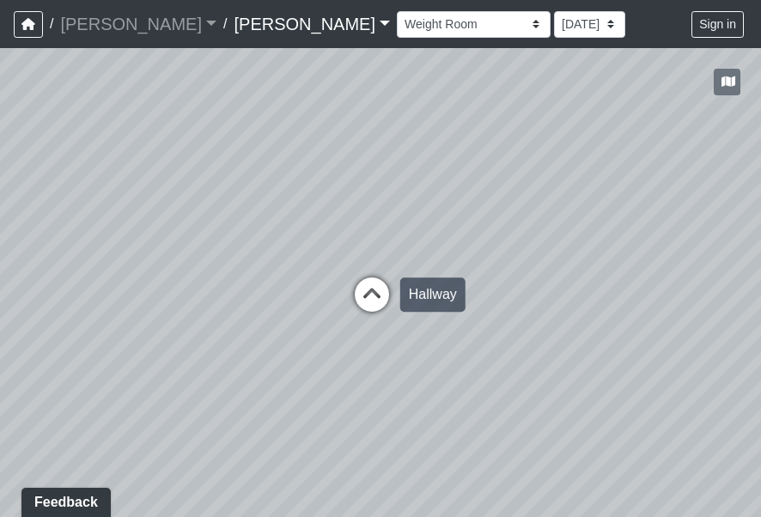
click at [375, 295] on icon at bounding box center [372, 303] width 52 height 52
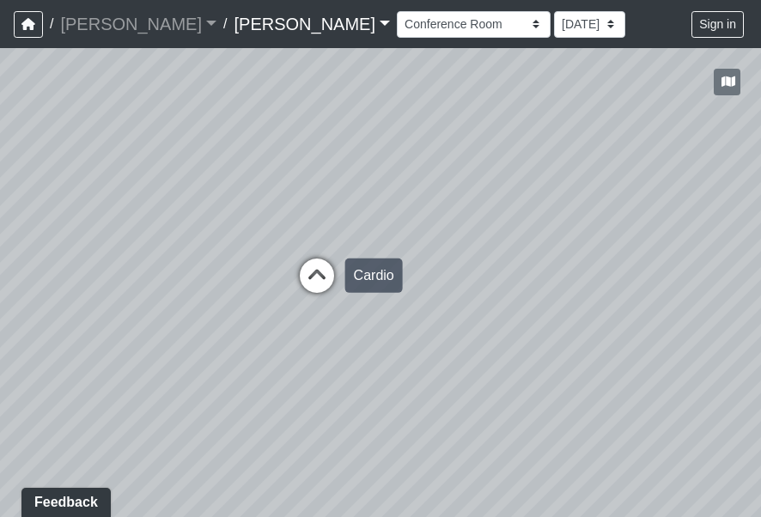
click at [308, 270] on icon at bounding box center [317, 284] width 52 height 52
select select "crE15RyHj4F8cXnkqaeQuo"
drag, startPoint x: 375, startPoint y: 440, endPoint x: 401, endPoint y: 350, distance: 93.8
click at [400, 350] on div "Loading... Offices Loading... Lobby Hallway Loading... Clubroom Loading... Fitn…" at bounding box center [380, 282] width 761 height 469
drag, startPoint x: 252, startPoint y: 351, endPoint x: 485, endPoint y: 370, distance: 233.5
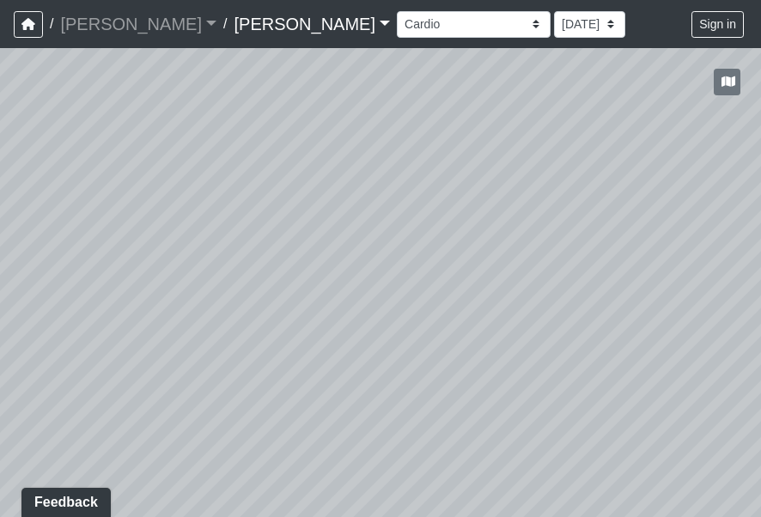
click at [485, 369] on div "Loading... Offices Loading... Lobby Hallway Loading... Clubroom Loading... Fitn…" at bounding box center [380, 282] width 761 height 469
drag, startPoint x: 222, startPoint y: 380, endPoint x: 342, endPoint y: 374, distance: 120.4
click at [342, 374] on div "Loading... Offices Loading... Lobby Hallway Loading... Clubroom Loading... Fitn…" at bounding box center [380, 282] width 761 height 469
drag, startPoint x: 654, startPoint y: 357, endPoint x: 362, endPoint y: 367, distance: 292.1
click at [362, 366] on div "Loading... Offices Loading... Lobby Hallway Loading... Clubroom Loading... Fitn…" at bounding box center [380, 282] width 761 height 469
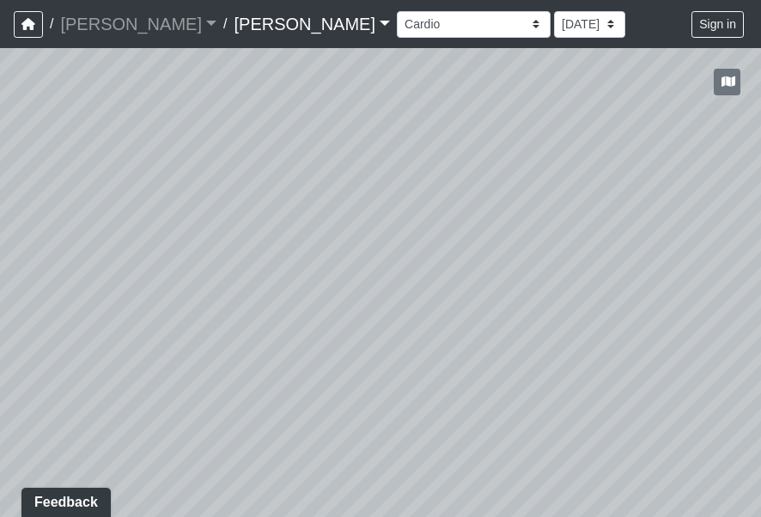
drag, startPoint x: 567, startPoint y: 367, endPoint x: 380, endPoint y: 409, distance: 191.0
click at [388, 409] on div "Loading... Offices Loading... Lobby Hallway Loading... Clubroom Loading... Fitn…" at bounding box center [380, 282] width 761 height 469
drag, startPoint x: 526, startPoint y: 392, endPoint x: 198, endPoint y: 347, distance: 332.0
click at [203, 348] on div "Loading... Offices Loading... Lobby Hallway Loading... Clubroom Loading... Fitn…" at bounding box center [380, 282] width 761 height 469
drag, startPoint x: 291, startPoint y: 399, endPoint x: 191, endPoint y: 386, distance: 101.3
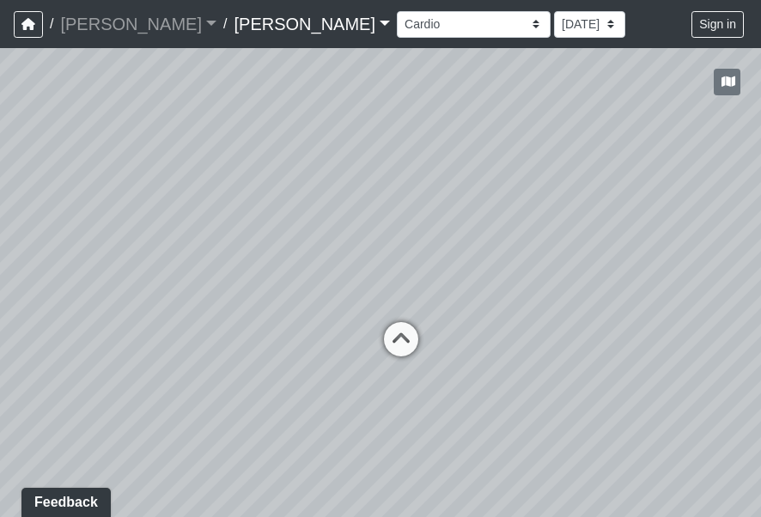
click at [224, 393] on div "Loading... Offices Loading... Lobby Hallway Loading... Clubroom Loading... Fitn…" at bounding box center [380, 282] width 761 height 469
drag, startPoint x: 400, startPoint y: 400, endPoint x: 356, endPoint y: 515, distance: 123.1
click at [360, 484] on div "Loading... Offices Loading... Lobby Hallway Loading... Clubroom Loading... Fitn…" at bounding box center [380, 282] width 761 height 469
drag, startPoint x: 261, startPoint y: 425, endPoint x: 374, endPoint y: 354, distance: 133.2
click at [370, 355] on div "Loading... Offices Loading... Lobby Hallway Loading... Clubroom Loading... Fitn…" at bounding box center [380, 282] width 761 height 469
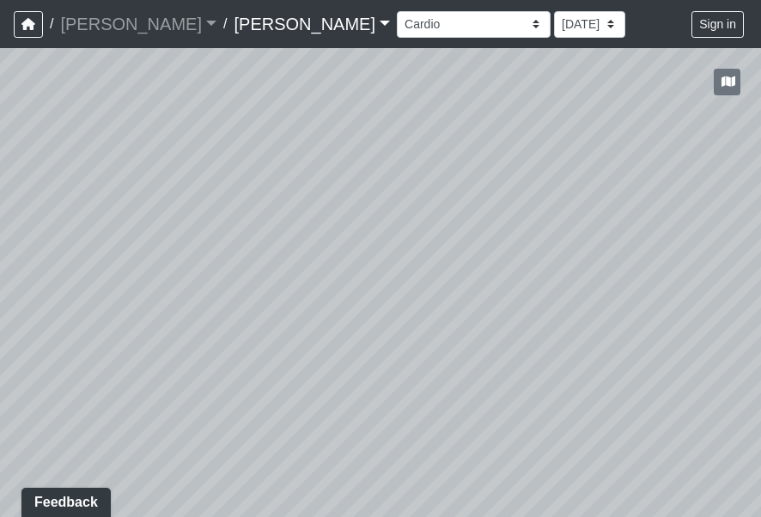
drag, startPoint x: 341, startPoint y: 417, endPoint x: 343, endPoint y: 376, distance: 40.4
click at [343, 376] on div "Loading... Offices Loading... Lobby Hallway Loading... Clubroom Loading... Fitn…" at bounding box center [380, 282] width 761 height 469
drag, startPoint x: 350, startPoint y: 367, endPoint x: 410, endPoint y: 354, distance: 61.5
click at [410, 354] on div "Loading... Offices Loading... Lobby Hallway Loading... Clubroom Loading... Fitn…" at bounding box center [380, 282] width 761 height 469
drag, startPoint x: 271, startPoint y: 340, endPoint x: 414, endPoint y: 479, distance: 199.8
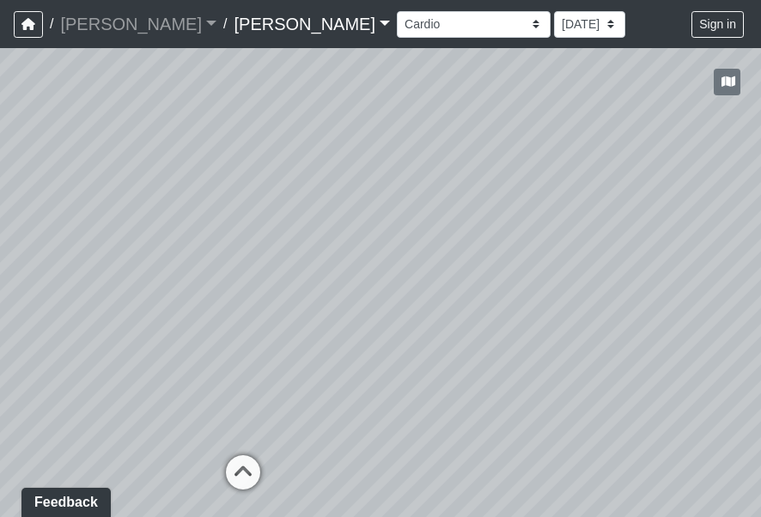
click at [414, 479] on div "Loading... Offices Loading... Lobby Hallway Loading... Clubroom Loading... Fitn…" at bounding box center [380, 282] width 761 height 469
drag, startPoint x: 96, startPoint y: 378, endPoint x: 473, endPoint y: 367, distance: 377.2
click at [297, 350] on div "Loading... Offices Loading... Lobby Hallway Loading... Clubroom Loading... Fitn…" at bounding box center [380, 282] width 761 height 469
